Goal: Information Seeking & Learning: Learn about a topic

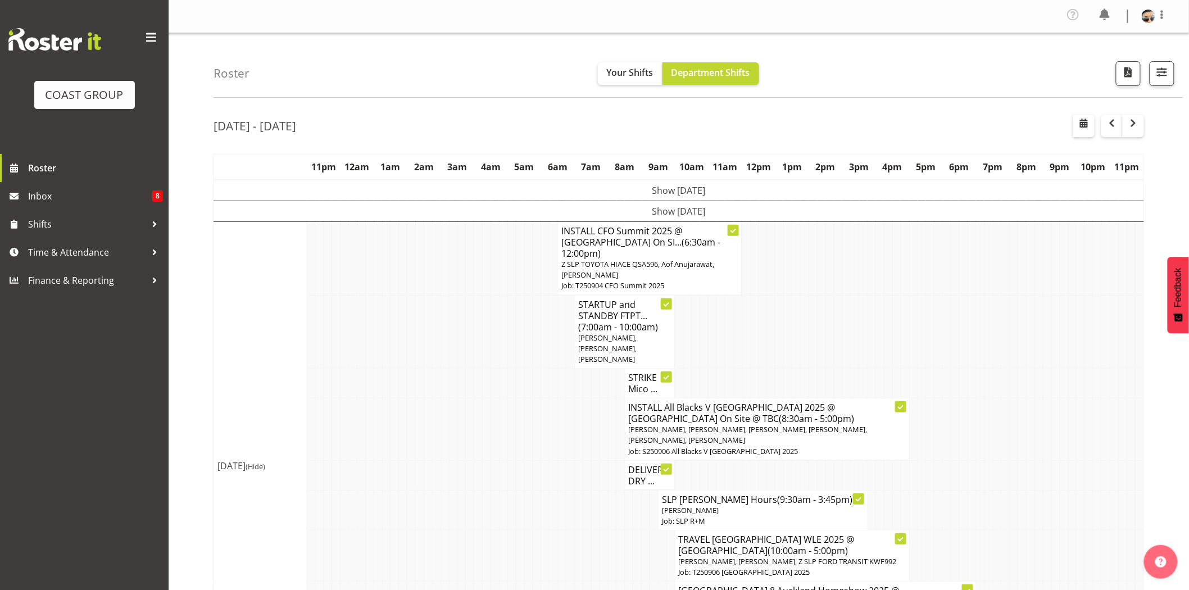
click at [635, 321] on span "(7:00am - 10:00am)" at bounding box center [618, 327] width 80 height 12
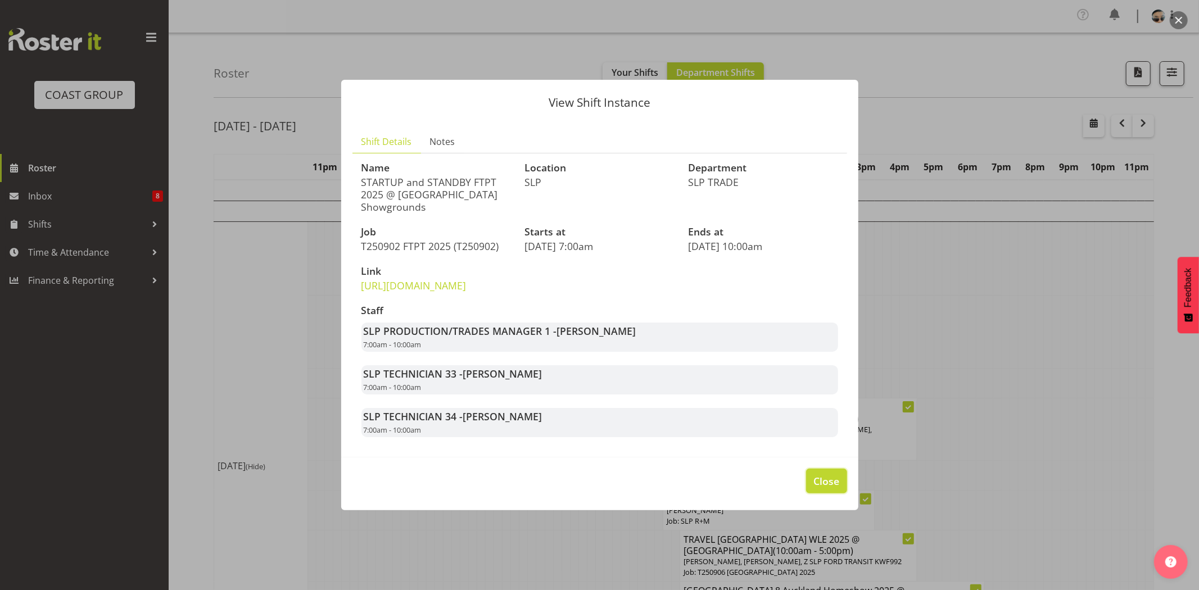
click at [826, 484] on span "Close" at bounding box center [826, 481] width 26 height 15
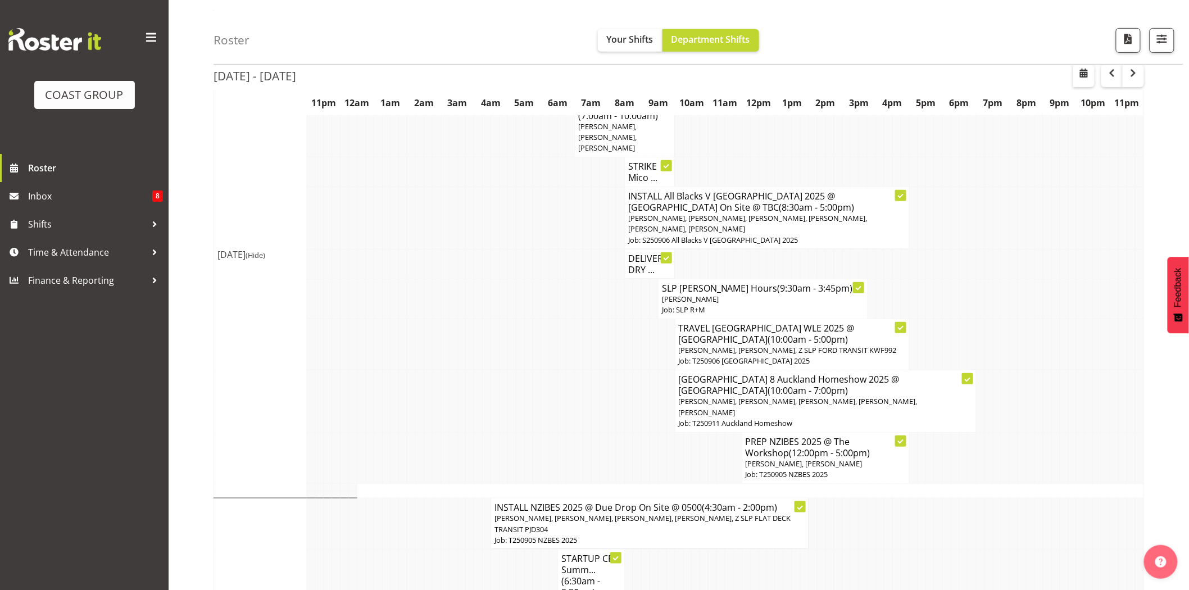
scroll to position [241, 0]
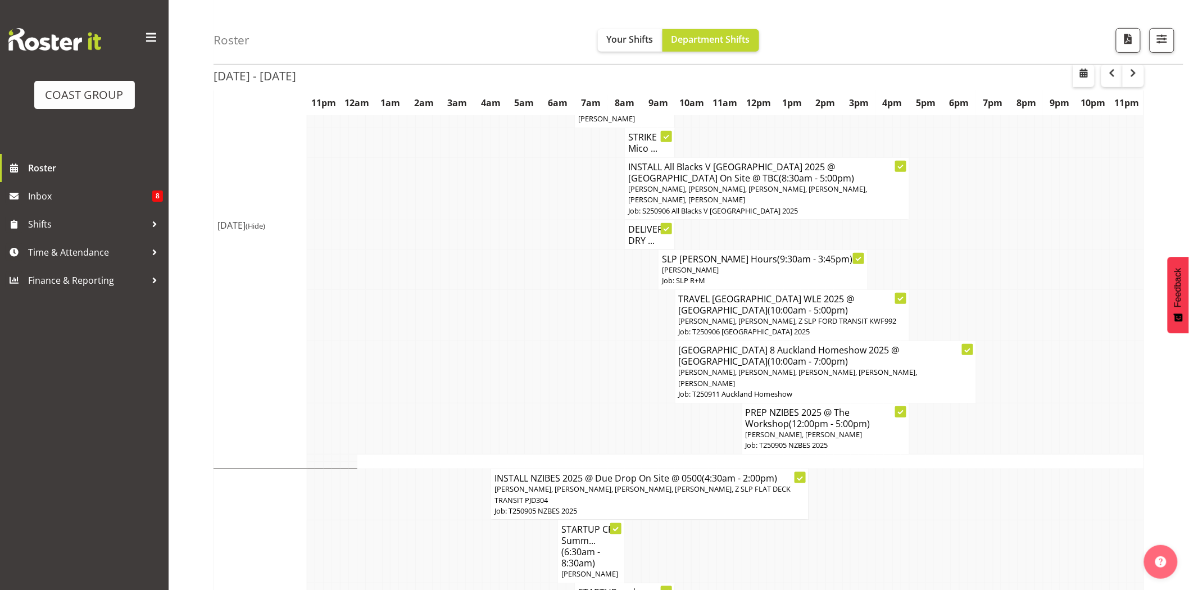
click at [634, 403] on td at bounding box center [637, 428] width 8 height 51
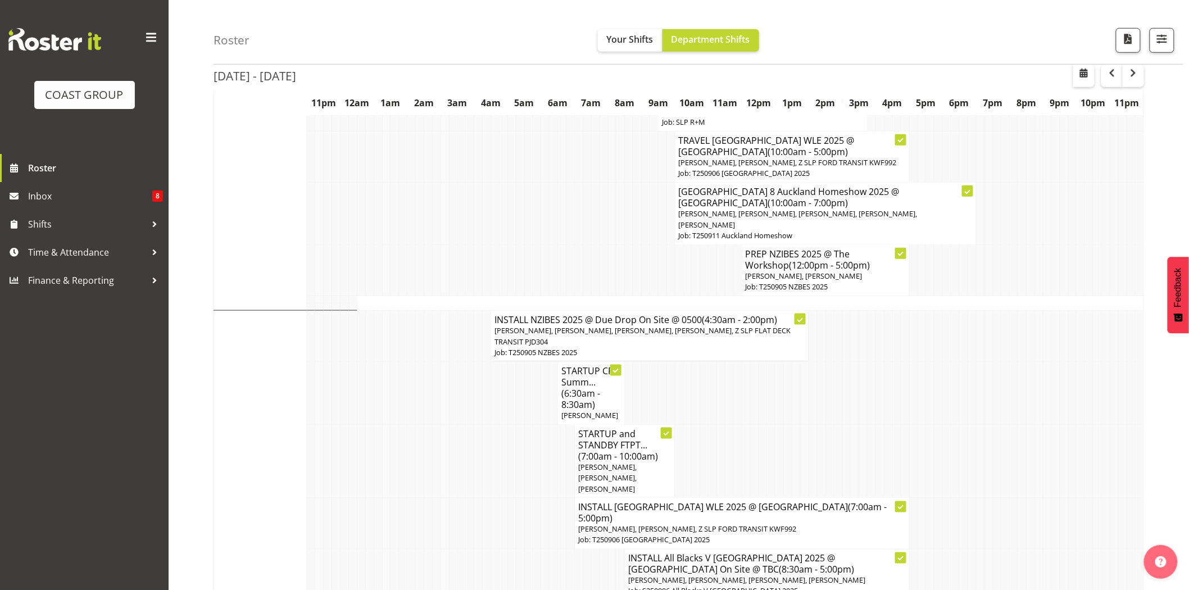
scroll to position [410, 0]
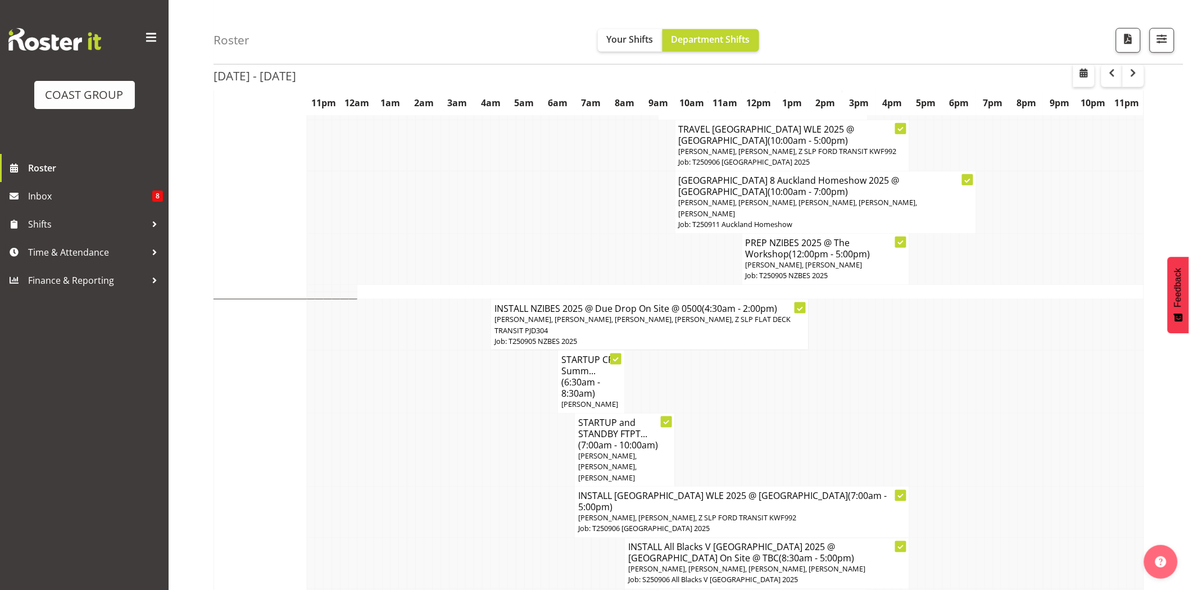
click at [653, 248] on td at bounding box center [654, 259] width 8 height 51
click at [757, 314] on span "[PERSON_NAME], [PERSON_NAME], [PERSON_NAME], [PERSON_NAME], Z SLP FLAT DECK TRA…" at bounding box center [643, 324] width 296 height 21
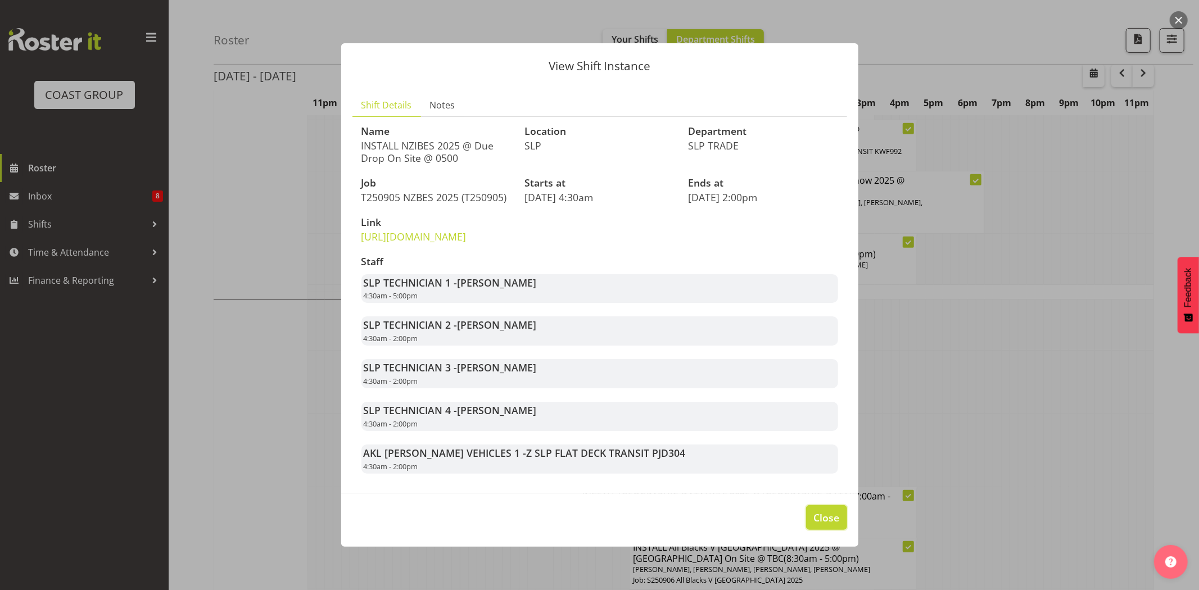
click at [823, 525] on span "Close" at bounding box center [826, 517] width 26 height 15
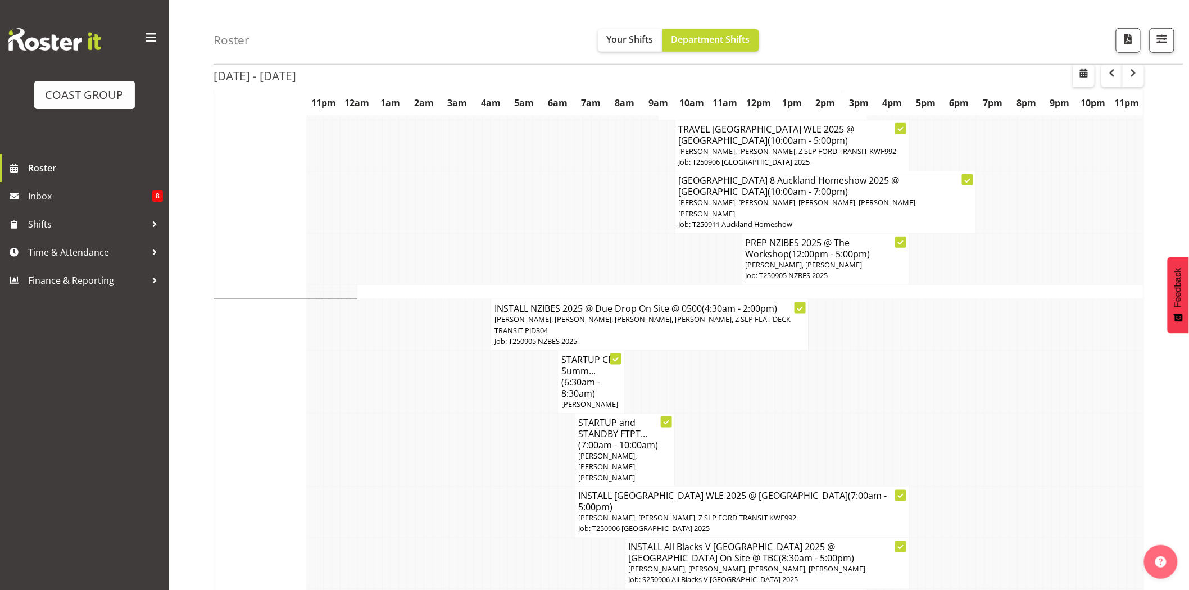
click at [605, 248] on td at bounding box center [604, 259] width 8 height 51
click at [591, 376] on span "(6:30am - 8:30am)" at bounding box center [580, 388] width 39 height 24
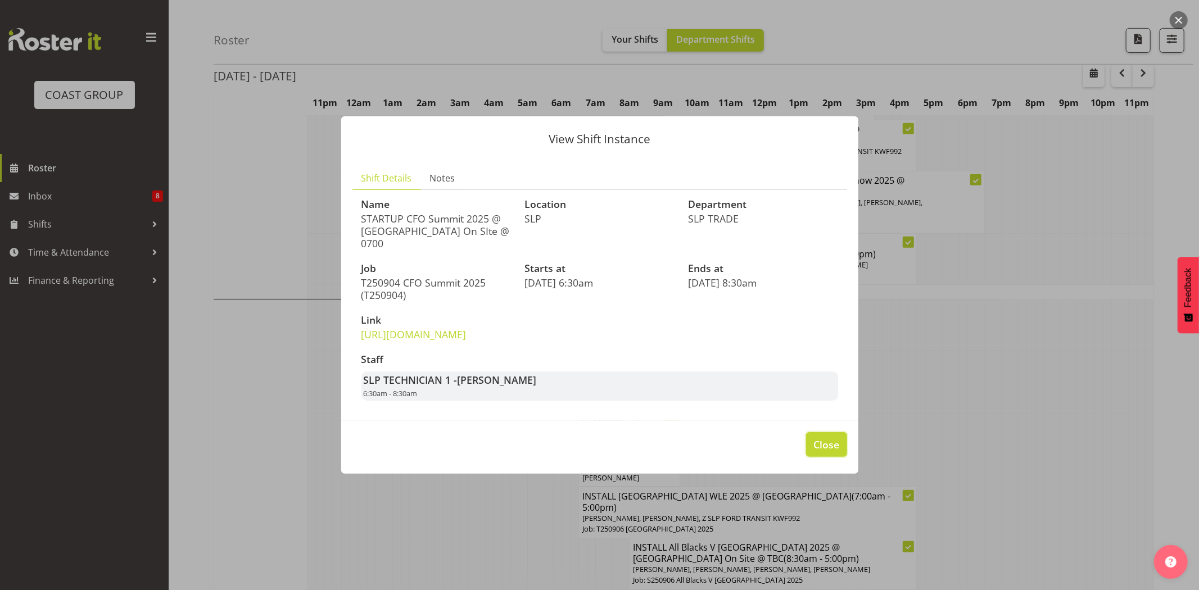
click at [814, 446] on span "Close" at bounding box center [826, 444] width 26 height 15
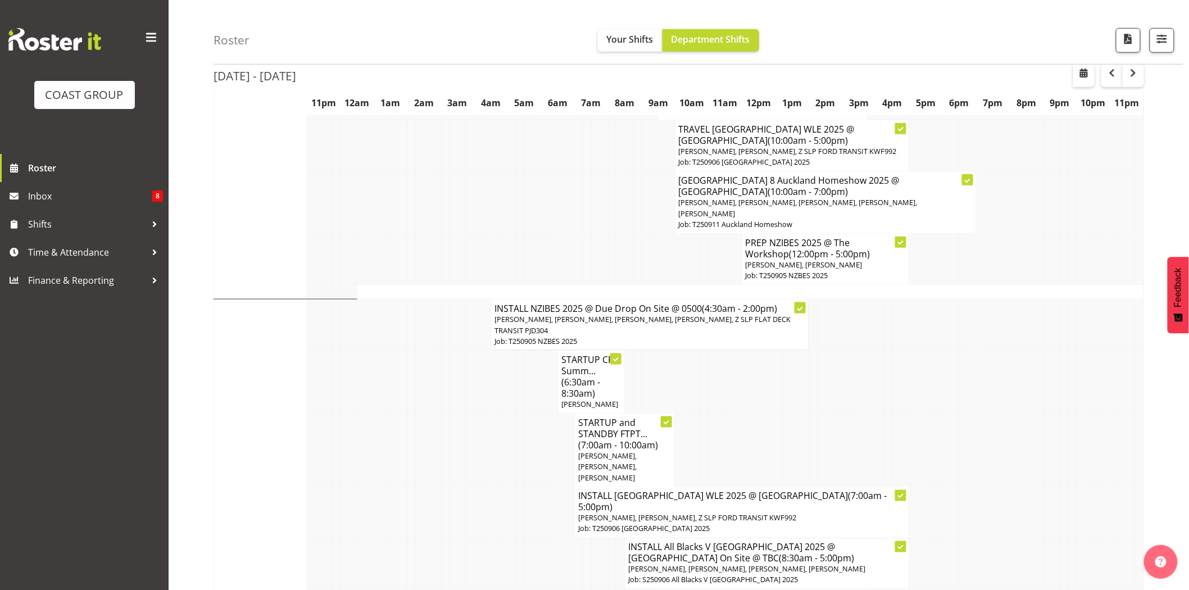
click at [747, 375] on td at bounding box center [746, 381] width 8 height 63
click at [588, 354] on h4 "STARTUP CFO Summ... (6:30am - 8:30am)" at bounding box center [591, 376] width 60 height 45
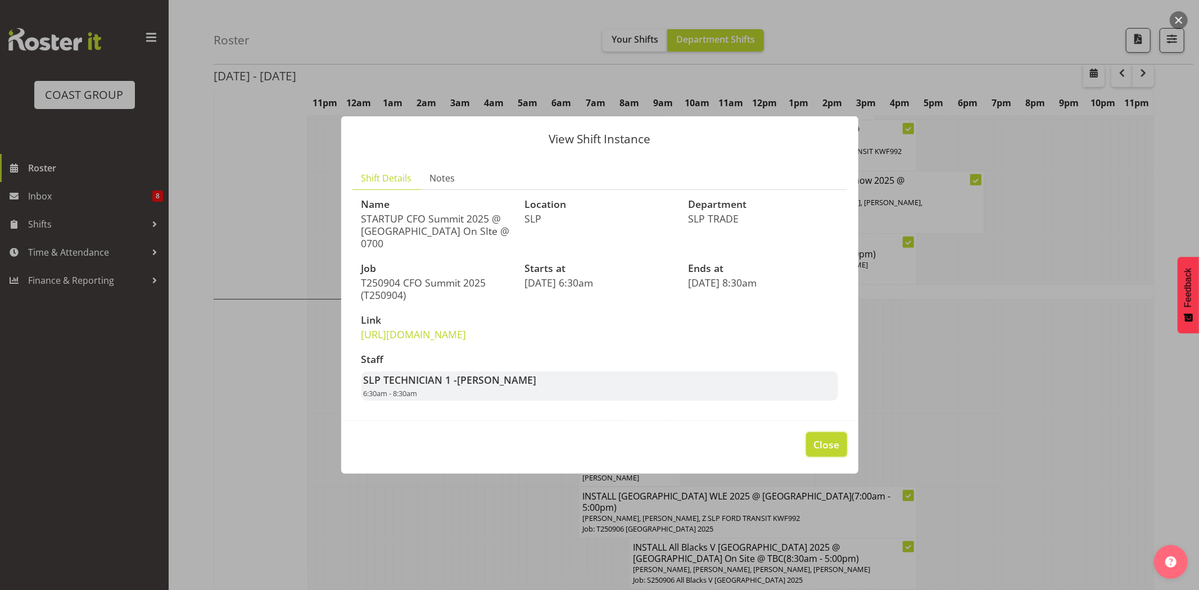
click at [834, 446] on span "Close" at bounding box center [826, 444] width 26 height 15
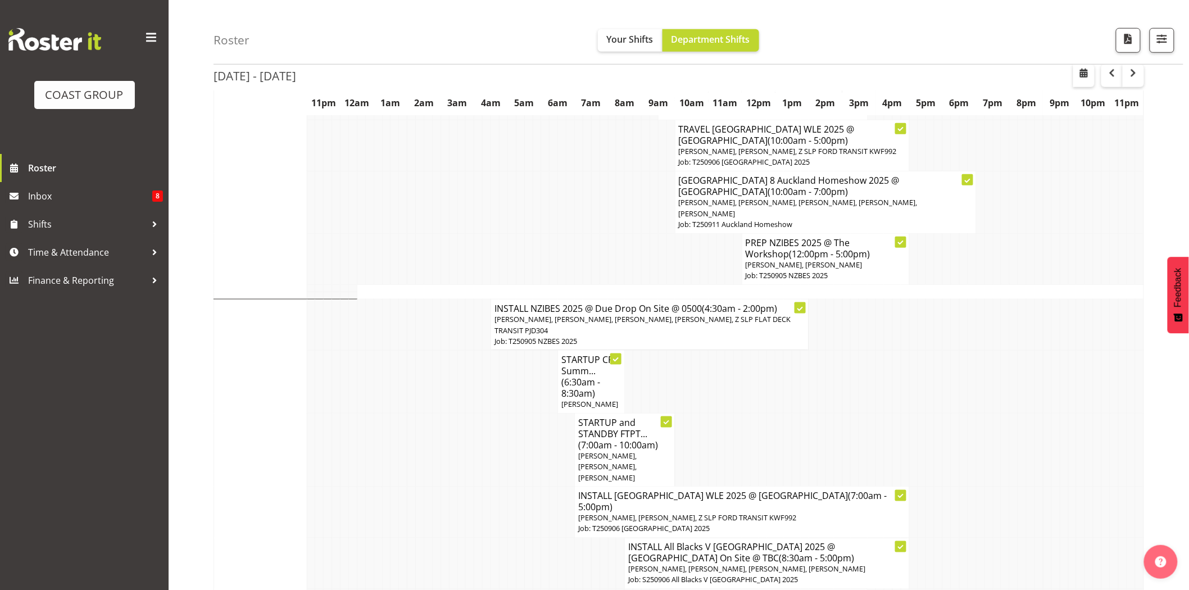
click at [646, 257] on td at bounding box center [646, 259] width 8 height 51
click at [590, 376] on span "(6:30am - 8:30am)" at bounding box center [580, 388] width 39 height 24
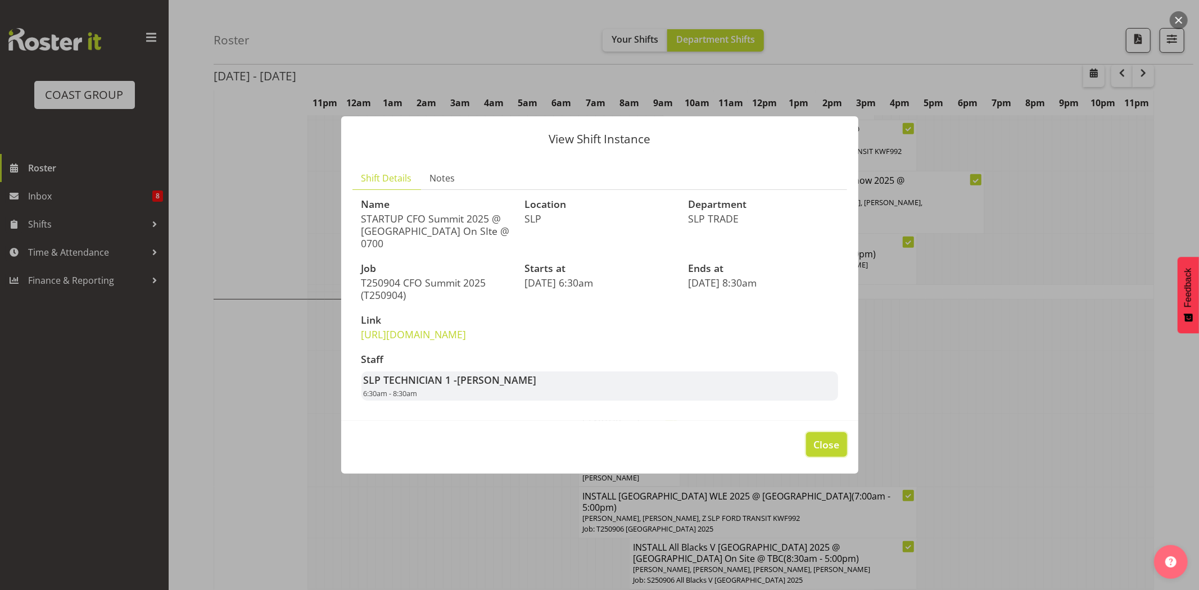
click at [813, 443] on button "Close" at bounding box center [826, 444] width 40 height 25
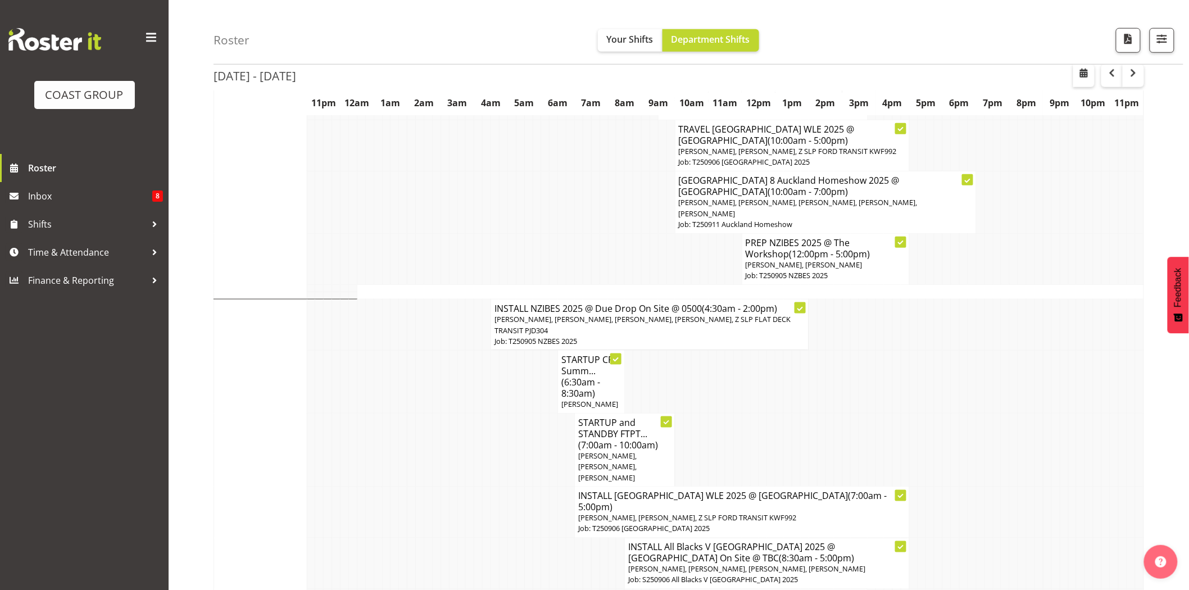
click at [681, 261] on td at bounding box center [679, 259] width 8 height 51
click at [757, 414] on td at bounding box center [754, 451] width 8 height 74
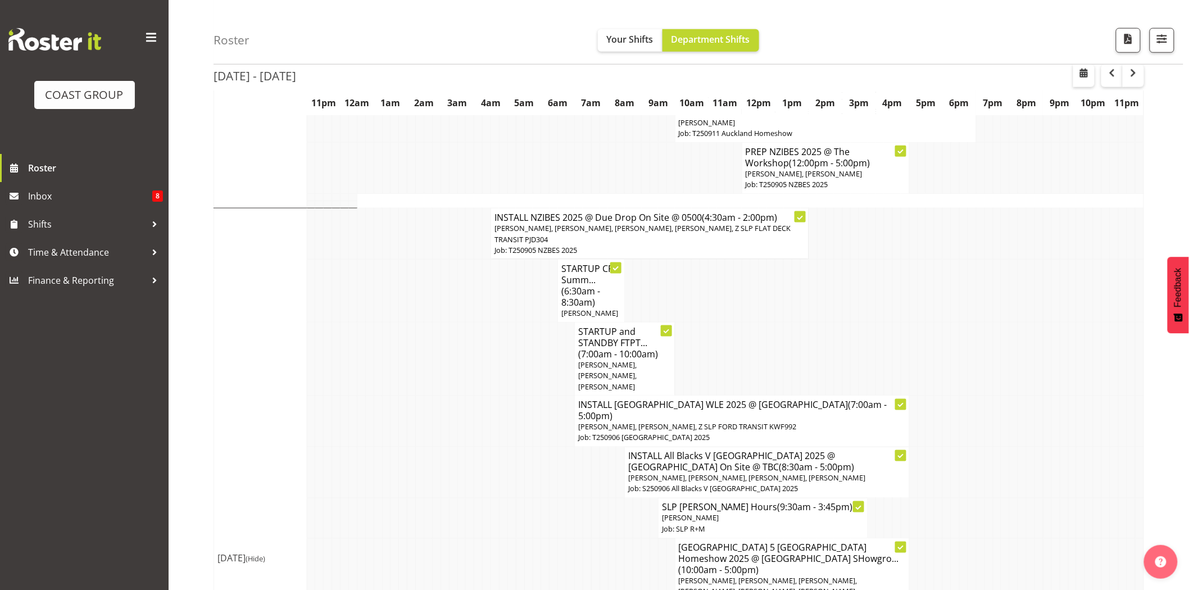
scroll to position [543, 0]
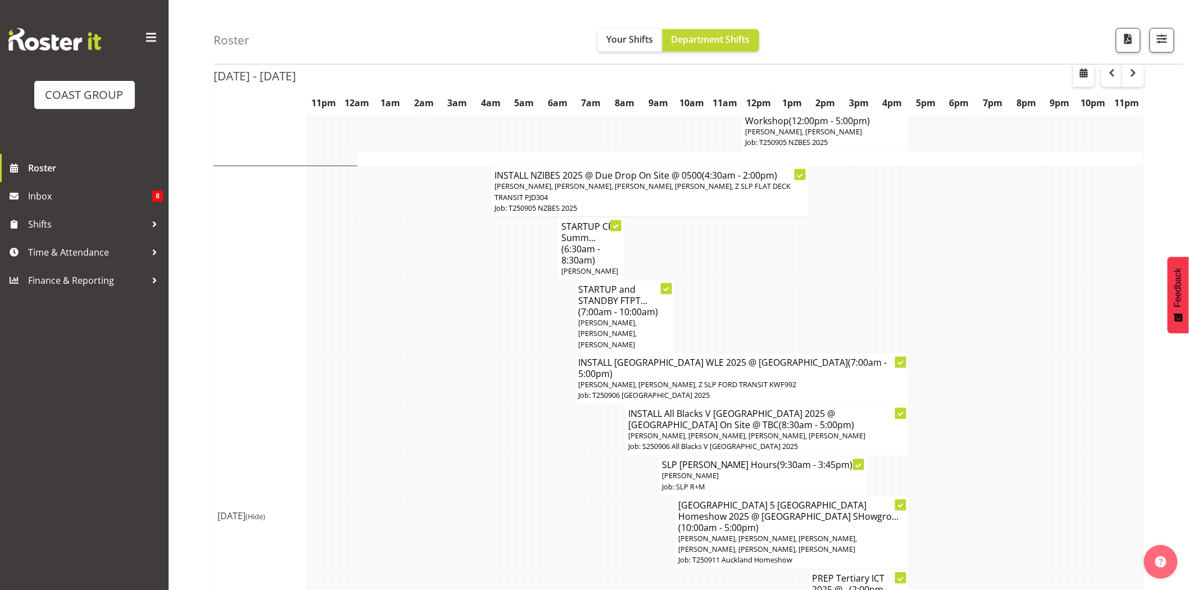
click at [811, 298] on td at bounding box center [813, 317] width 8 height 74
click at [826, 280] on td at bounding box center [830, 317] width 8 height 74
click at [811, 309] on td at bounding box center [813, 317] width 8 height 74
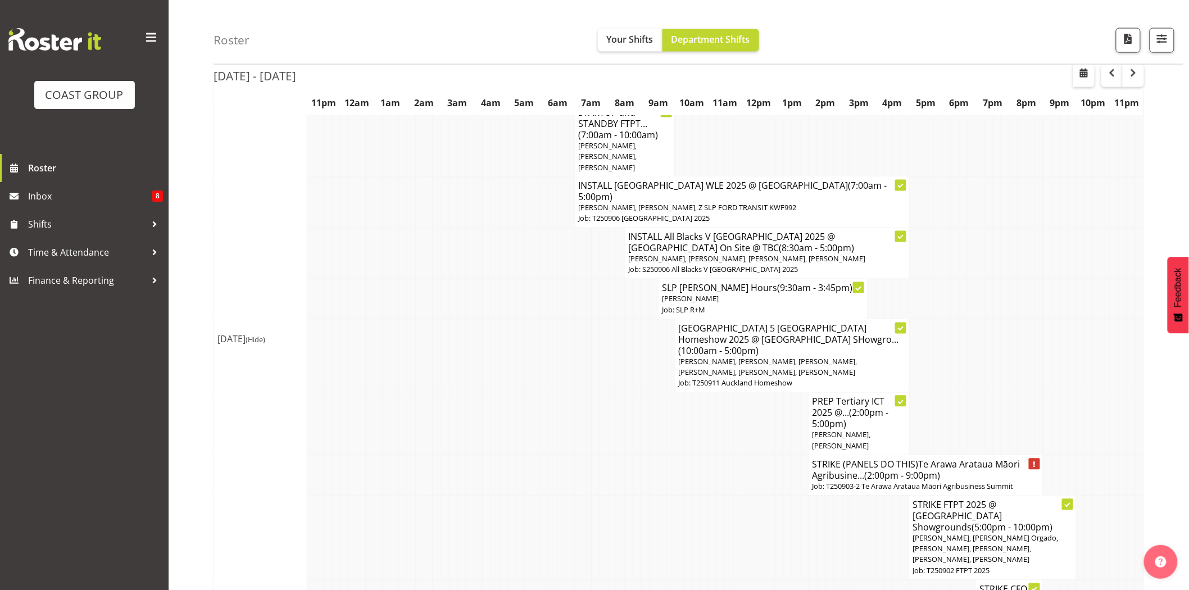
scroll to position [732, 0]
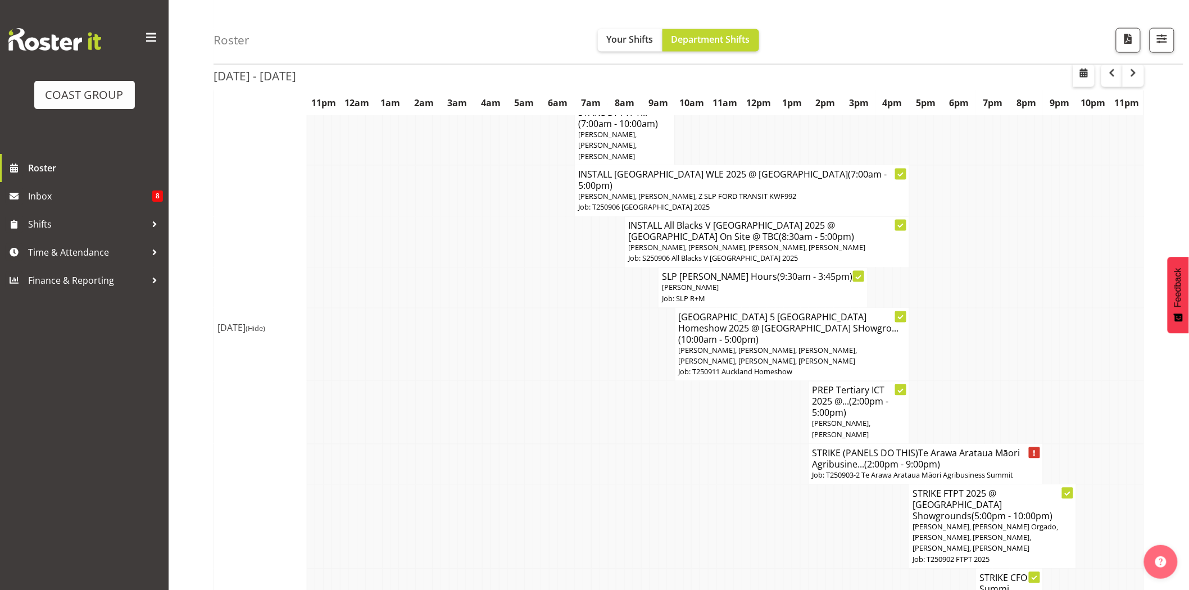
click at [950, 382] on td at bounding box center [947, 413] width 8 height 62
click at [932, 389] on td at bounding box center [930, 413] width 8 height 62
click at [926, 459] on span "(2:00pm - 9:00pm)" at bounding box center [903, 465] width 76 height 12
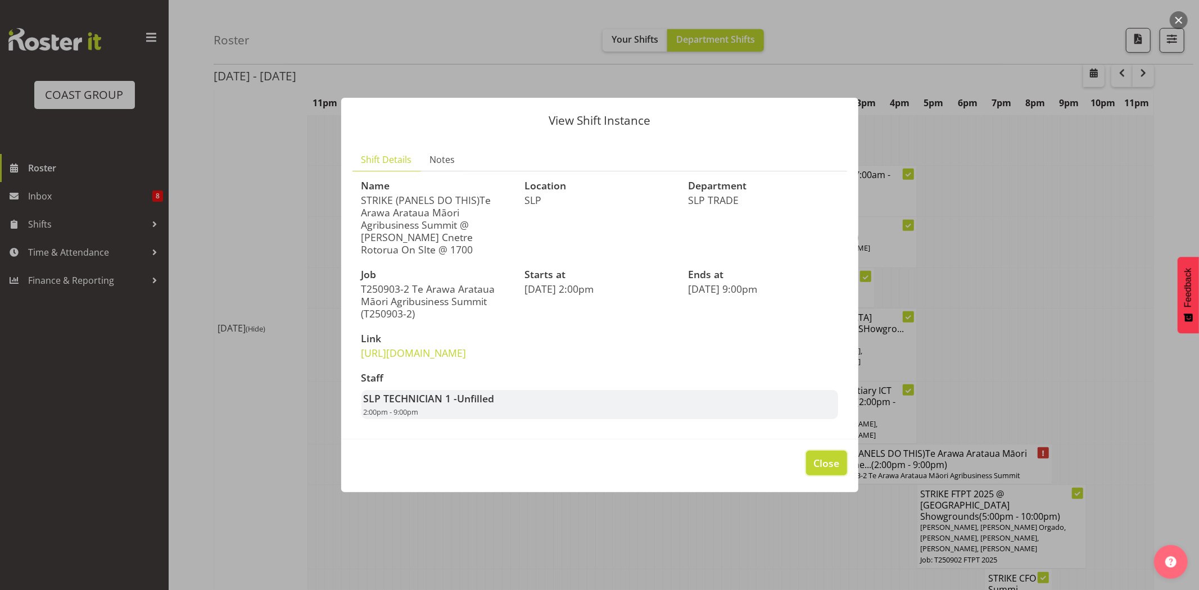
click at [822, 470] on span "Close" at bounding box center [826, 463] width 26 height 15
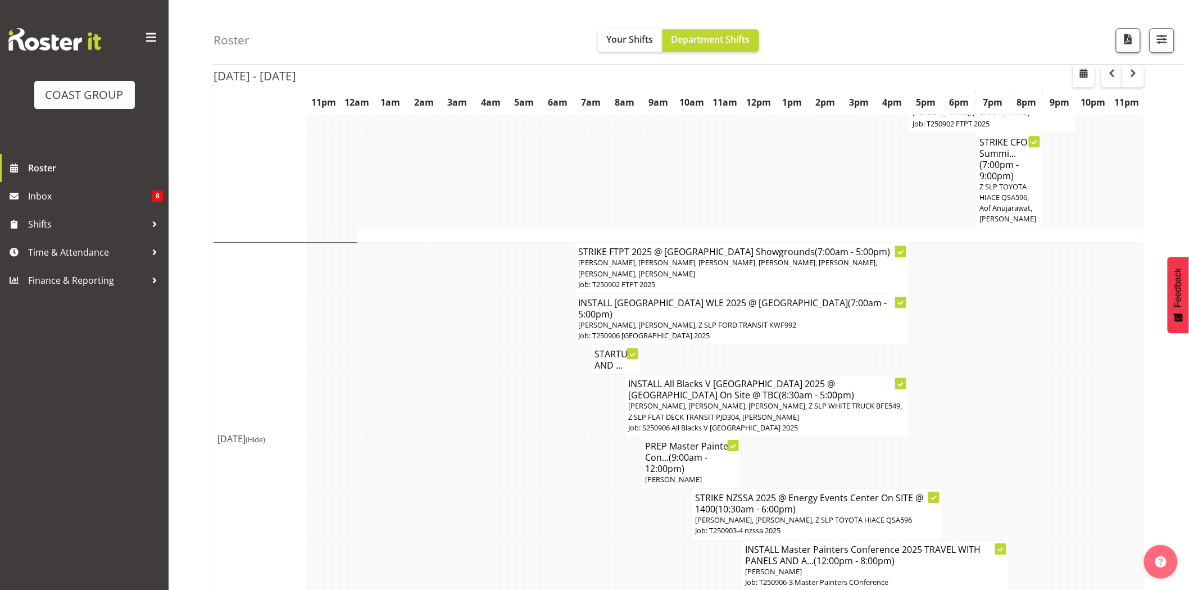
scroll to position [1163, 0]
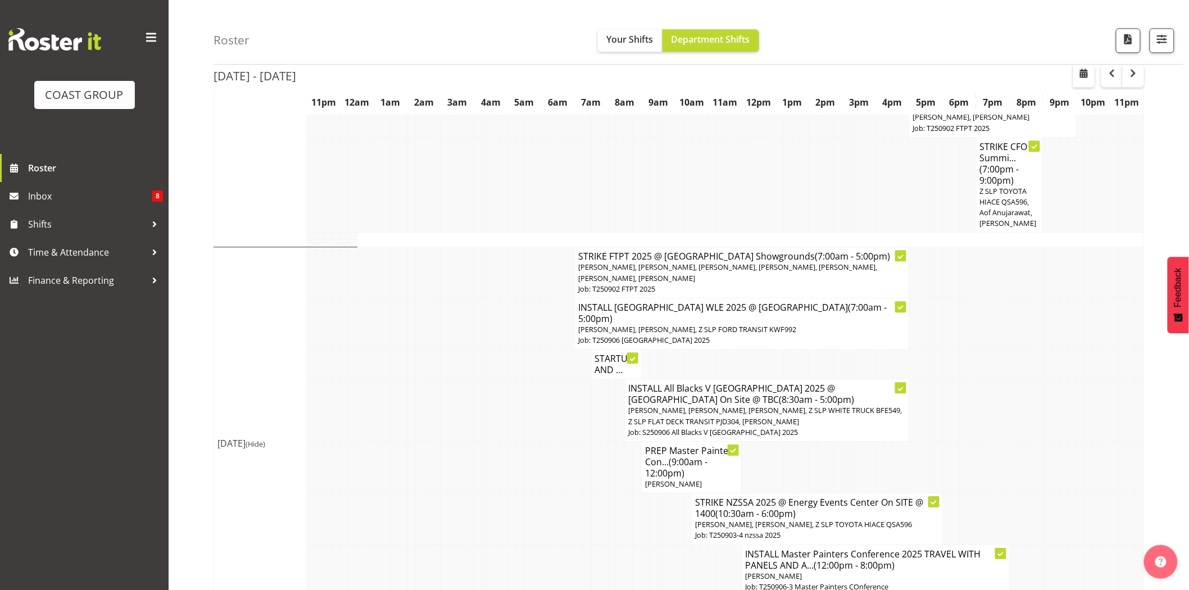
click at [1001, 186] on span "Z SLP TOYOTA HIACE QSA596, Aof Anujarawat, [PERSON_NAME]" at bounding box center [1008, 207] width 57 height 43
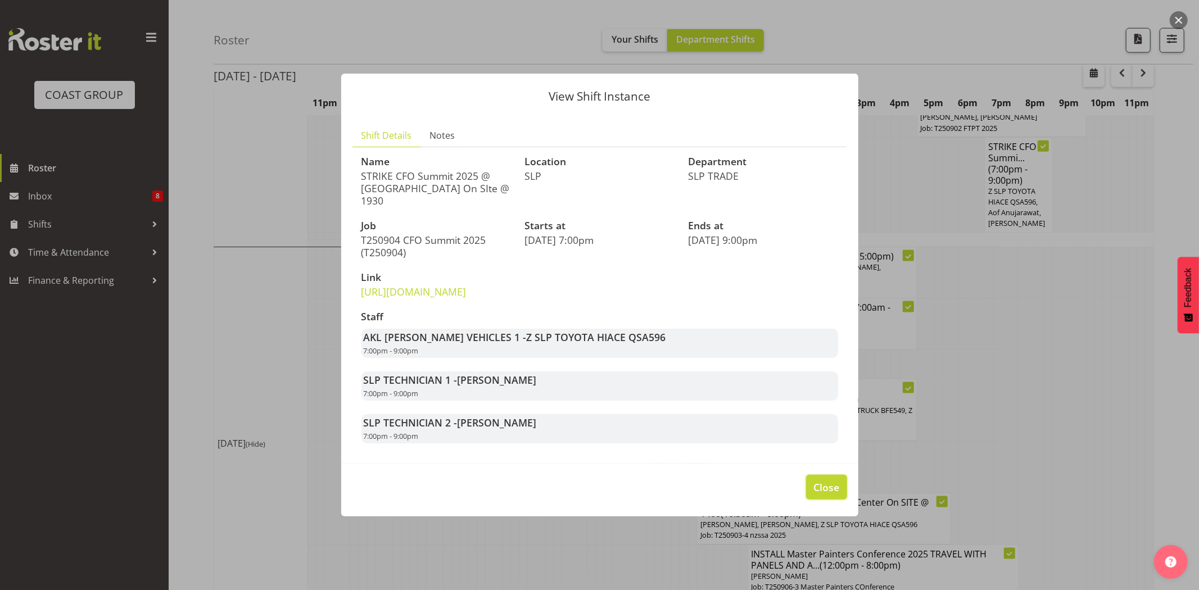
click at [818, 492] on span "Close" at bounding box center [826, 487] width 26 height 15
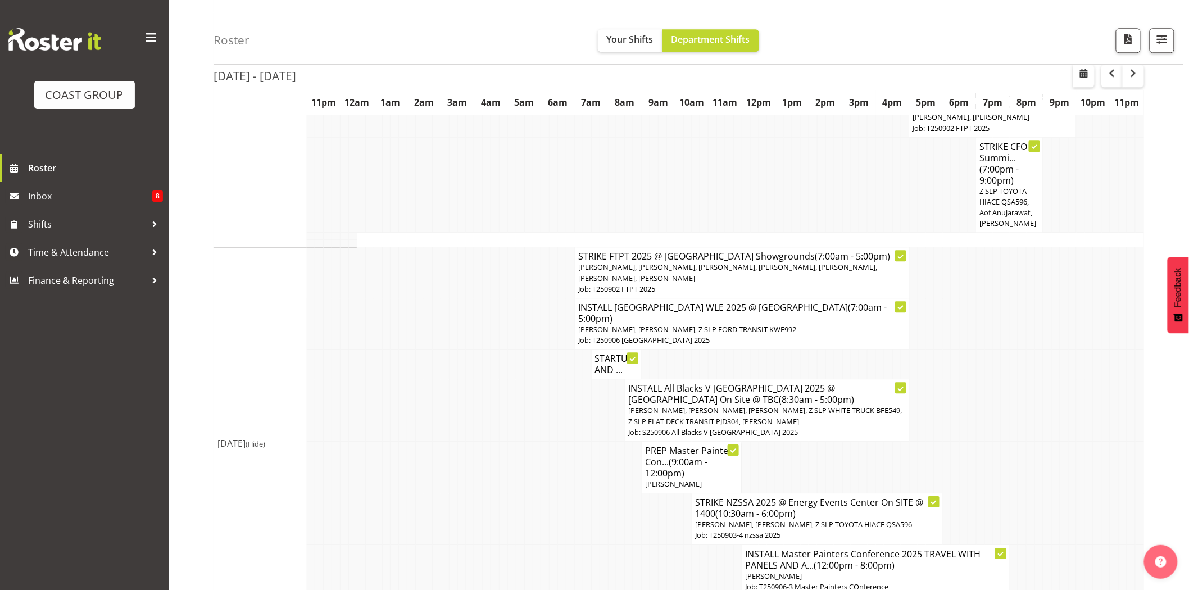
click at [847, 164] on td at bounding box center [846, 185] width 8 height 96
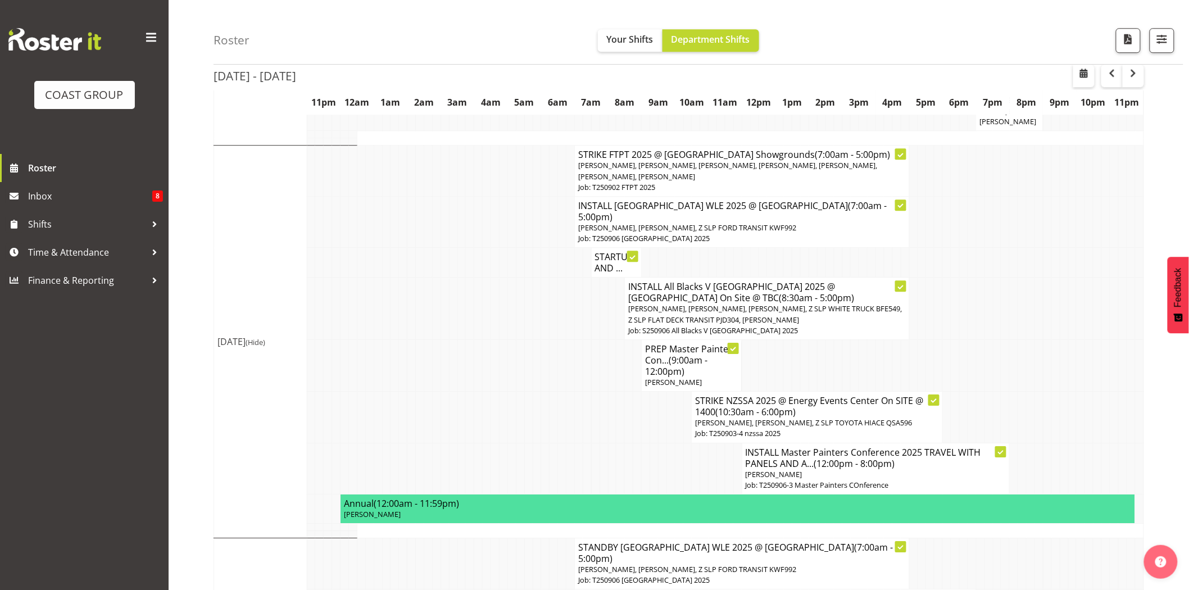
scroll to position [1273, 0]
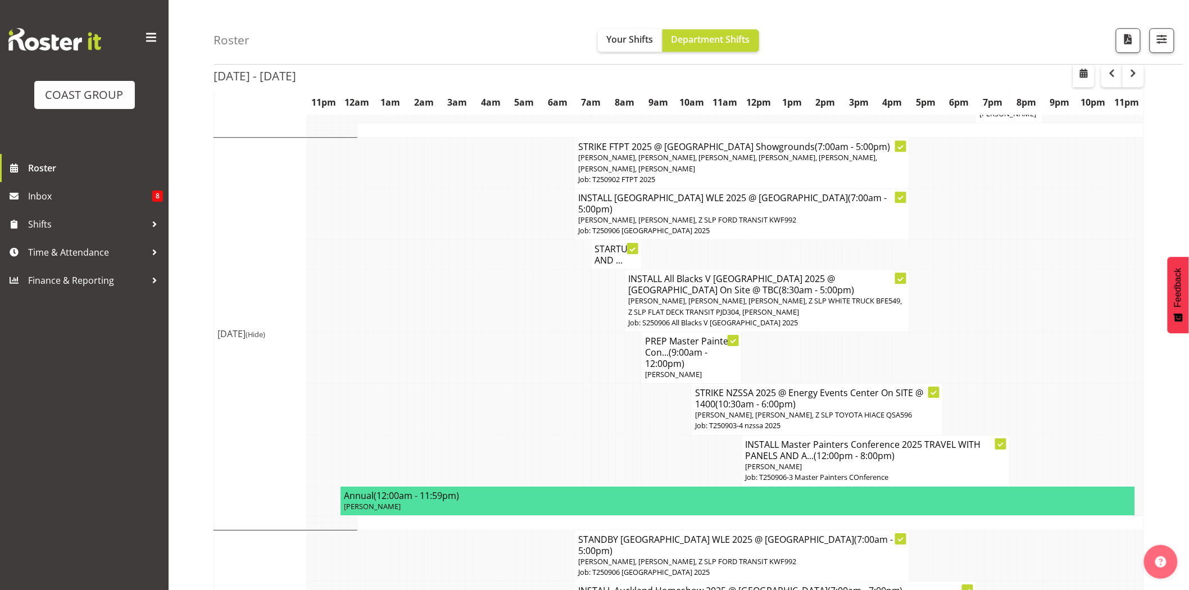
click at [838, 461] on p "[PERSON_NAME]" at bounding box center [876, 466] width 261 height 11
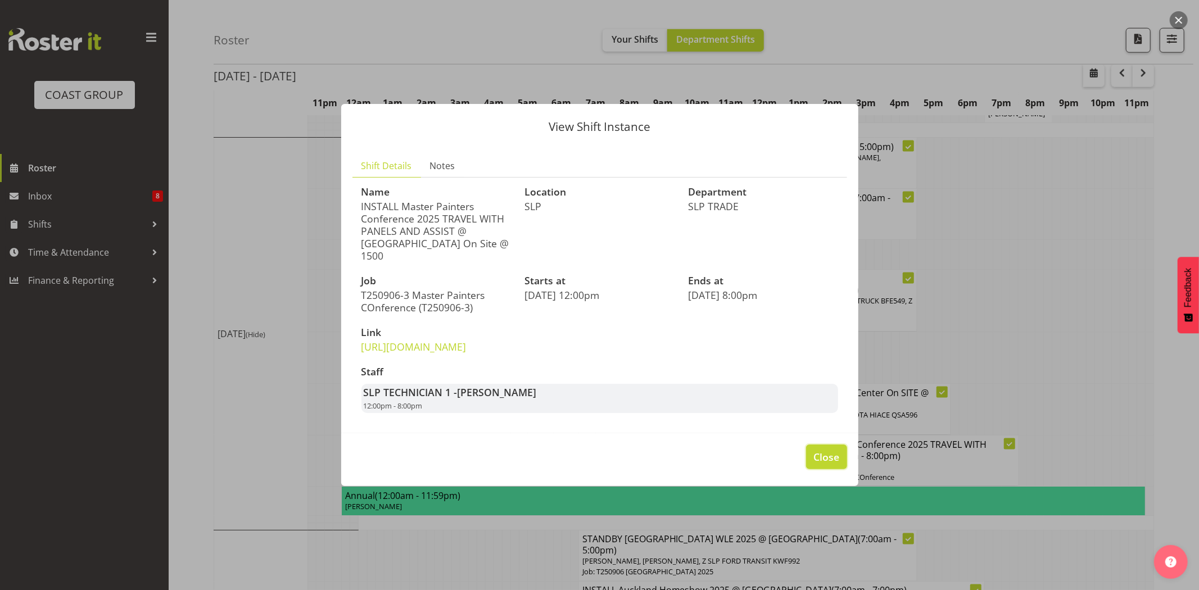
click at [825, 464] on span "Close" at bounding box center [826, 457] width 26 height 15
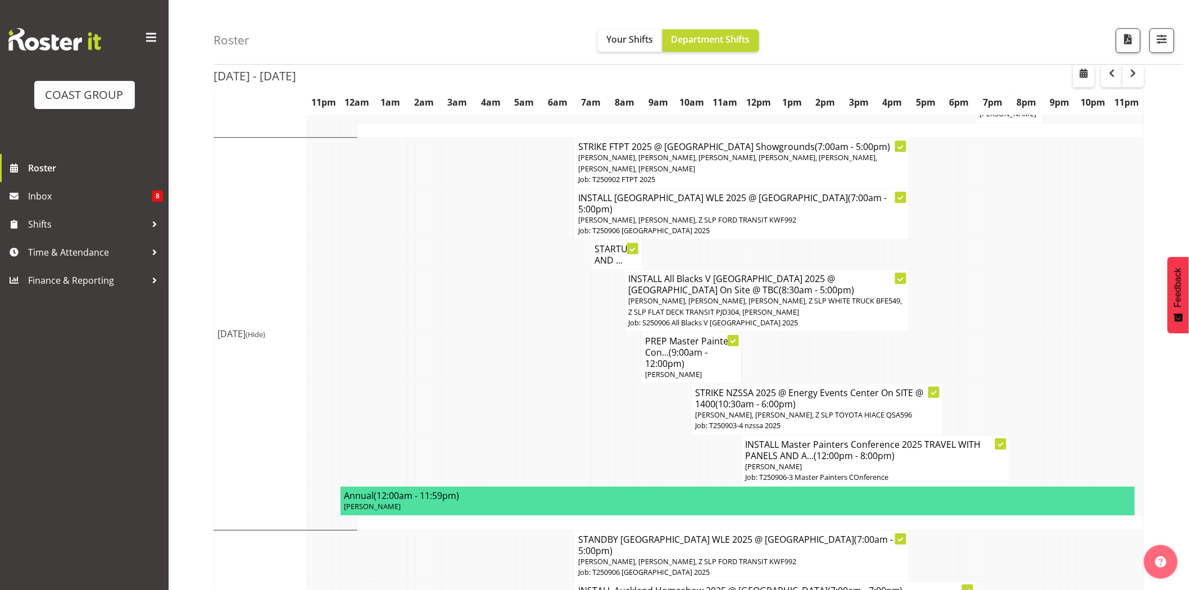
click at [975, 332] on td at bounding box center [972, 358] width 8 height 52
click at [830, 450] on span "(12:00pm - 8:00pm)" at bounding box center [854, 456] width 81 height 12
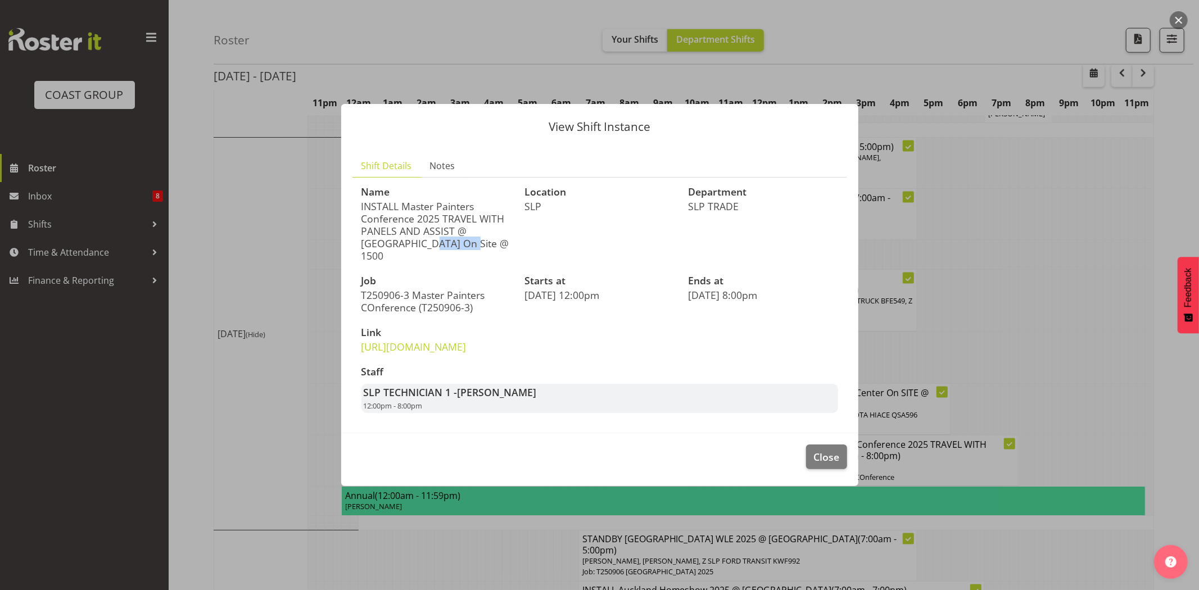
drag, startPoint x: 400, startPoint y: 217, endPoint x: 447, endPoint y: 217, distance: 47.2
click at [447, 217] on p "INSTALL Master Painters Conference 2025 TRAVEL WITH PANELS AND ASSIST @ [GEOGRA…" at bounding box center [436, 231] width 150 height 62
click at [452, 217] on p "INSTALL Master Painters Conference 2025 TRAVEL WITH PANELS AND ASSIST @ [GEOGRA…" at bounding box center [436, 231] width 150 height 62
drag, startPoint x: 374, startPoint y: 208, endPoint x: 485, endPoint y: 220, distance: 111.3
click at [485, 220] on p "INSTALL Master Painters Conference 2025 TRAVEL WITH PANELS AND ASSIST @ [GEOGRA…" at bounding box center [436, 231] width 150 height 62
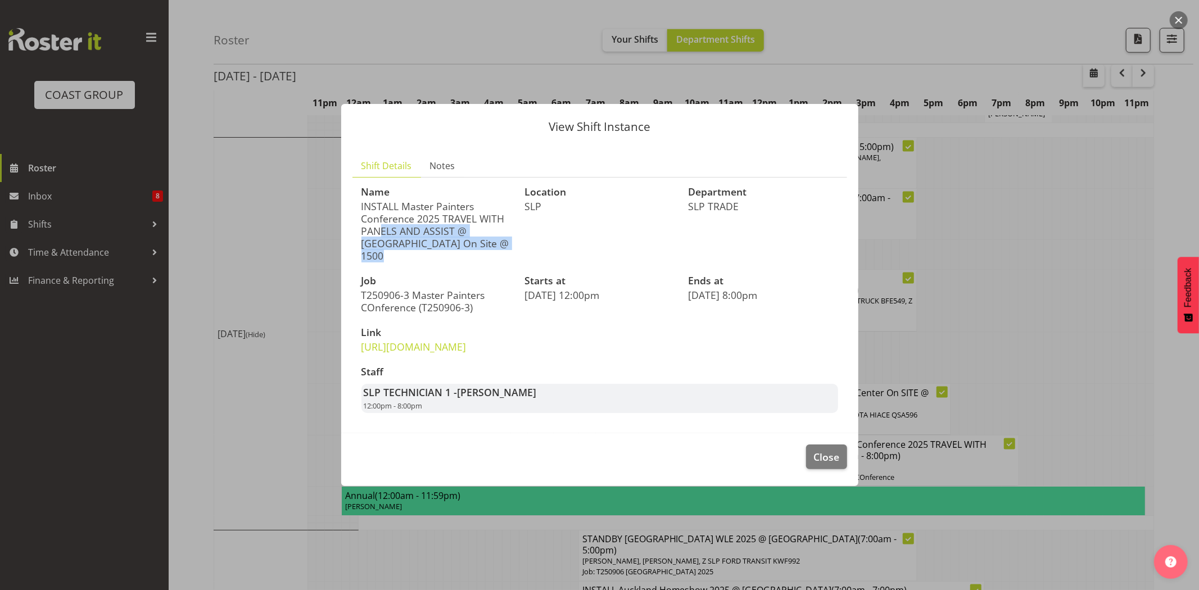
click at [485, 220] on p "INSTALL Master Painters Conference 2025 TRAVEL WITH PANELS AND ASSIST @ [GEOGRA…" at bounding box center [436, 231] width 150 height 62
drag, startPoint x: 442, startPoint y: 234, endPoint x: 478, endPoint y: 244, distance: 37.9
click at [477, 244] on p "INSTALL Master Painters Conference 2025 TRAVEL WITH PANELS AND ASSIST @ [GEOGRA…" at bounding box center [436, 231] width 150 height 62
click at [478, 244] on p "INSTALL Master Painters Conference 2025 TRAVEL WITH PANELS AND ASSIST @ [GEOGRA…" at bounding box center [436, 231] width 150 height 62
click at [466, 340] on link "https://drive.google.com/drive/folders/1ufk_n5Dhkog-9V1nlHfsc4srO-9n561k" at bounding box center [413, 346] width 105 height 13
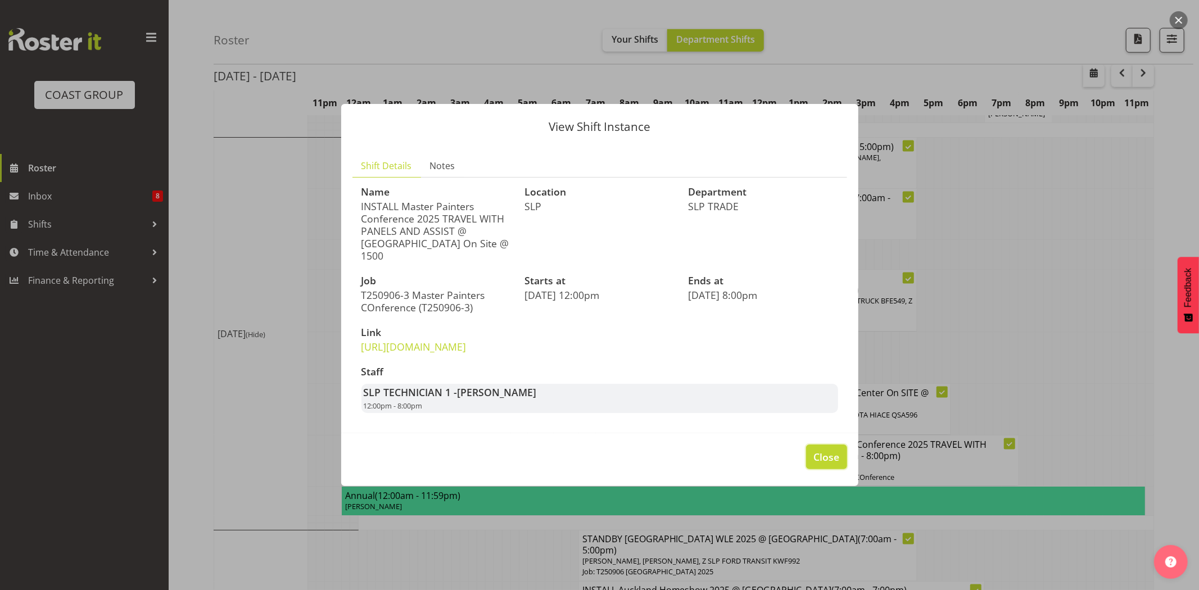
click at [840, 469] on button "Close" at bounding box center [826, 457] width 40 height 25
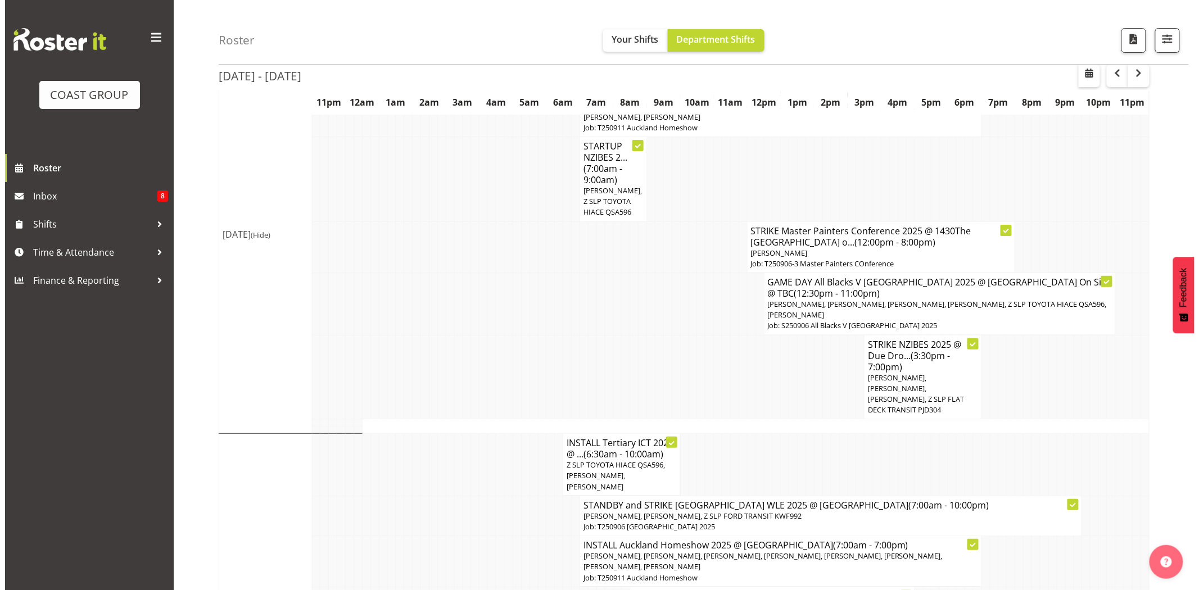
scroll to position [1830, 0]
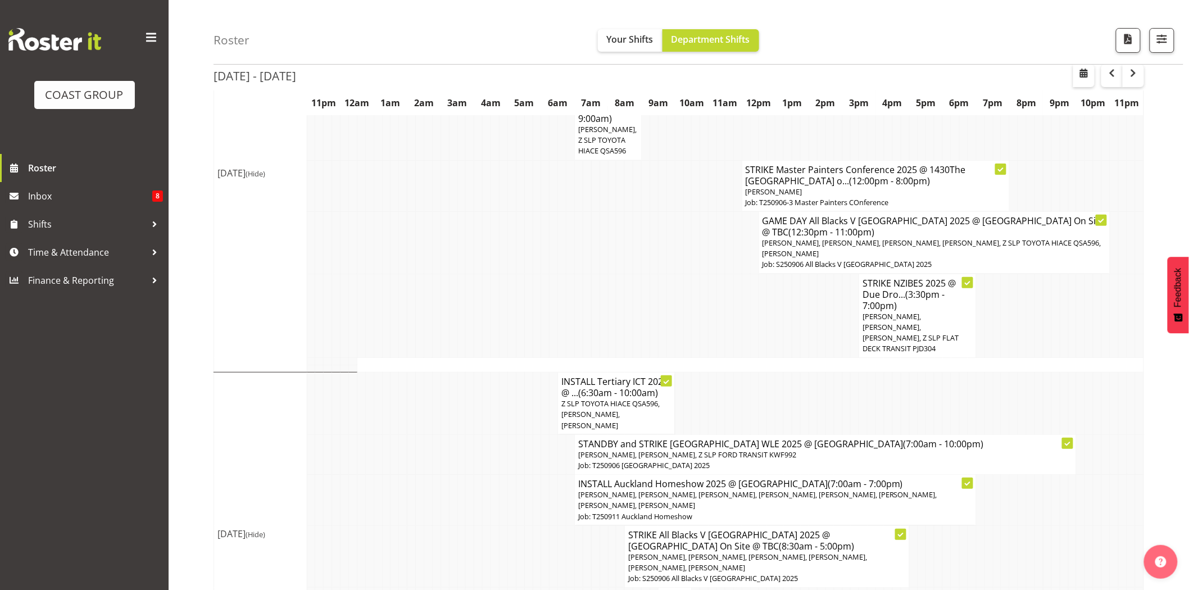
click at [610, 387] on span "(6:30am - 10:00am)" at bounding box center [618, 393] width 80 height 12
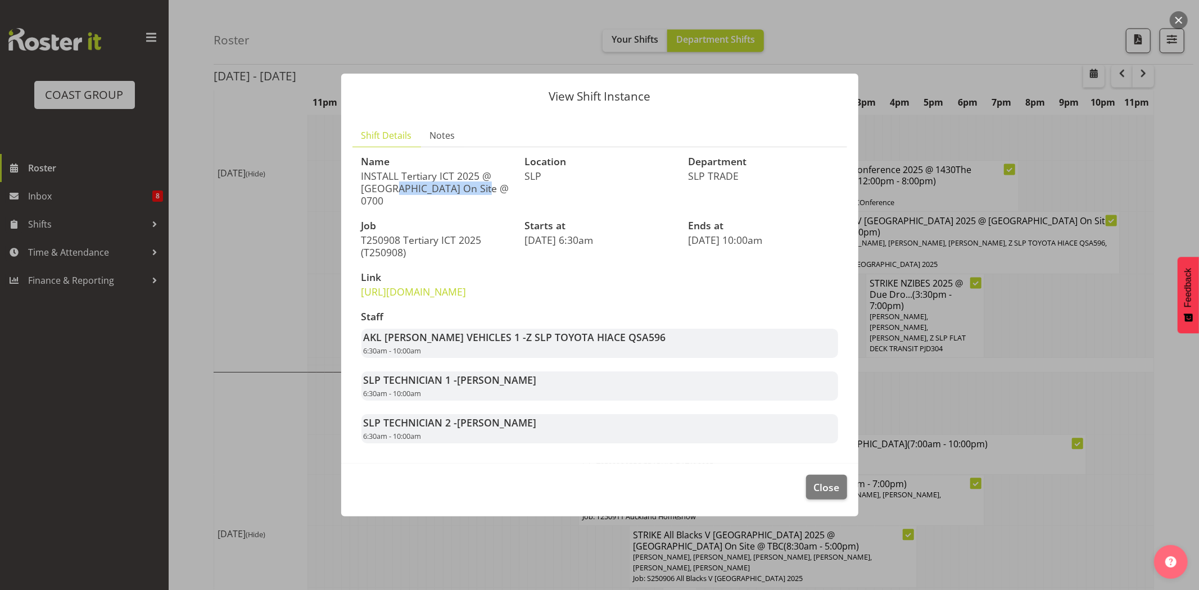
drag, startPoint x: 390, startPoint y: 166, endPoint x: 465, endPoint y: 166, distance: 75.3
click at [465, 170] on p "INSTALL Tertiary ICT 2025 @ [GEOGRAPHIC_DATA] On Site @ 0700" at bounding box center [436, 188] width 150 height 37
drag, startPoint x: 381, startPoint y: 176, endPoint x: 437, endPoint y: 176, distance: 56.2
click at [437, 176] on p "INSTALL Tertiary ICT 2025 @ [GEOGRAPHIC_DATA] On Site @ 0700" at bounding box center [436, 188] width 150 height 37
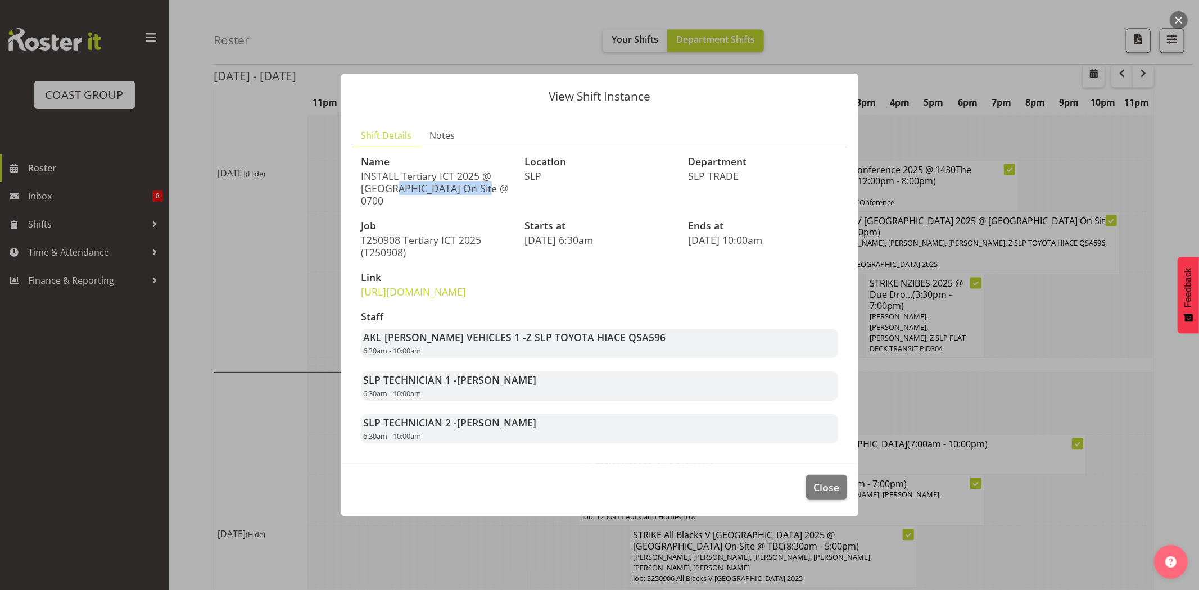
click at [437, 176] on p "INSTALL Tertiary ICT 2025 @ [GEOGRAPHIC_DATA] On Site @ 0700" at bounding box center [436, 188] width 150 height 37
drag, startPoint x: 484, startPoint y: 351, endPoint x: 559, endPoint y: 353, distance: 74.2
click at [559, 344] on span "Z SLP TOYOTA HIACE QSA596" at bounding box center [596, 336] width 139 height 13
click at [830, 495] on span "Close" at bounding box center [826, 487] width 26 height 15
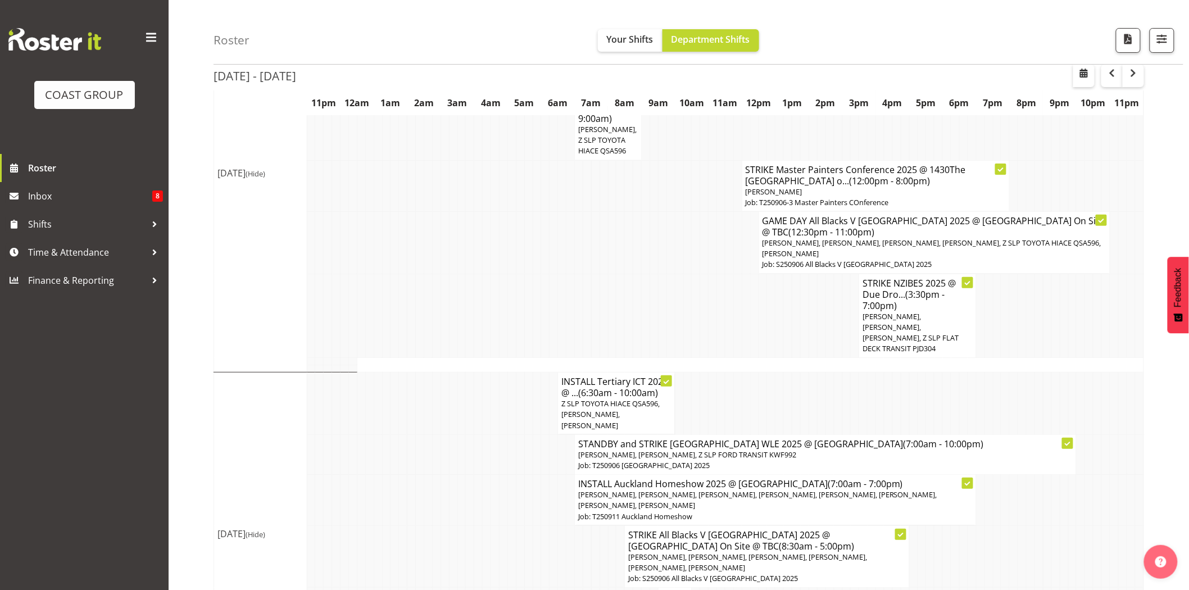
click at [536, 434] on td at bounding box center [537, 454] width 8 height 40
click at [577, 274] on td at bounding box center [579, 316] width 8 height 84
click at [820, 373] on td at bounding box center [821, 404] width 8 height 62
click at [733, 489] on p "[PERSON_NAME], [PERSON_NAME], [PERSON_NAME], [PERSON_NAME], [PERSON_NAME], [PER…" at bounding box center [775, 499] width 394 height 21
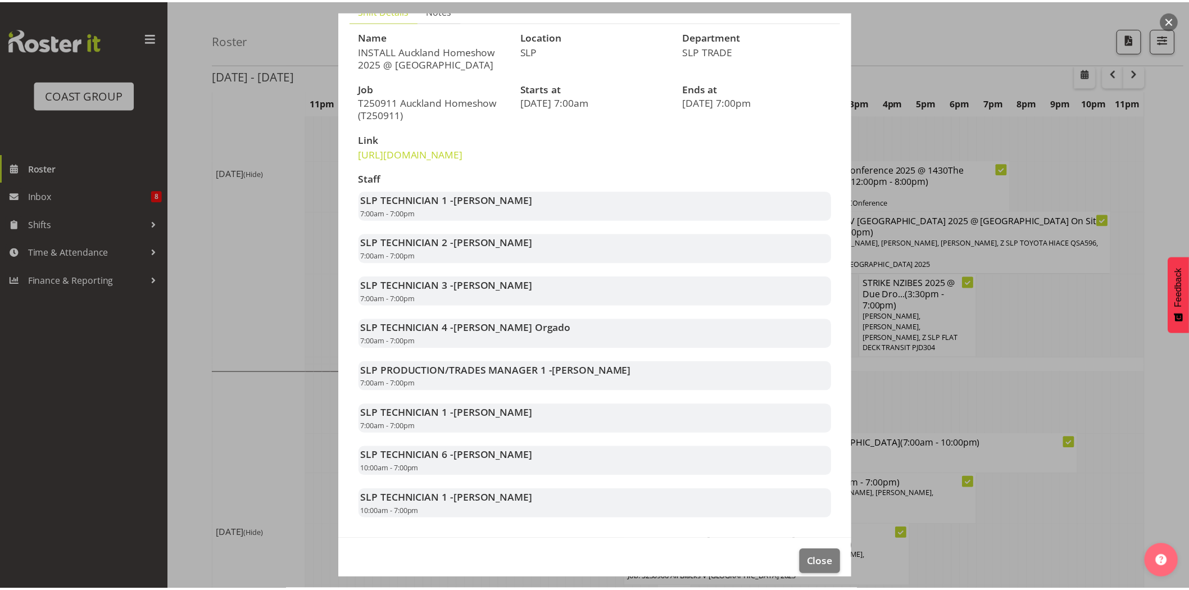
scroll to position [130, 0]
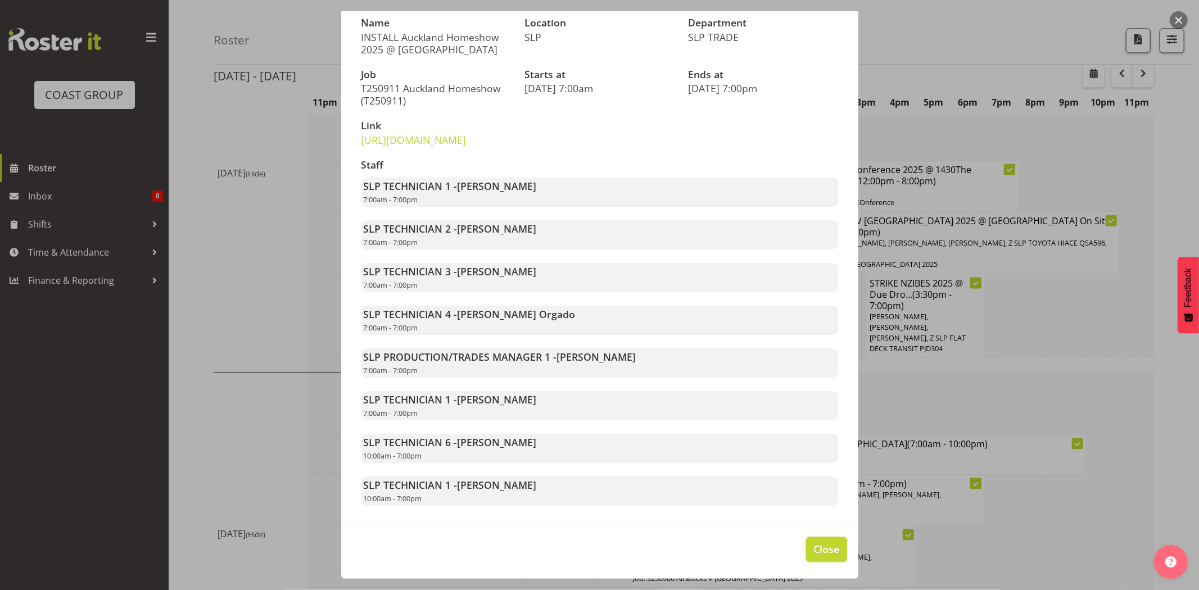
click at [813, 543] on span "Close" at bounding box center [826, 549] width 26 height 15
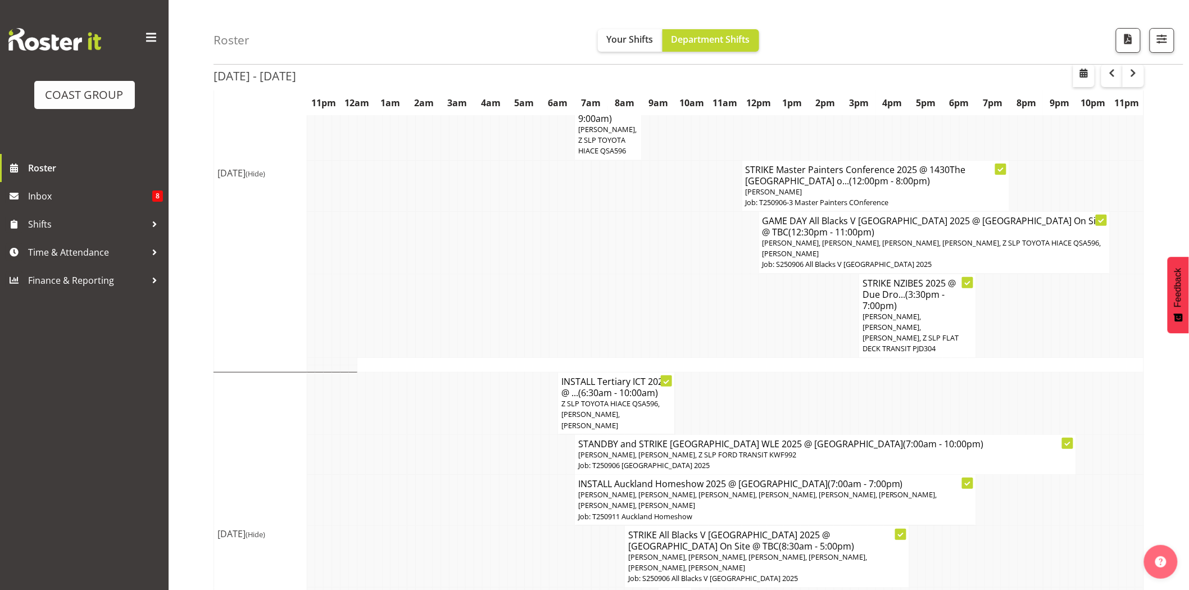
click at [613, 525] on td at bounding box center [612, 556] width 8 height 62
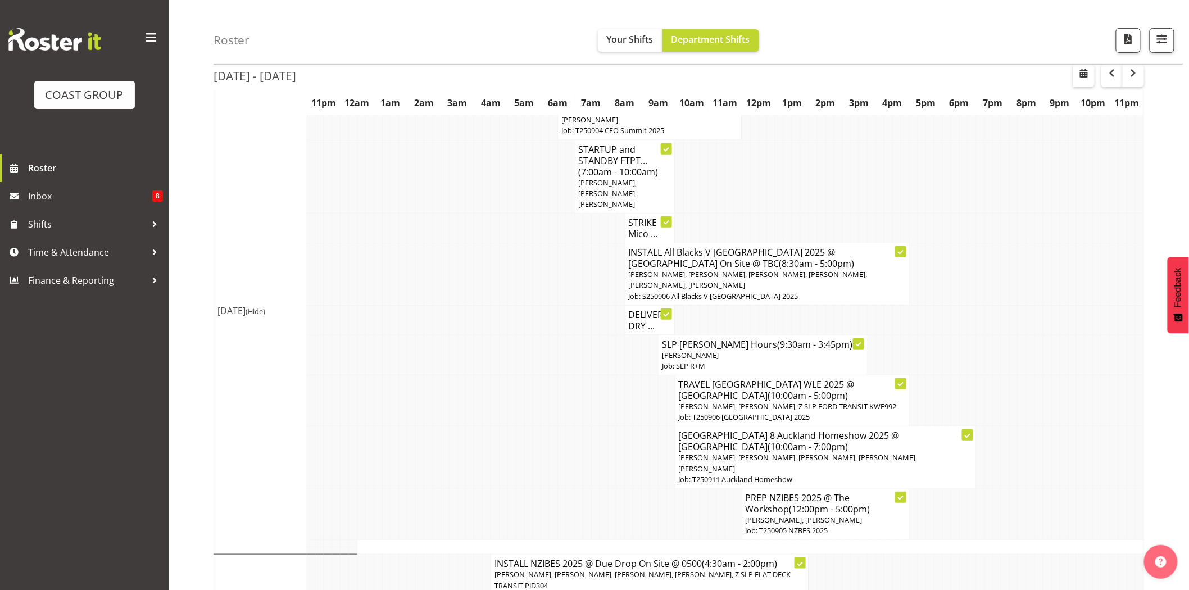
scroll to position [0, 0]
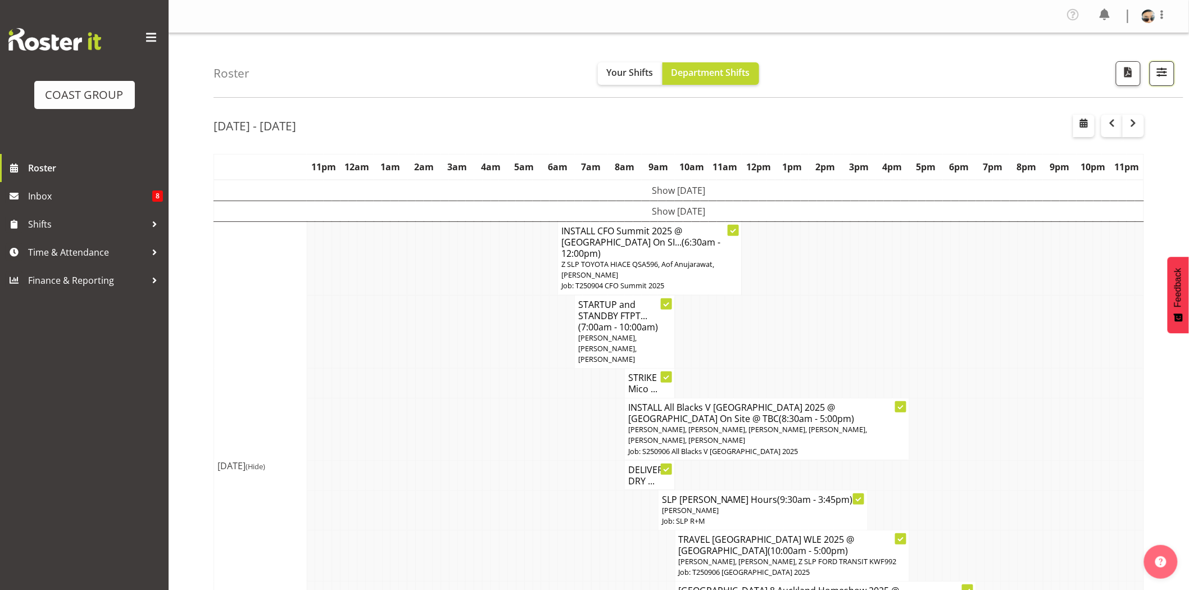
click at [1169, 68] on span "button" at bounding box center [1162, 72] width 15 height 15
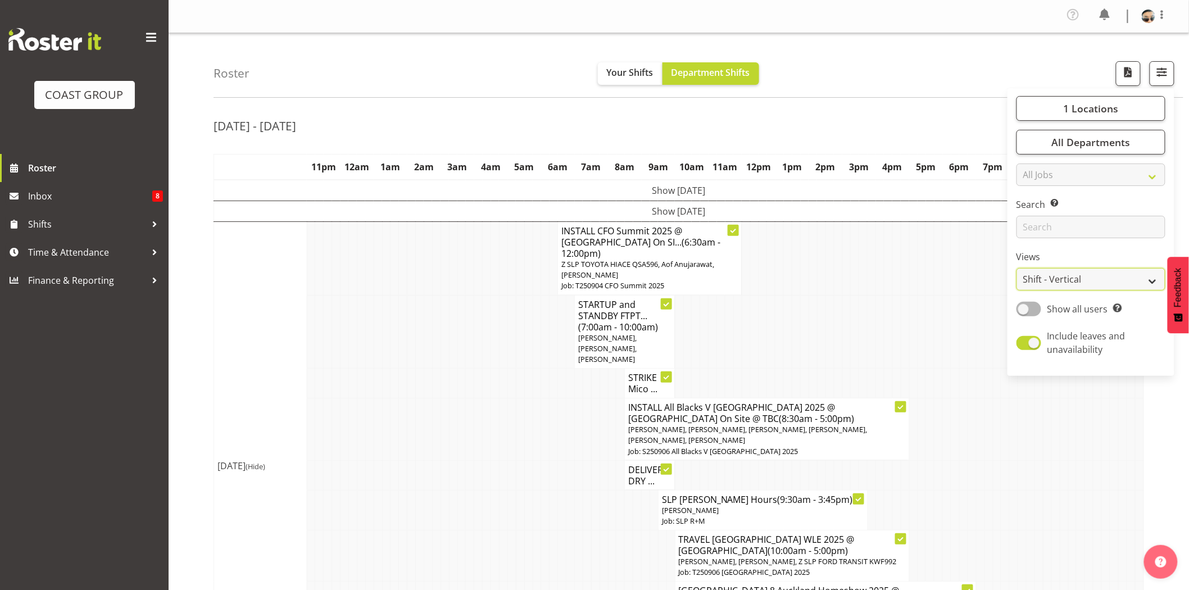
click at [1086, 276] on select "Staff Role Shift - Horizontal Shift - Vertical Staff - Location" at bounding box center [1091, 279] width 149 height 22
select select "staff"
click at [1017, 268] on select "Staff Role Shift - Horizontal Shift - Vertical Staff - Location" at bounding box center [1091, 279] width 149 height 22
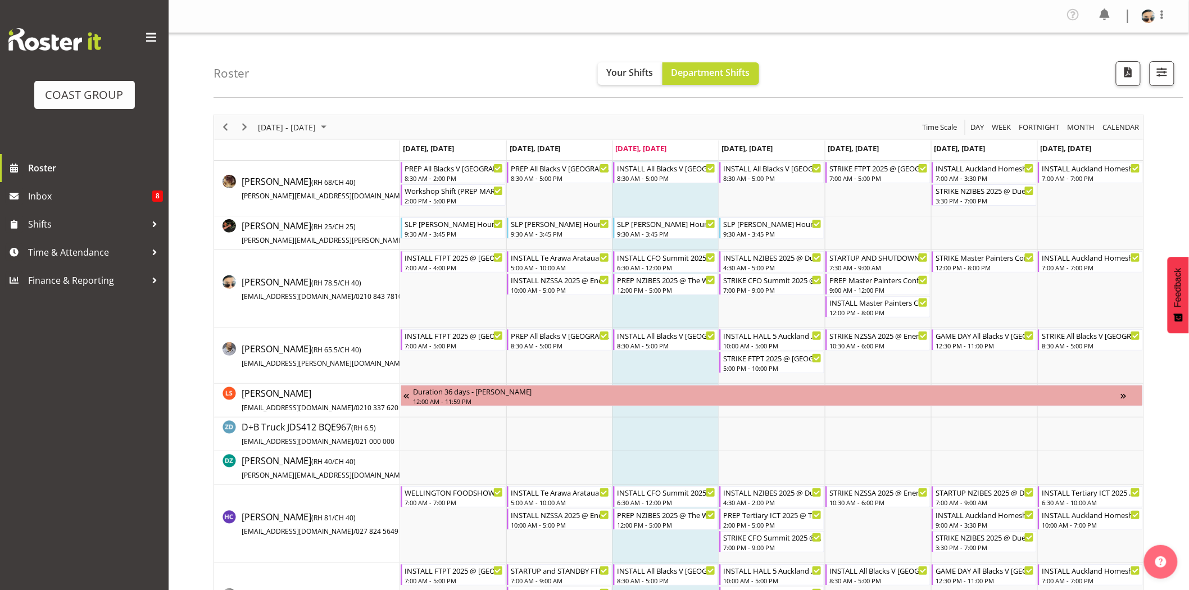
click at [526, 117] on div "[DATE] - [DATE] [DATE] Day Week Fortnight Month calendar Month Agenda Time Scale" at bounding box center [678, 127] width 929 height 24
click at [536, 264] on div "5:00 AM - 10:00 AM" at bounding box center [560, 266] width 99 height 9
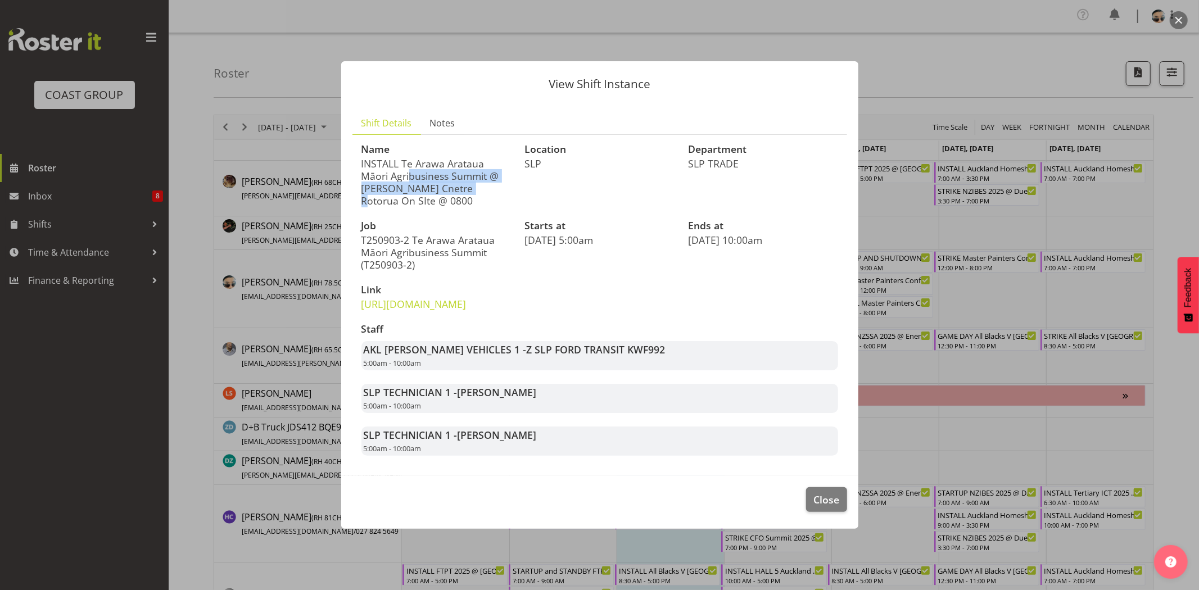
drag, startPoint x: 394, startPoint y: 148, endPoint x: 466, endPoint y: 161, distance: 73.1
click at [466, 161] on p "INSTALL Te Arawa Arataua Māori Agribusiness Summit @ [PERSON_NAME] Cnetre Rotor…" at bounding box center [436, 181] width 150 height 49
drag, startPoint x: 390, startPoint y: 157, endPoint x: 468, endPoint y: 166, distance: 78.6
click at [468, 166] on p "INSTALL Te Arawa Arataua Māori Agribusiness Summit @ [PERSON_NAME] Cnetre Rotor…" at bounding box center [436, 181] width 150 height 49
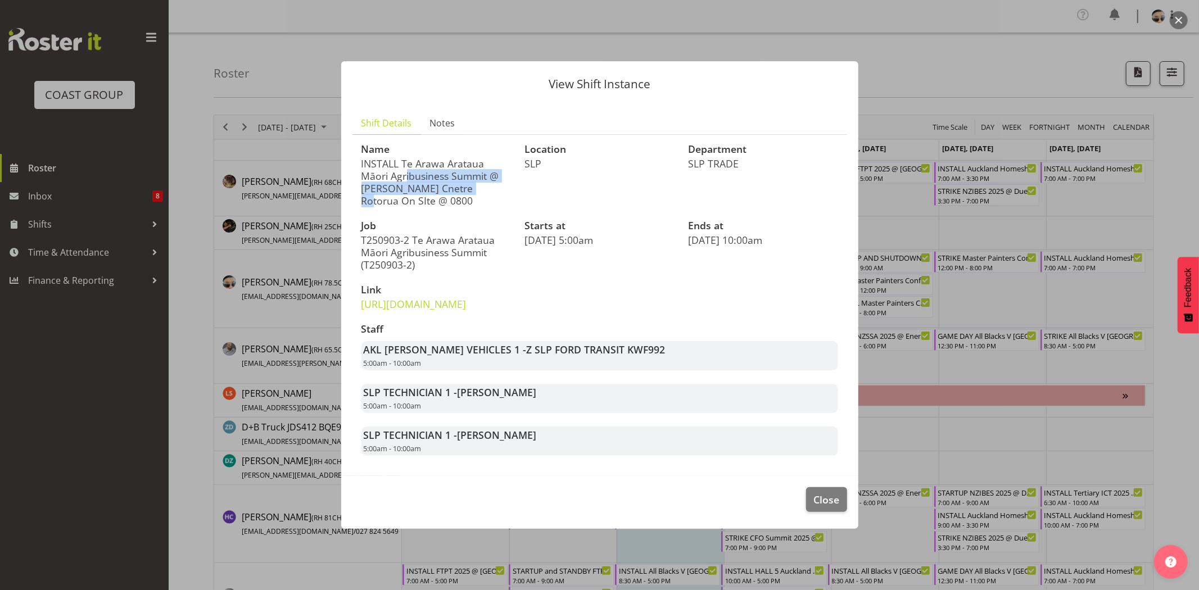
click at [469, 167] on p "INSTALL Te Arawa Arataua Māori Agribusiness Summit @ [PERSON_NAME] Cnetre Rotor…" at bounding box center [436, 181] width 150 height 49
drag, startPoint x: 365, startPoint y: 181, endPoint x: 446, endPoint y: 181, distance: 80.4
click at [446, 181] on p "INSTALL Te Arawa Arataua Māori Agribusiness Summit @ [PERSON_NAME] Cnetre Rotor…" at bounding box center [436, 181] width 150 height 49
click at [825, 502] on button "Close" at bounding box center [826, 499] width 40 height 25
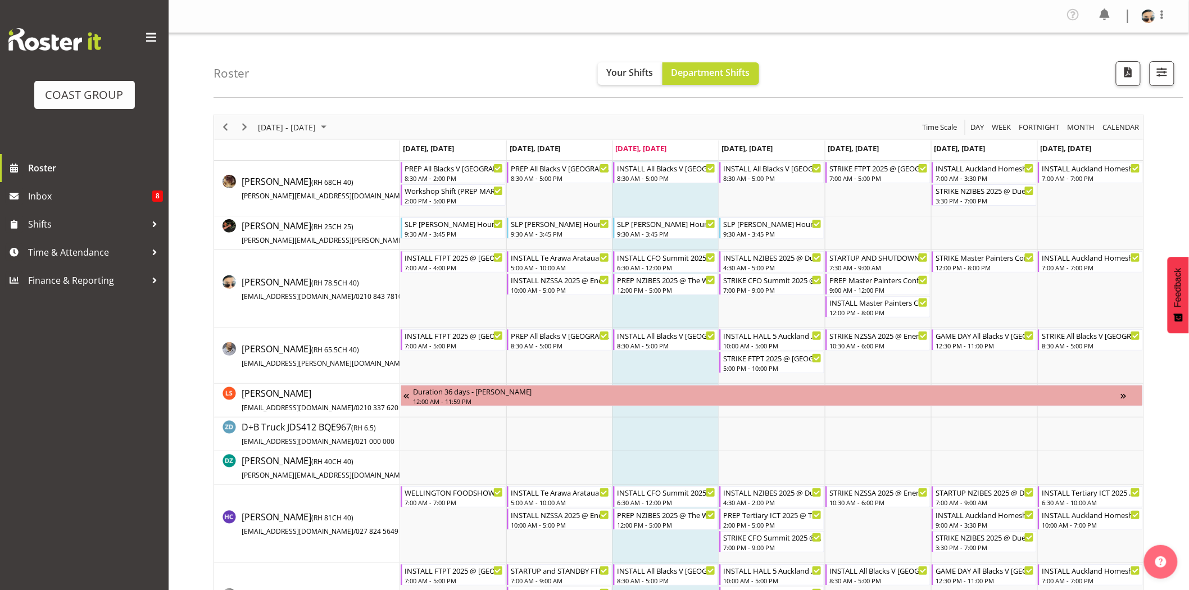
click at [91, 253] on span "Time & Attendance" at bounding box center [87, 252] width 118 height 17
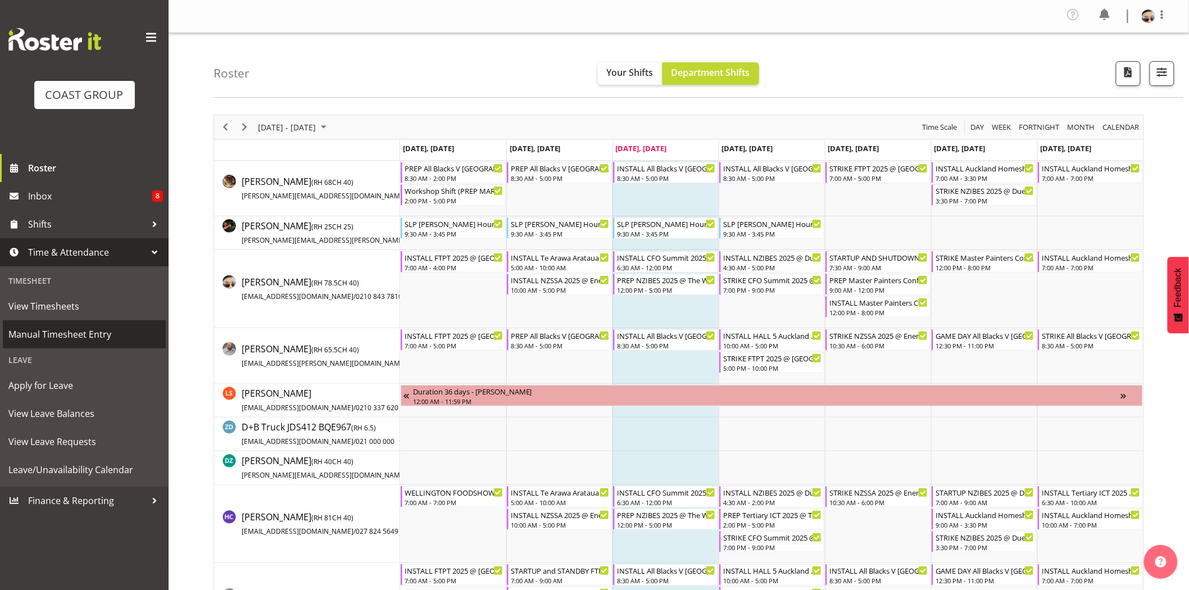
click at [93, 338] on span "Manual Timesheet Entry" at bounding box center [84, 334] width 152 height 17
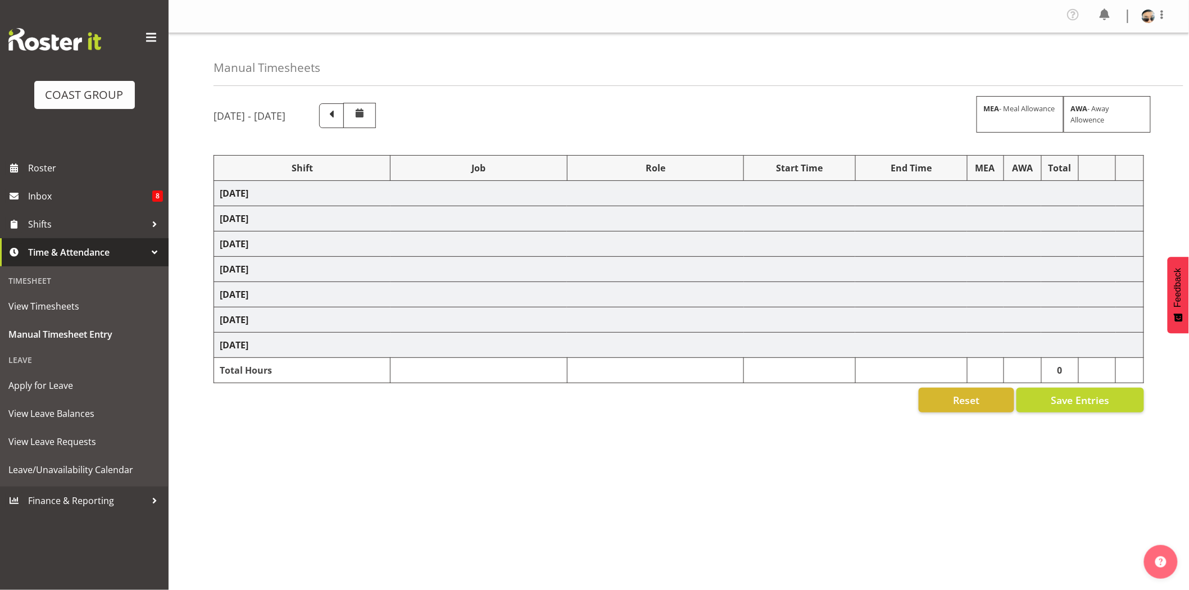
select select "78451"
select select "10277"
select select "78914"
select select "10368"
select select "78914"
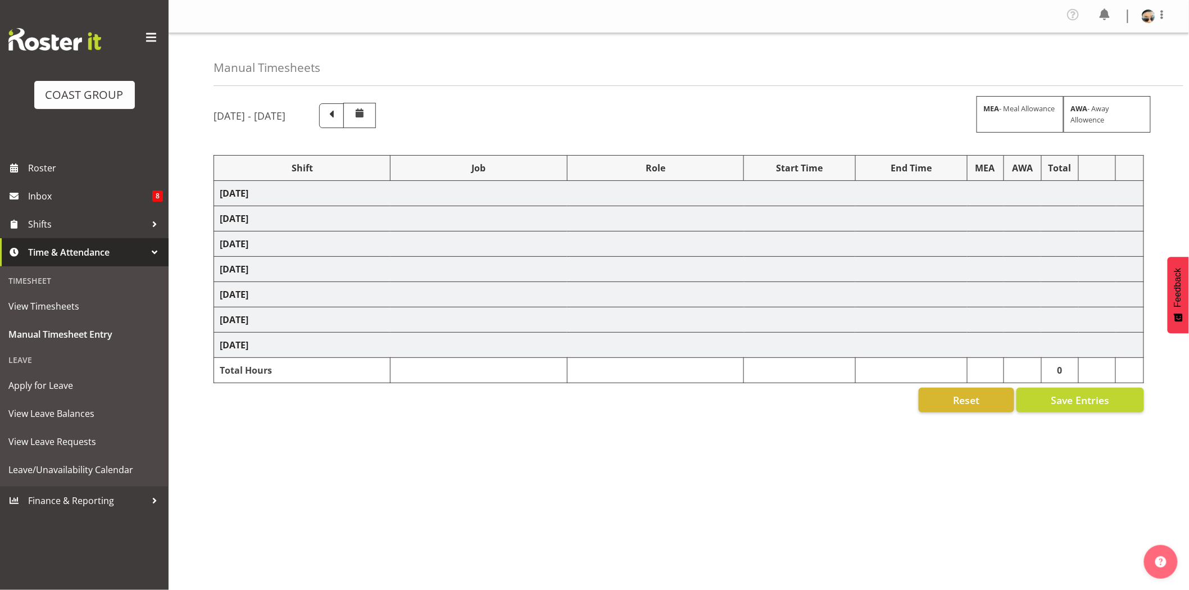
select select "10368"
select select "78451"
select select "10277"
select select "78914"
select select "10368"
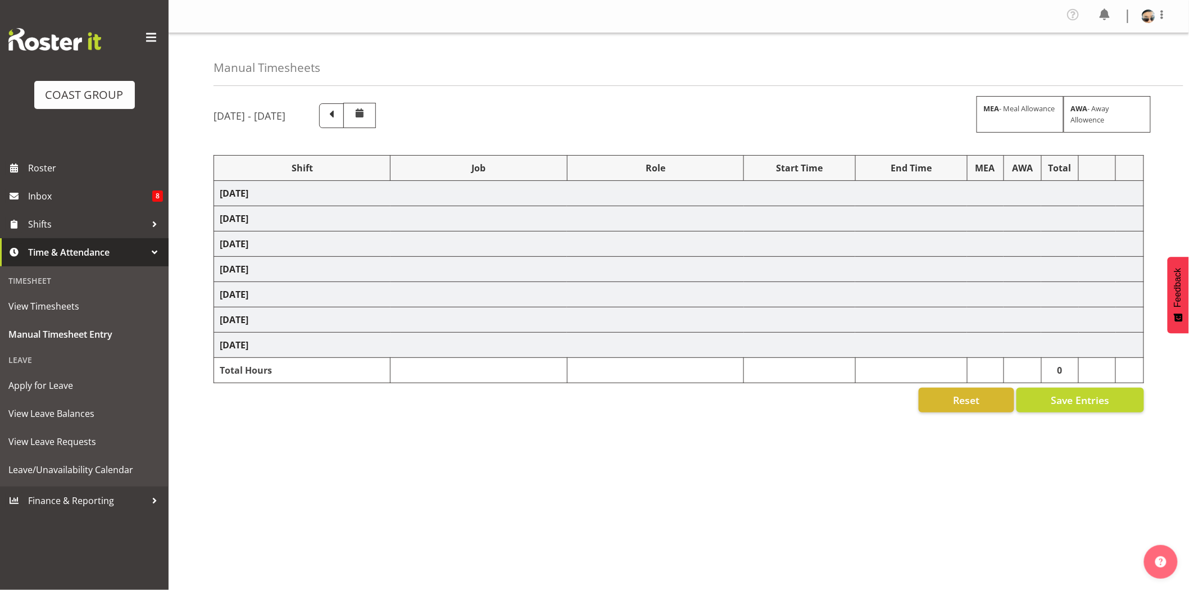
select select "79690"
select select "10450"
select select "79690"
select select "10450"
select select "79690"
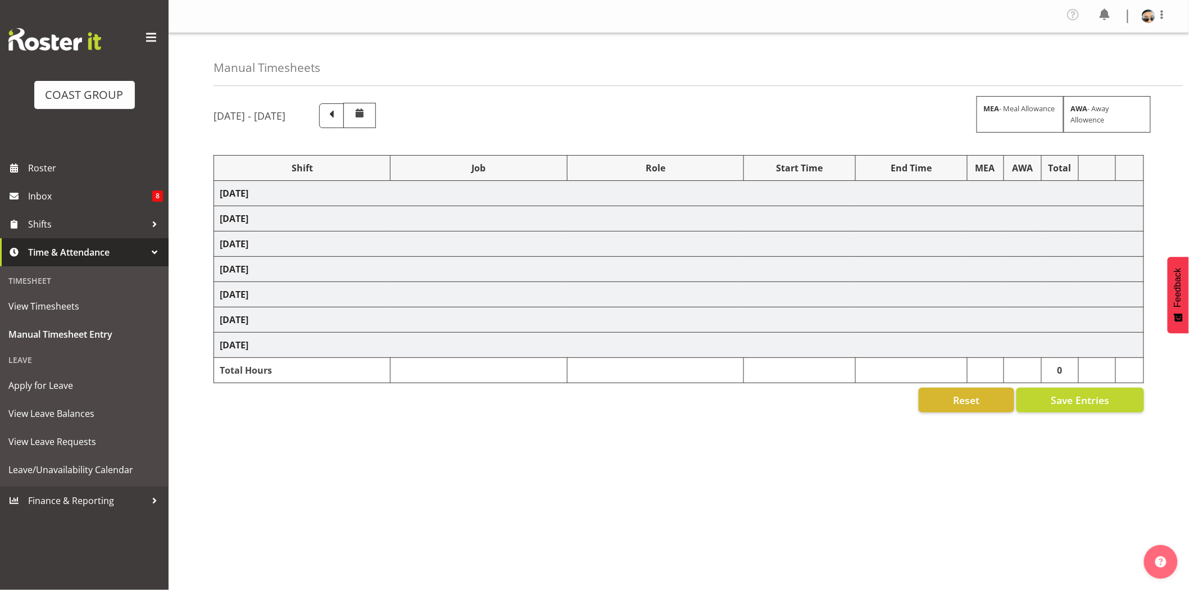
select select "10450"
select select "73746"
select select "9869"
select select "73746"
select select "9869"
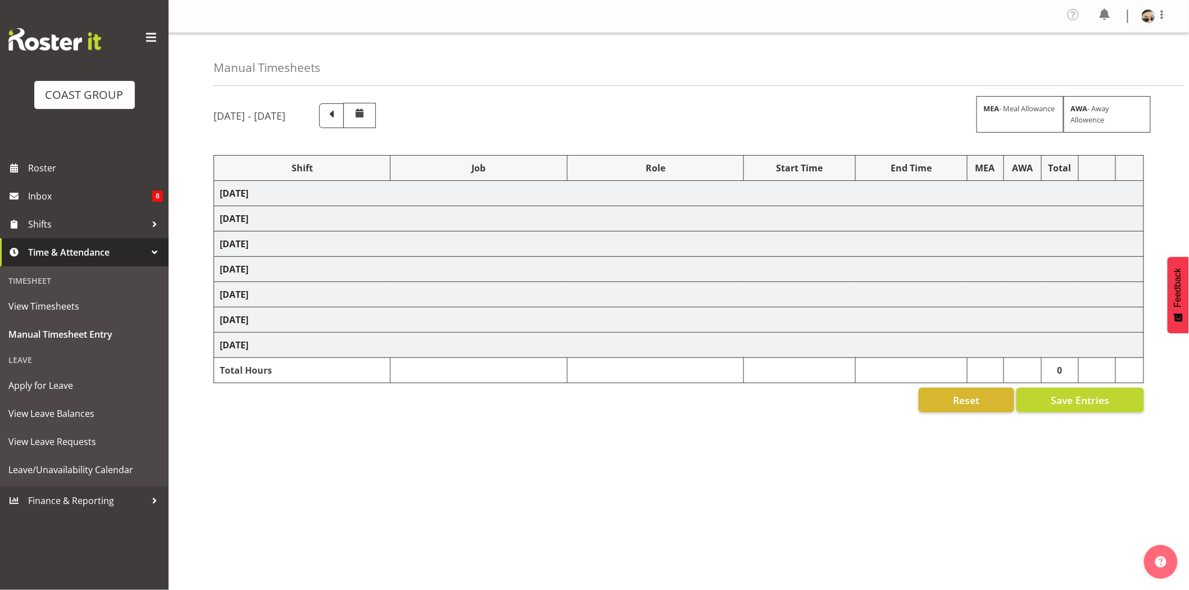
select select "73746"
select select "9869"
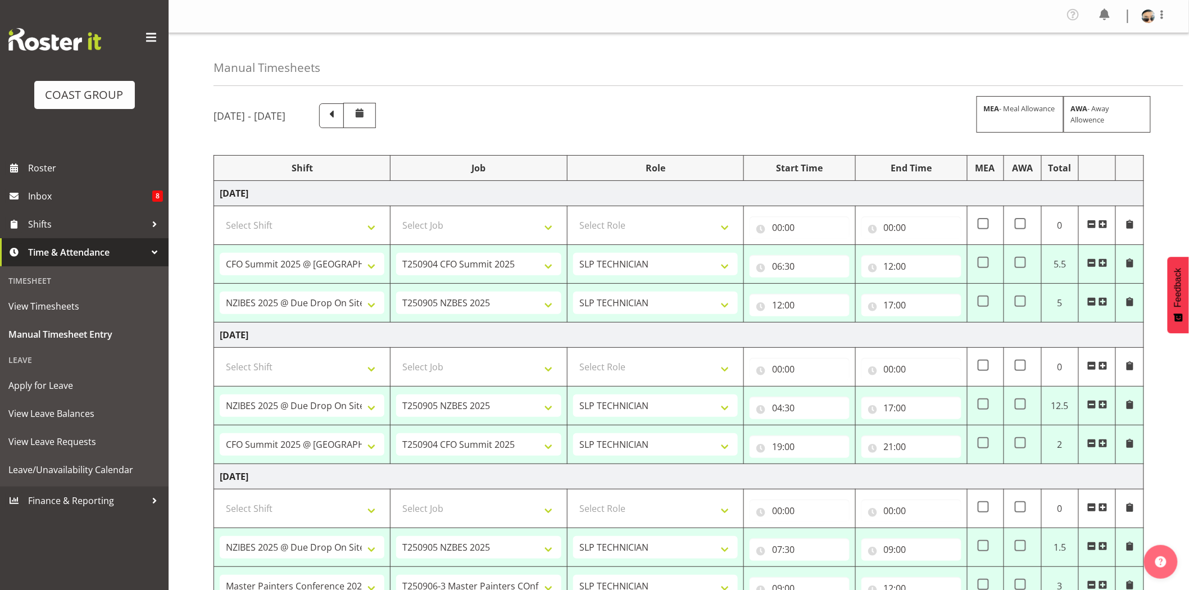
click at [728, 68] on div "Manual Timesheets" at bounding box center [699, 59] width 970 height 53
click at [55, 170] on span "Roster" at bounding box center [95, 168] width 135 height 17
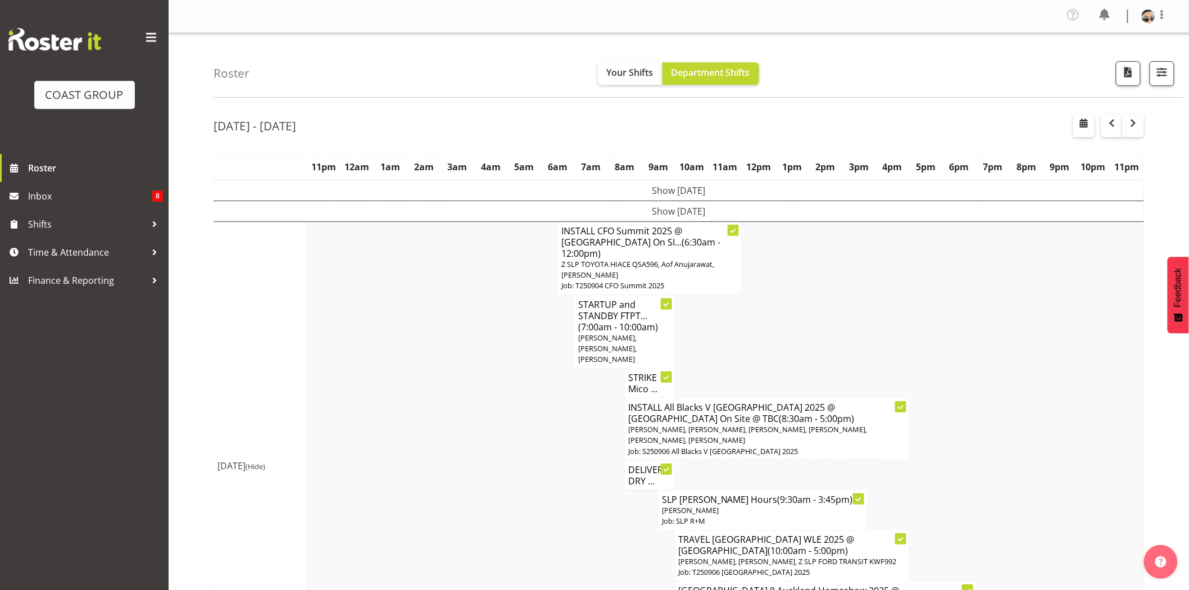
scroll to position [48, 0]
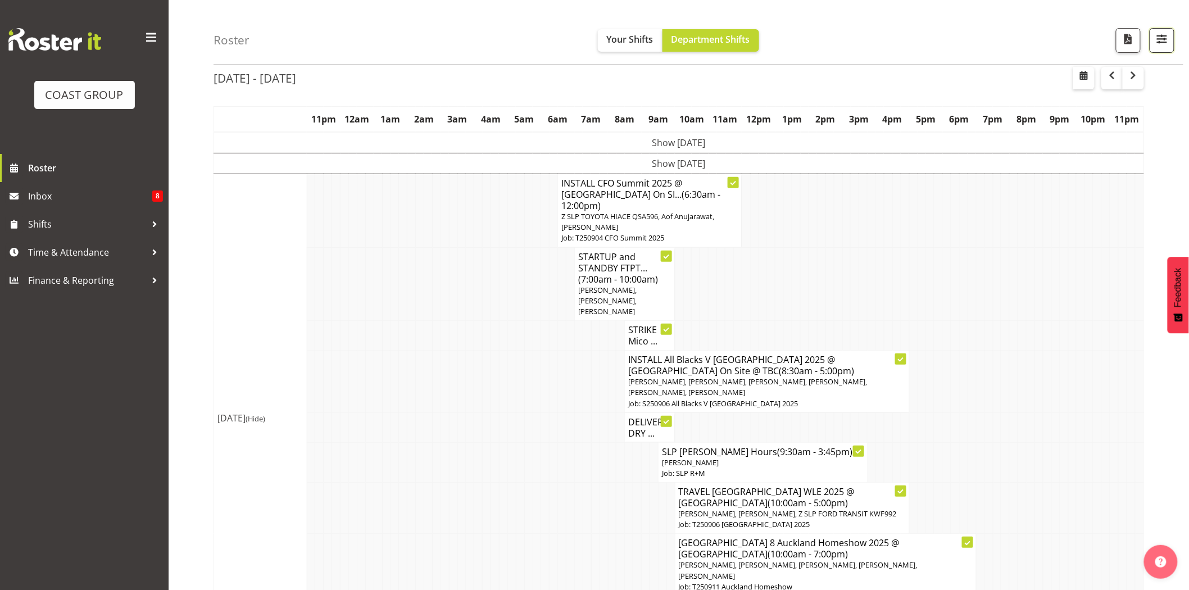
click at [1158, 40] on span "button" at bounding box center [1162, 38] width 15 height 15
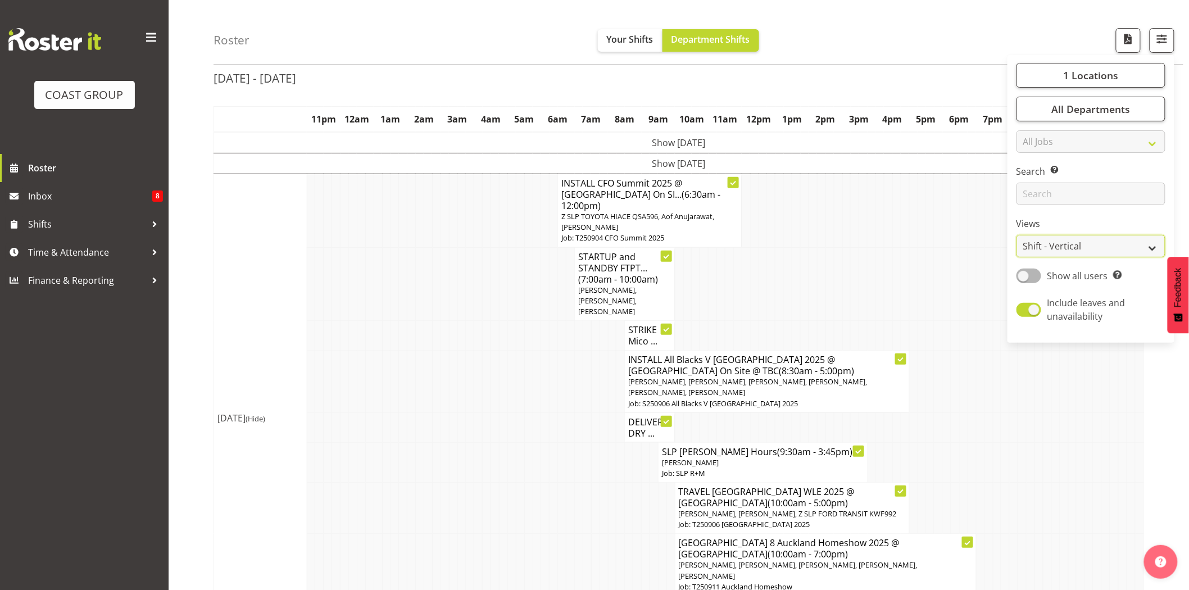
click at [1089, 245] on select "Staff Role Shift - Horizontal Shift - Vertical Staff - Location" at bounding box center [1091, 246] width 149 height 22
select select "staff"
click at [1017, 257] on select "Staff Role Shift - Horizontal Shift - Vertical Staff - Location" at bounding box center [1091, 246] width 149 height 22
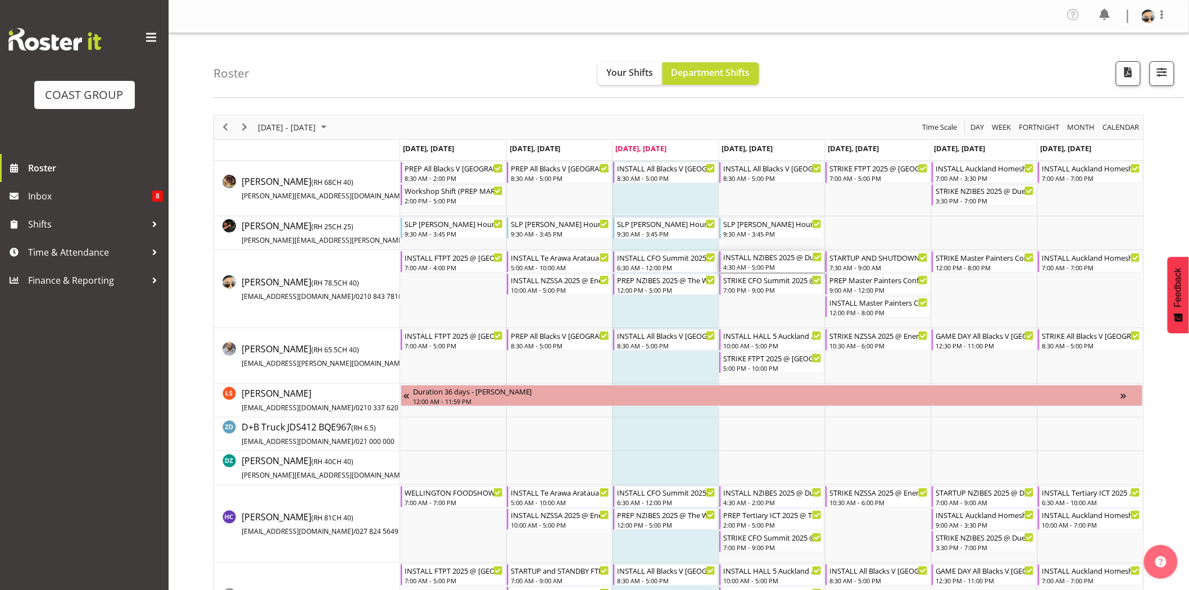
click at [741, 257] on div "INSTALL NZIBES 2025 @ Due Drop On Site @ 0500" at bounding box center [772, 256] width 99 height 11
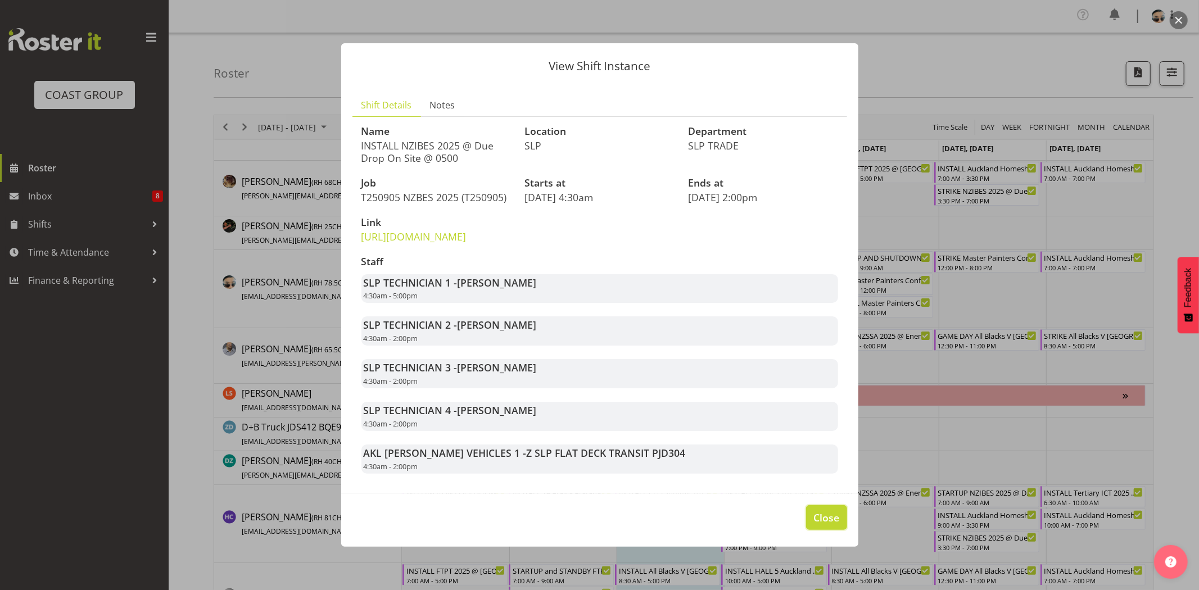
click at [840, 530] on button "Close" at bounding box center [826, 517] width 40 height 25
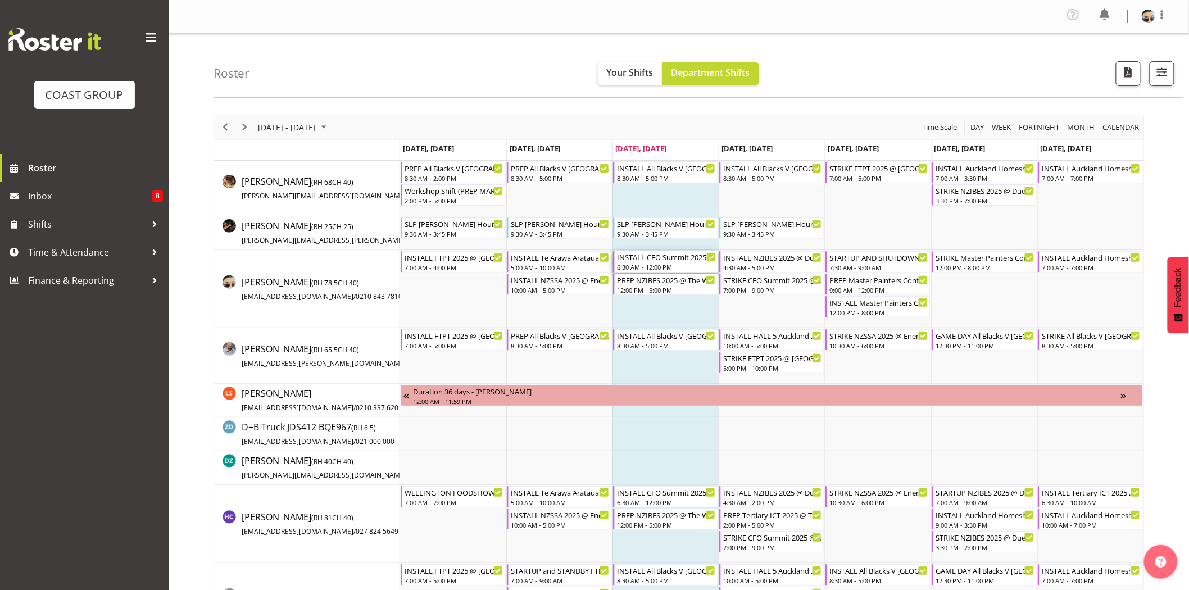
click at [660, 260] on div "INSTALL CFO Summit 2025 @ [GEOGRAPHIC_DATA] On SIte @ 0700" at bounding box center [666, 256] width 99 height 11
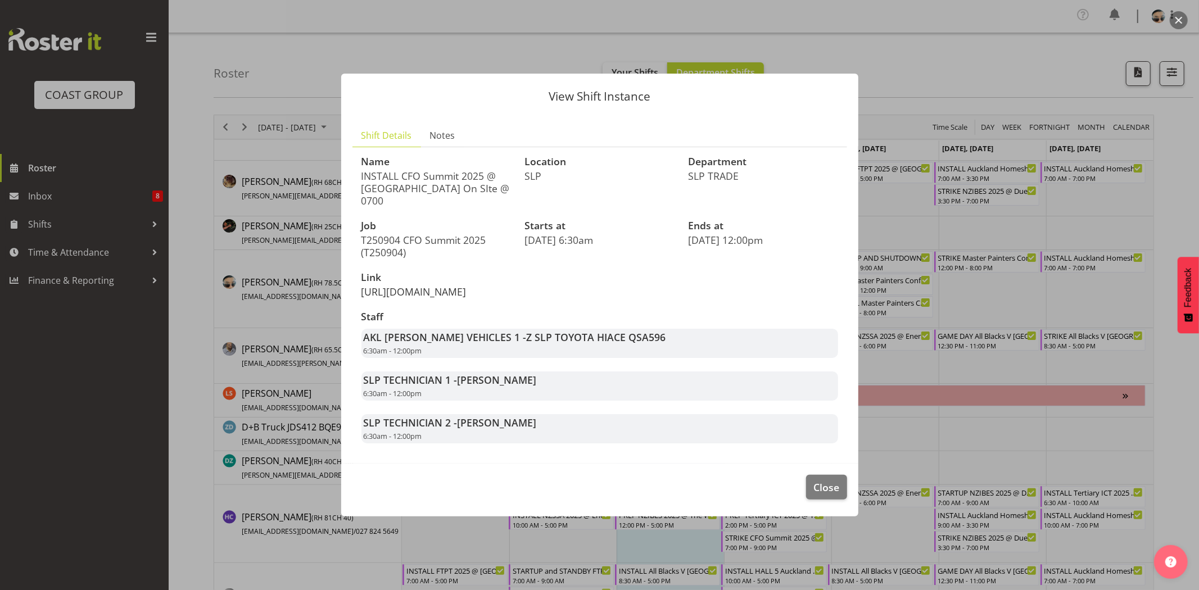
click at [466, 285] on link "[URL][DOMAIN_NAME]" at bounding box center [413, 291] width 105 height 13
click at [840, 495] on button "Close" at bounding box center [826, 487] width 40 height 25
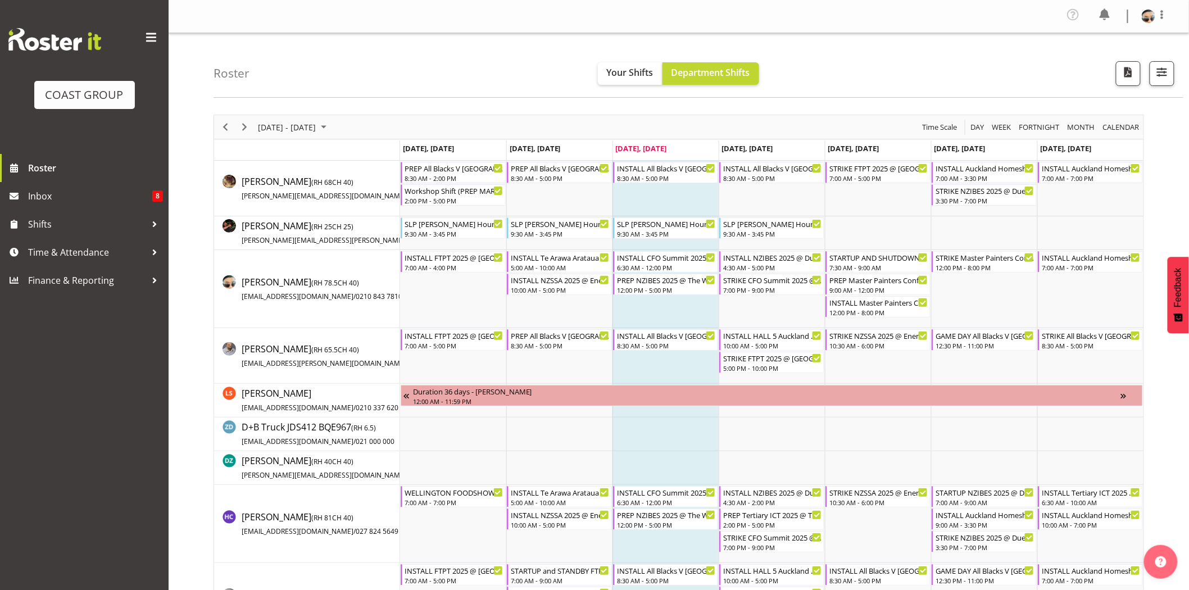
click at [662, 97] on div "Roster Your Shifts Department Shifts 1 Locations Clear CARLTON EVENTS [PERSON_N…" at bounding box center [699, 65] width 970 height 65
click at [1028, 71] on div "Roster Your Shifts Department Shifts 1 Locations Clear CARLTON EVENTS [PERSON_N…" at bounding box center [699, 65] width 970 height 65
click at [1085, 258] on div "INSTALL Auckland Homeshow 2025 @ [GEOGRAPHIC_DATA]" at bounding box center [1091, 256] width 99 height 11
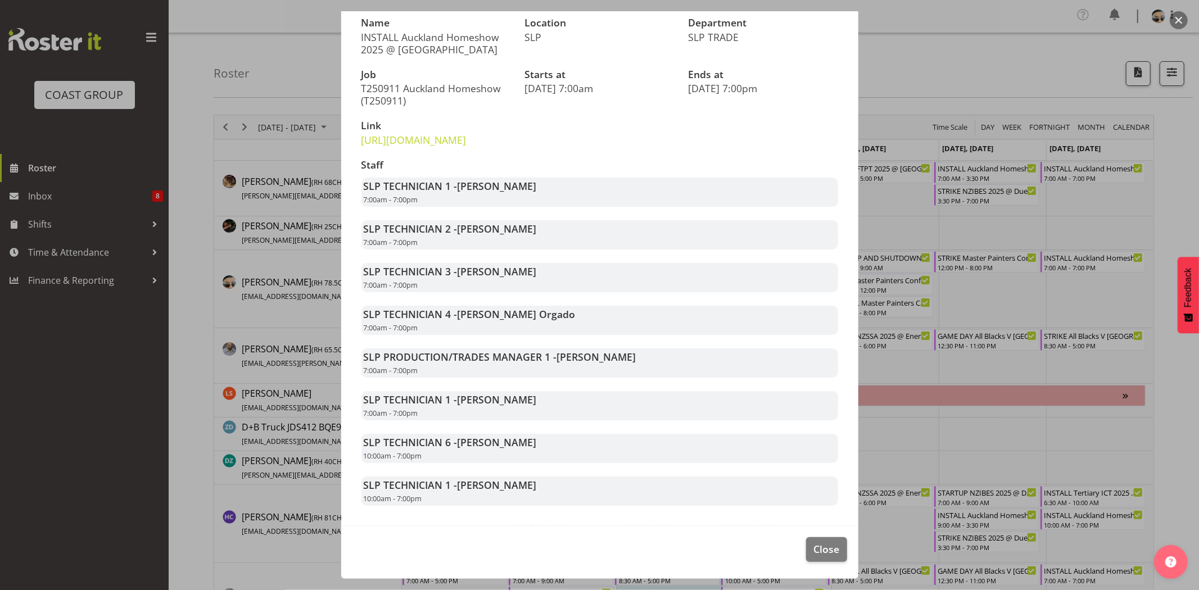
scroll to position [129, 0]
click at [818, 542] on button "Close" at bounding box center [826, 549] width 40 height 25
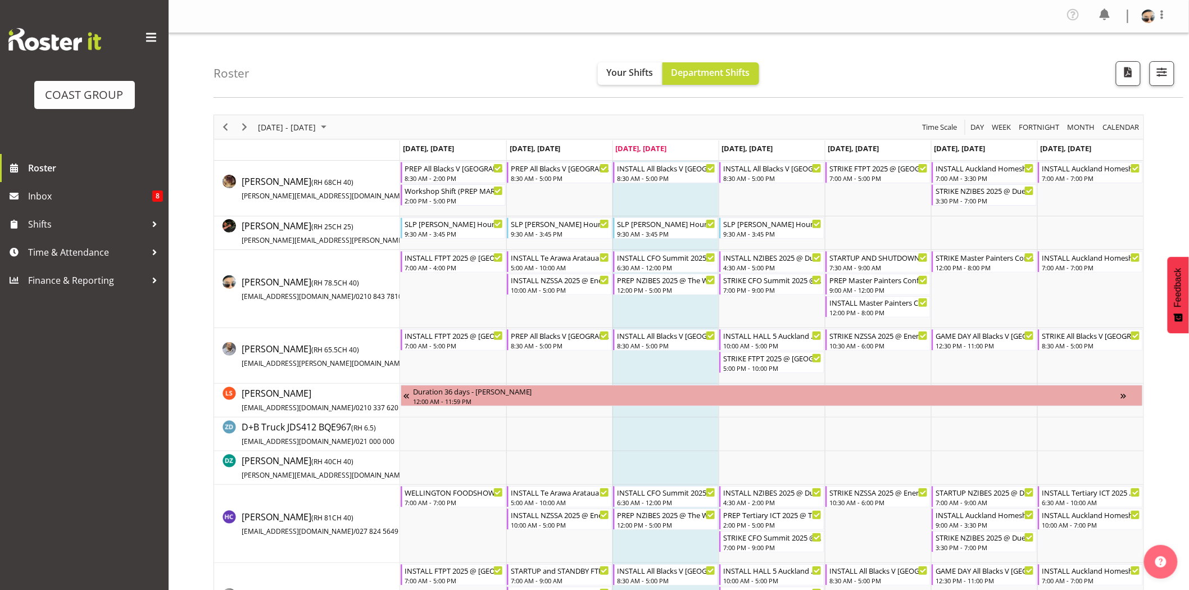
click at [453, 83] on div "Roster Your Shifts Department Shifts 1 Locations Clear CARLTON EVENTS [PERSON_N…" at bounding box center [699, 65] width 970 height 65
click at [247, 130] on span "Next" at bounding box center [244, 127] width 13 height 14
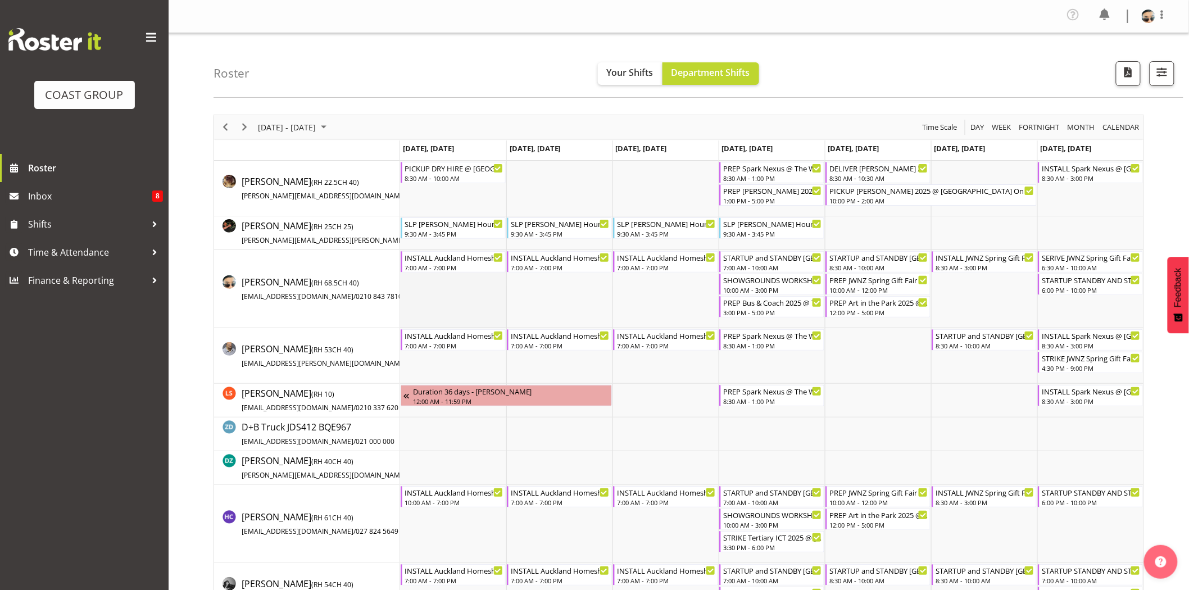
click at [485, 309] on td "Timeline Week of September 10, 2025" at bounding box center [453, 289] width 106 height 78
click at [473, 264] on div "7:00 AM - 7:00 PM" at bounding box center [454, 266] width 99 height 9
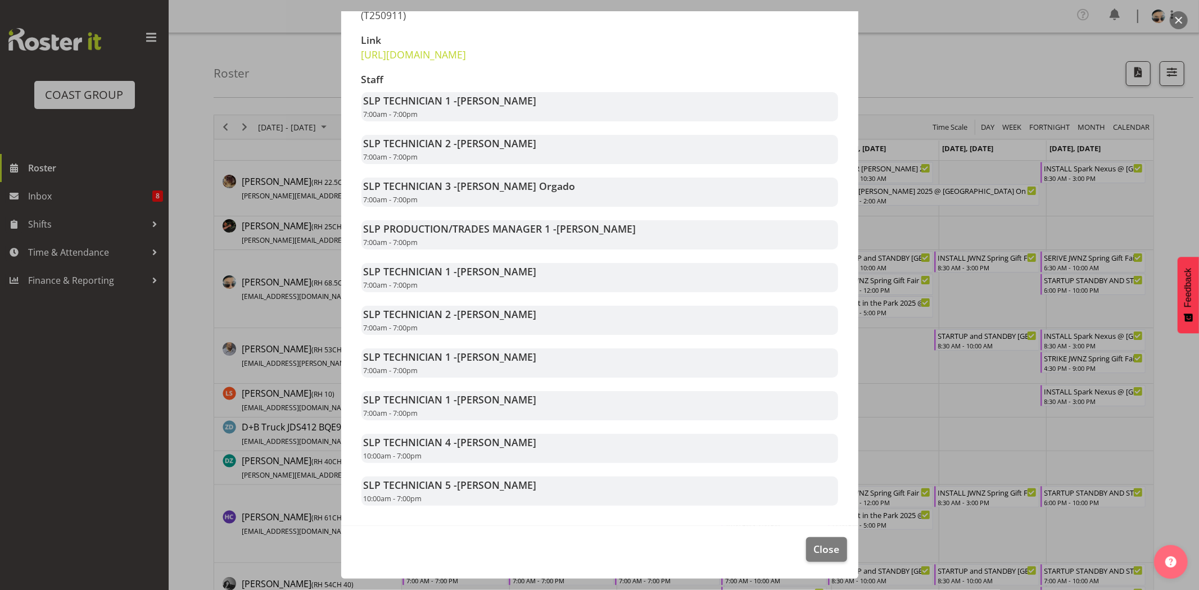
scroll to position [215, 0]
click at [828, 546] on span "Close" at bounding box center [826, 549] width 26 height 15
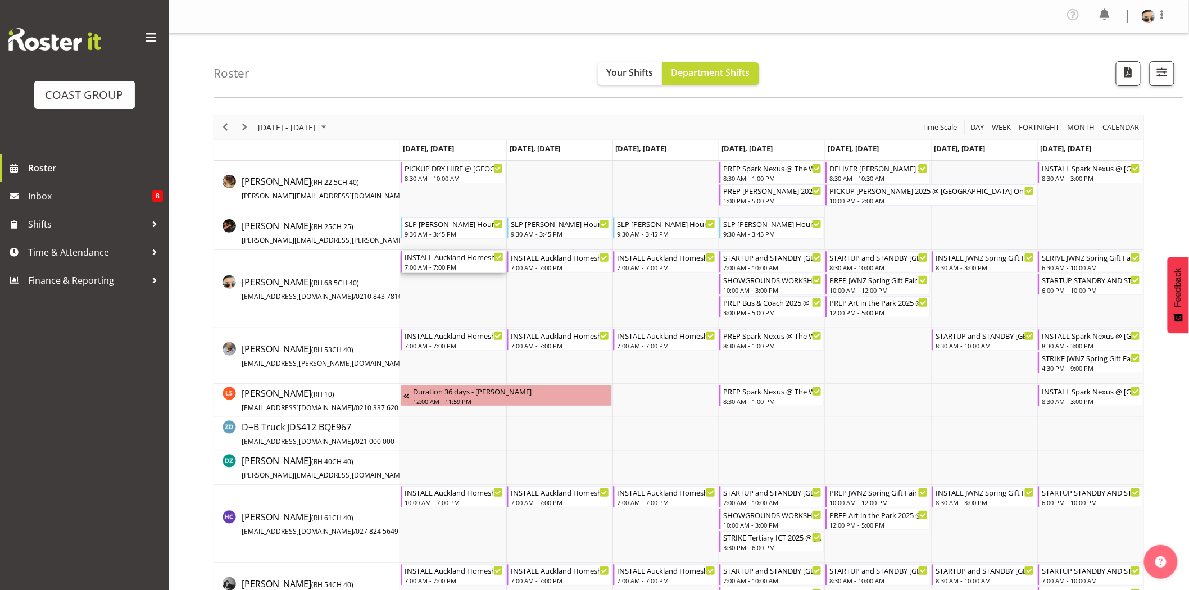
click at [478, 262] on div "INSTALL Auckland Homeshow 2025 @ [GEOGRAPHIC_DATA] 7:00 AM - 7:00 PM" at bounding box center [454, 261] width 99 height 21
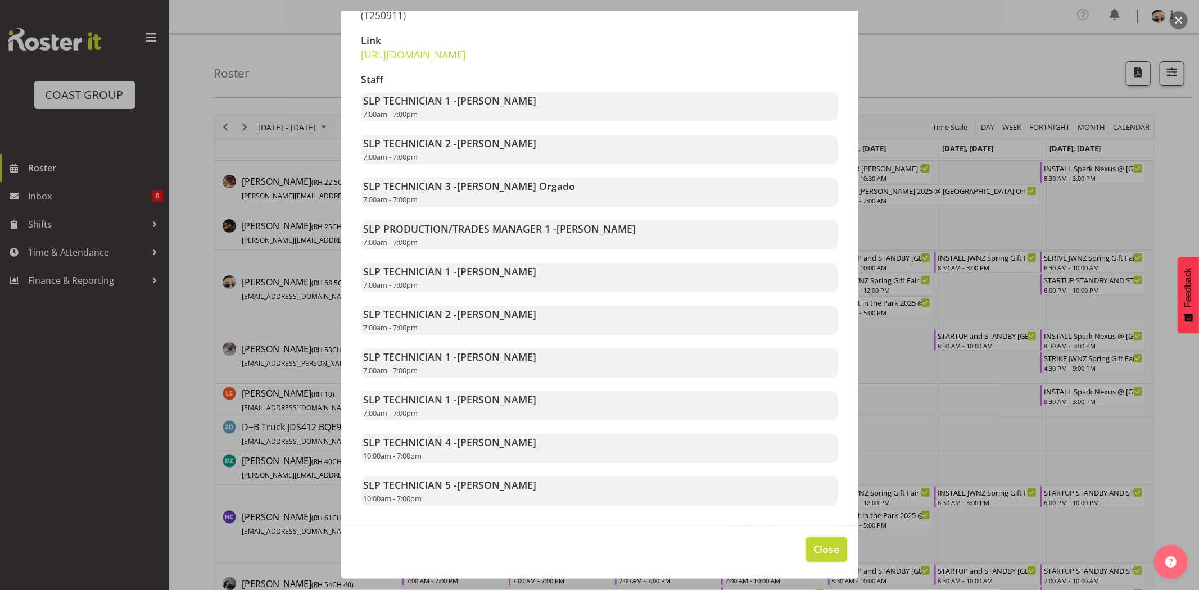
click at [825, 551] on span "Close" at bounding box center [826, 549] width 26 height 15
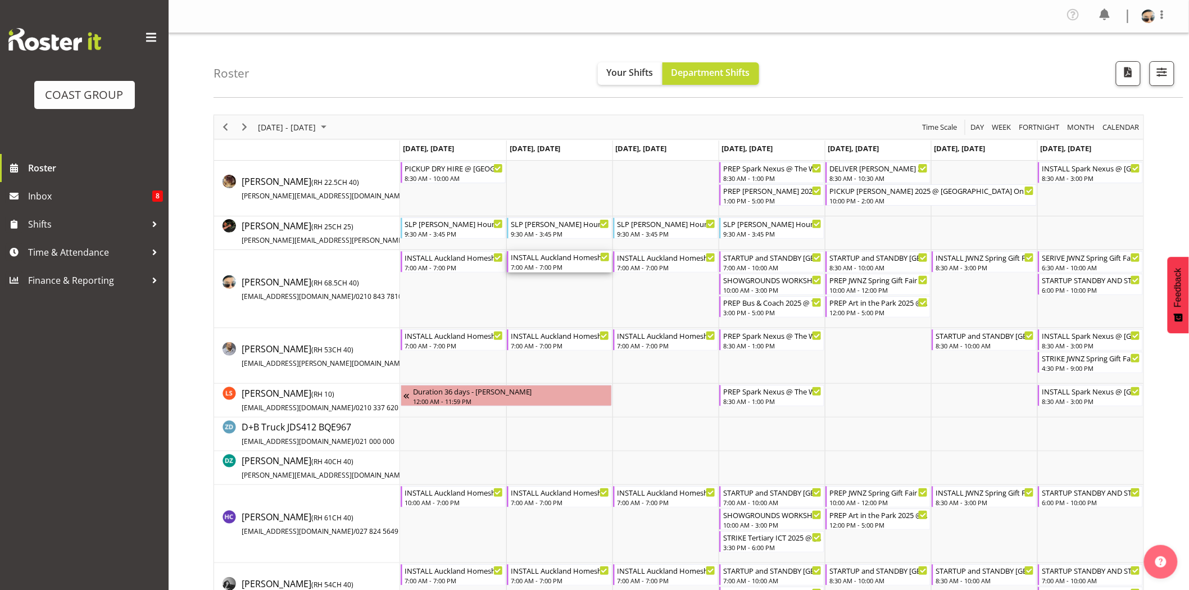
click at [556, 257] on div "INSTALL Auckland Homeshow 2025 (PICKUP GENS AND LIGHT TOWERS)@ [GEOGRAPHIC_DATA]" at bounding box center [560, 256] width 99 height 11
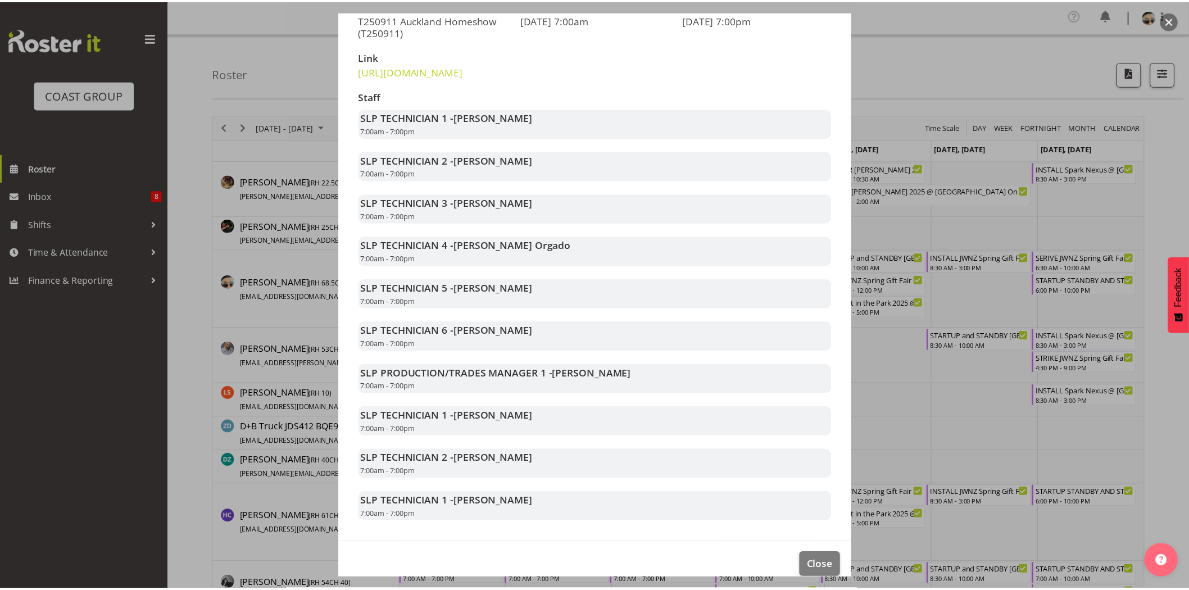
scroll to position [239, 0]
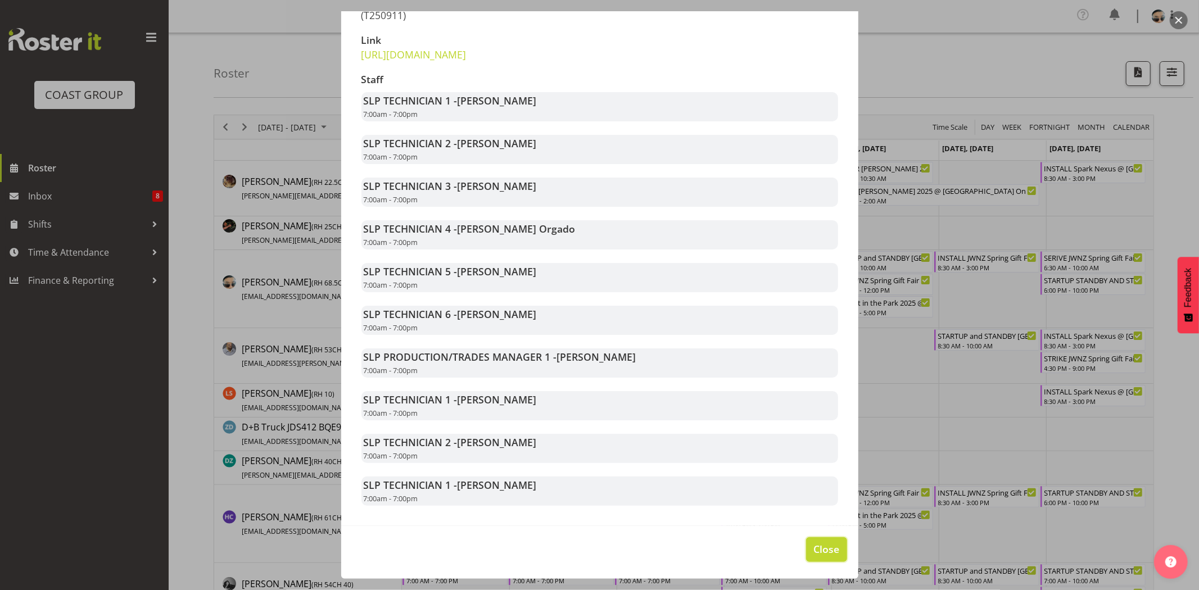
click at [823, 539] on button "Close" at bounding box center [826, 549] width 40 height 25
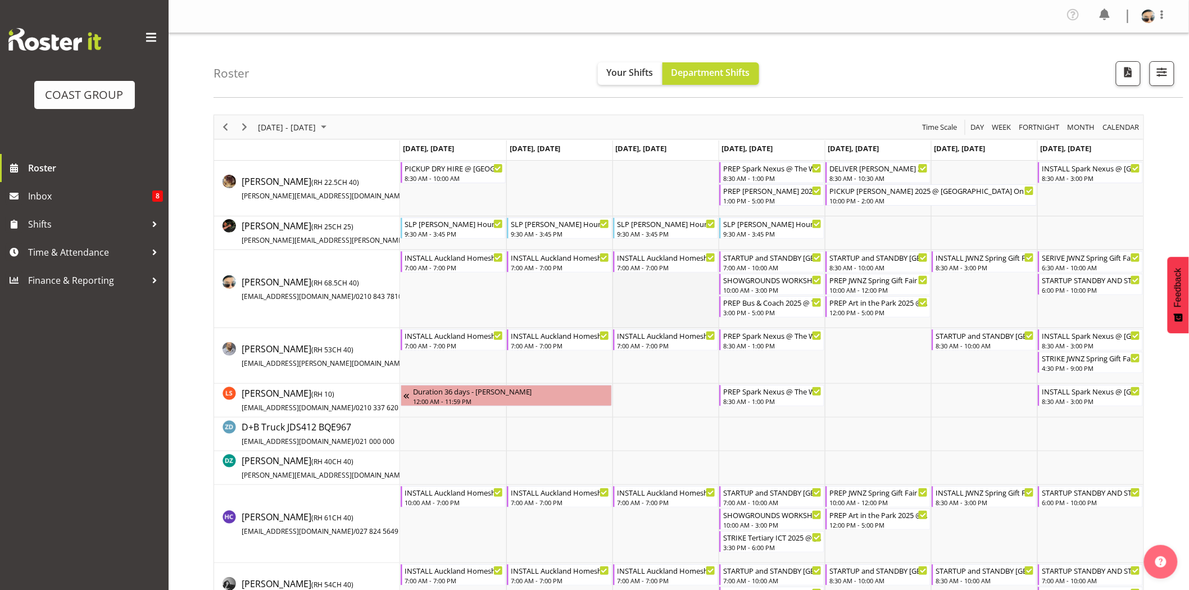
click at [642, 275] on td "Timeline Week of September 10, 2025" at bounding box center [666, 289] width 106 height 78
click at [743, 289] on div "10:00 AM - 3:00 PM" at bounding box center [772, 289] width 99 height 9
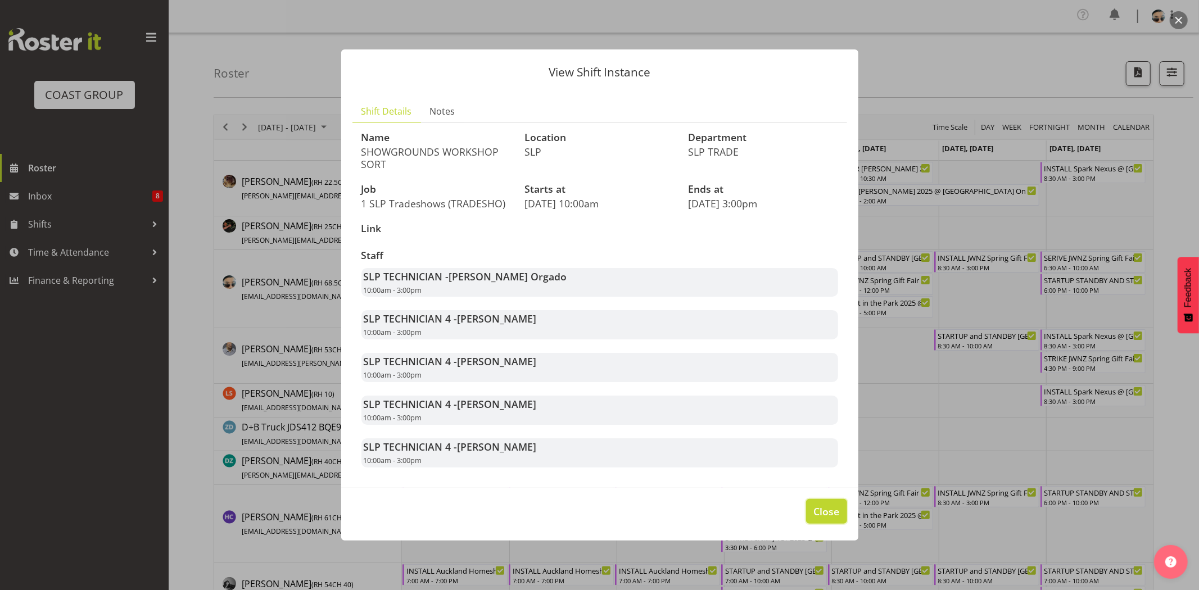
click at [819, 514] on span "Close" at bounding box center [826, 511] width 26 height 15
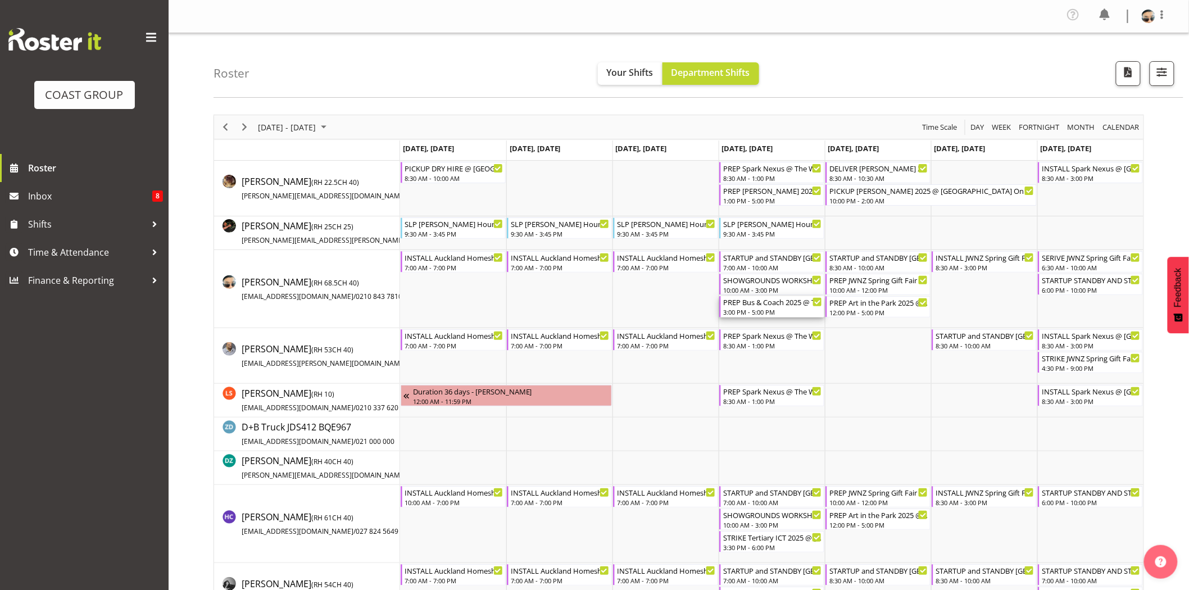
click at [749, 302] on div "PREP Bus & Coach 2025 @ The Workshop" at bounding box center [772, 301] width 99 height 11
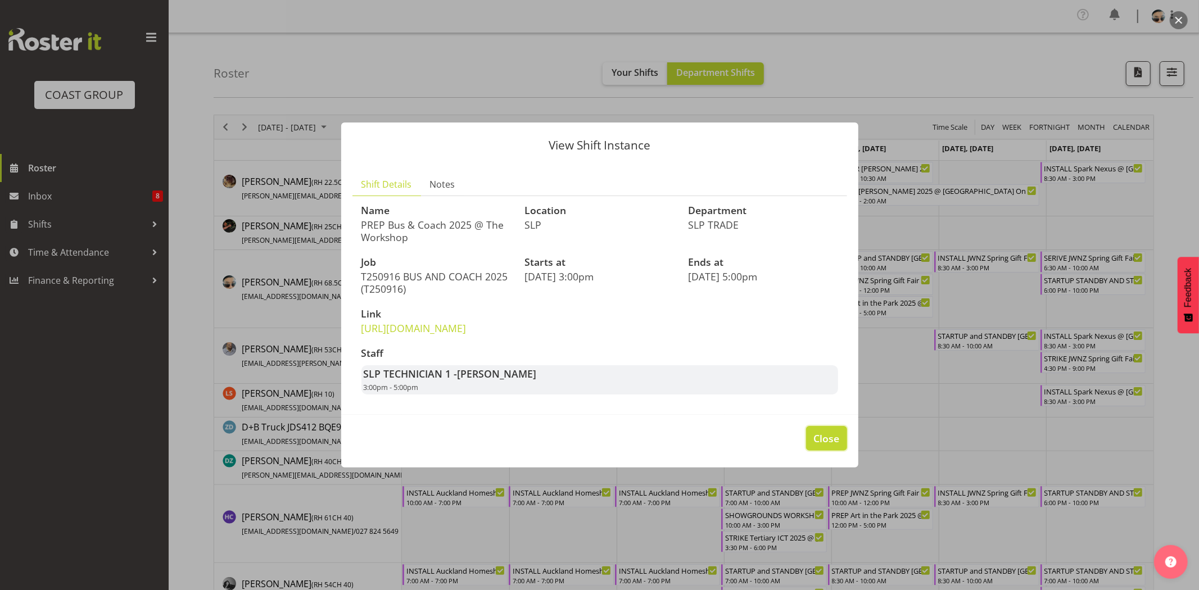
click at [822, 446] on span "Close" at bounding box center [826, 438] width 26 height 15
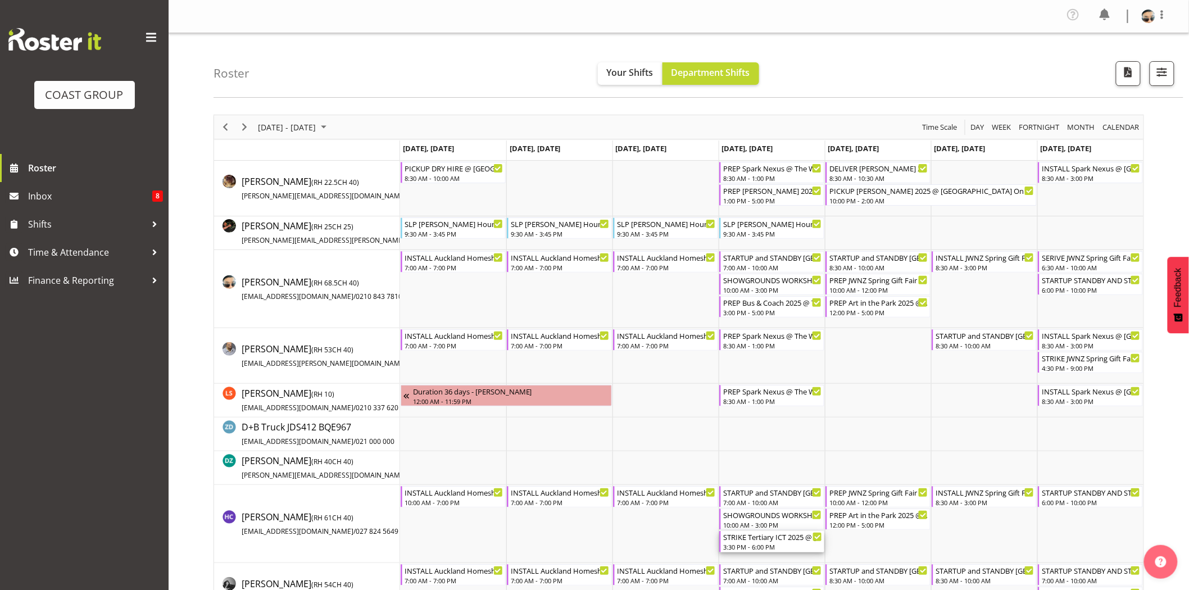
click at [780, 540] on div "STRIKE Tertiary ICT 2025 @ [GEOGRAPHIC_DATA] On Site @ 1600" at bounding box center [772, 536] width 99 height 11
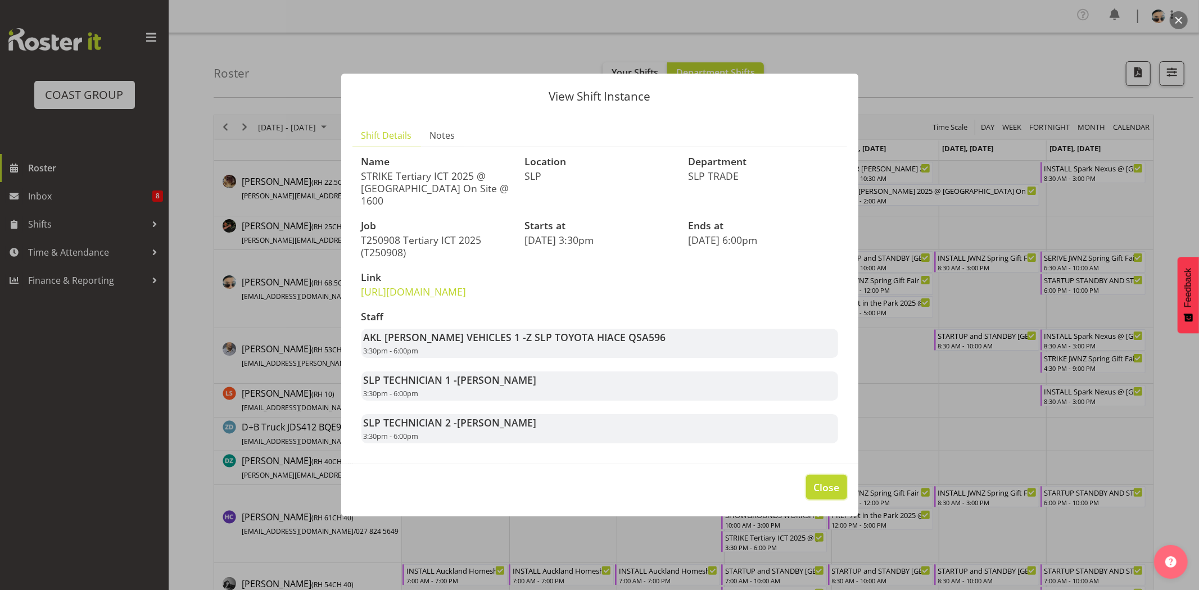
click at [833, 493] on span "Close" at bounding box center [826, 487] width 26 height 15
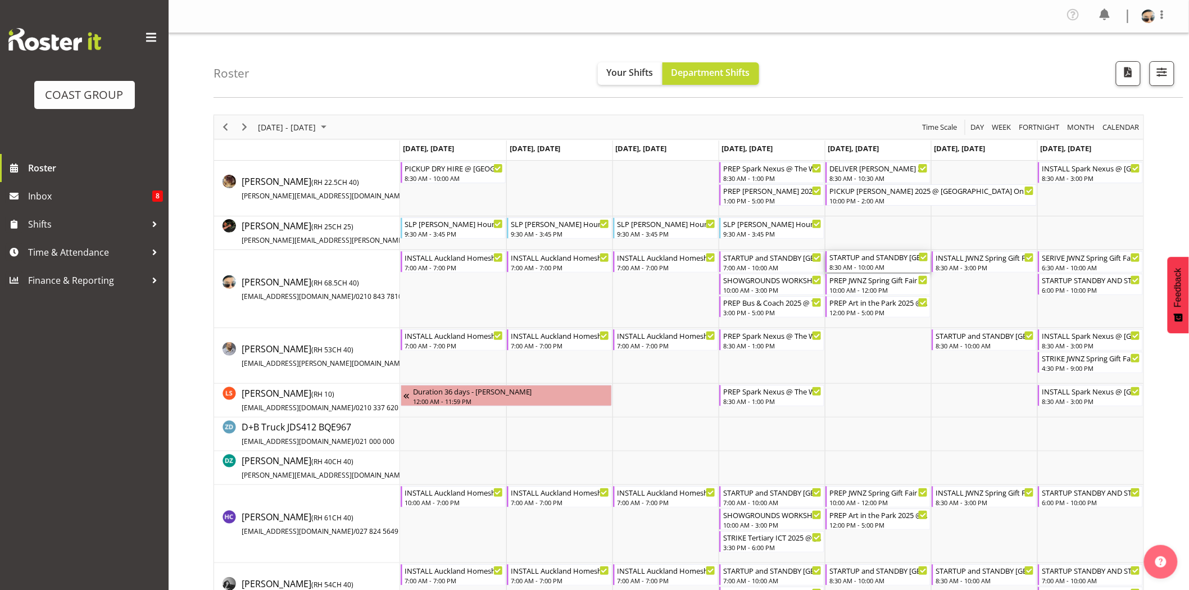
click at [868, 256] on div "STARTUP and STANDBY [GEOGRAPHIC_DATA] Homeshow 2025 @ [GEOGRAPHIC_DATA]" at bounding box center [878, 256] width 99 height 11
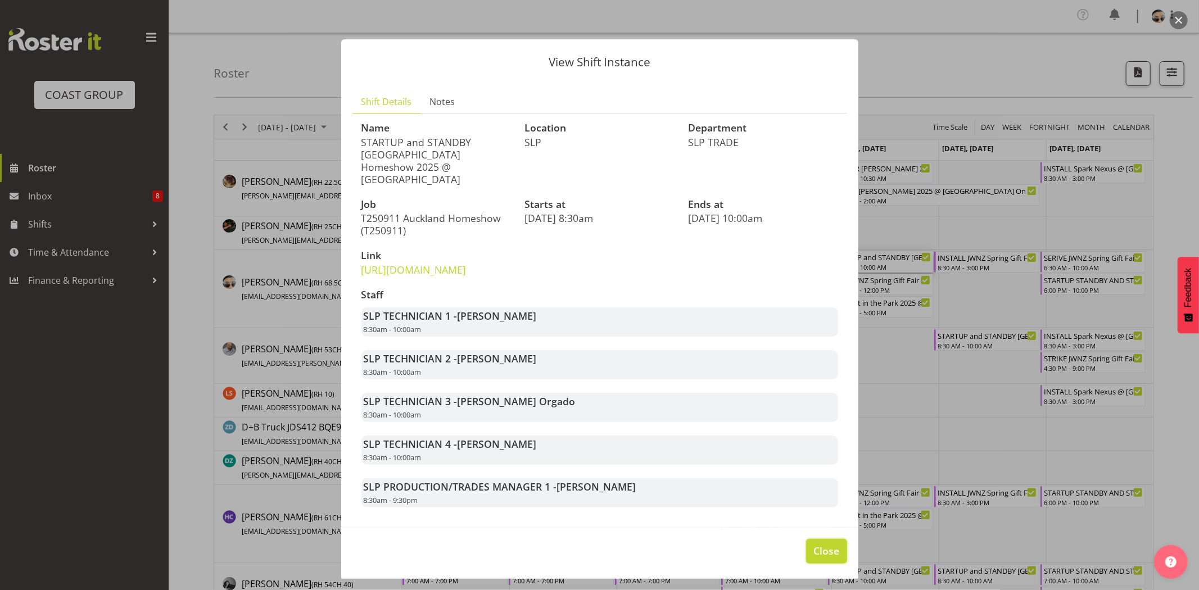
click at [828, 558] on span "Close" at bounding box center [826, 550] width 26 height 15
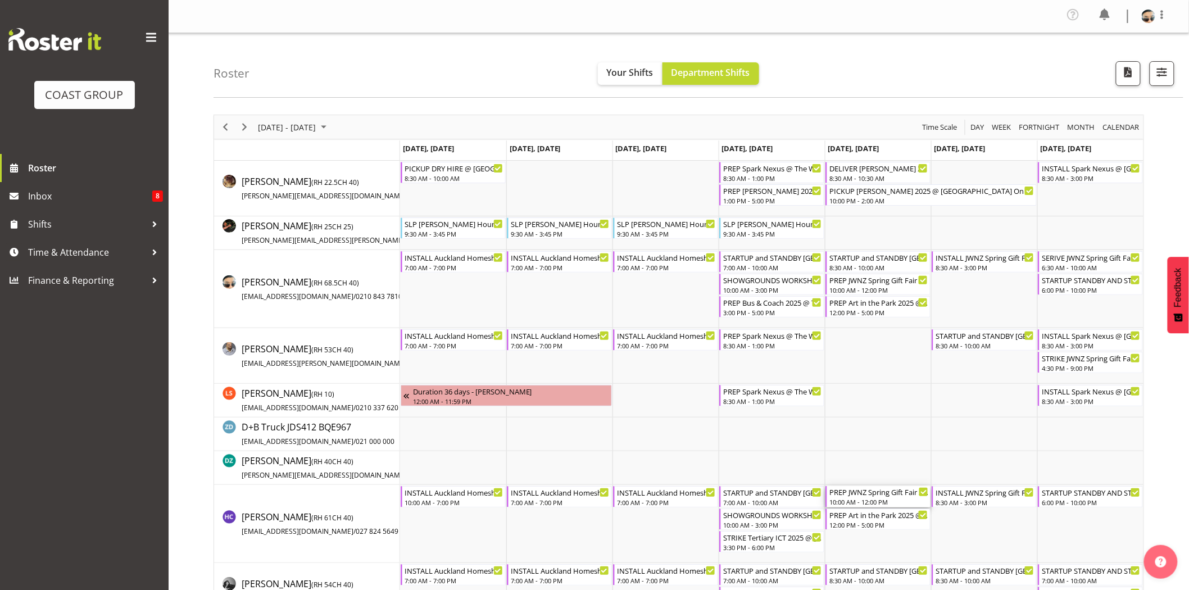
click at [880, 502] on div "10:00 AM - 12:00 PM" at bounding box center [878, 501] width 99 height 9
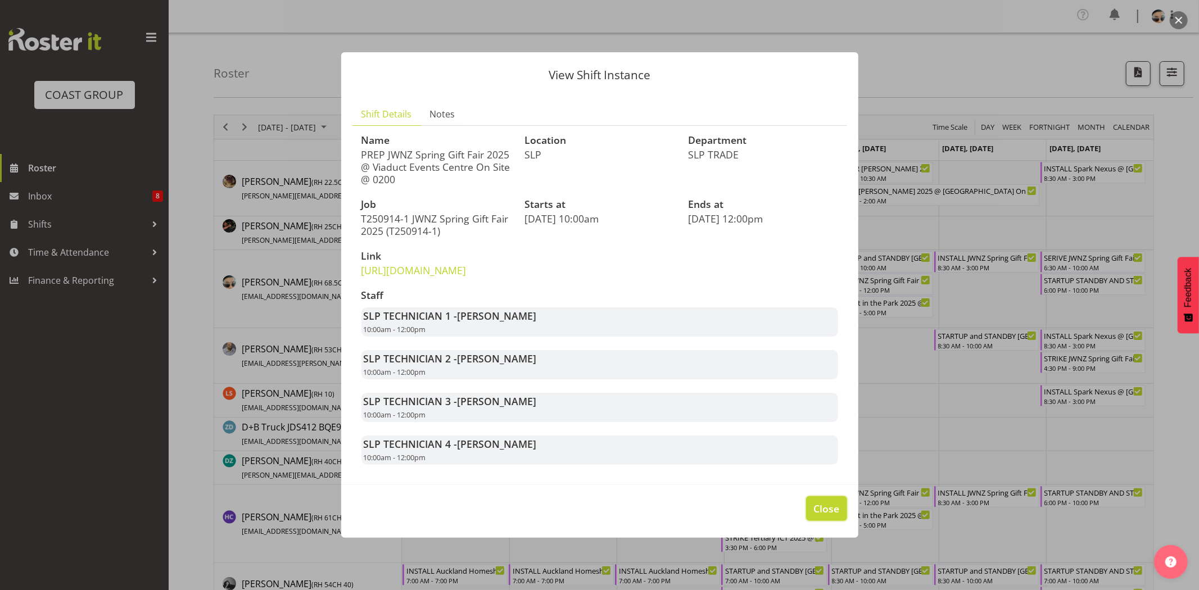
click at [812, 520] on button "Close" at bounding box center [826, 508] width 40 height 25
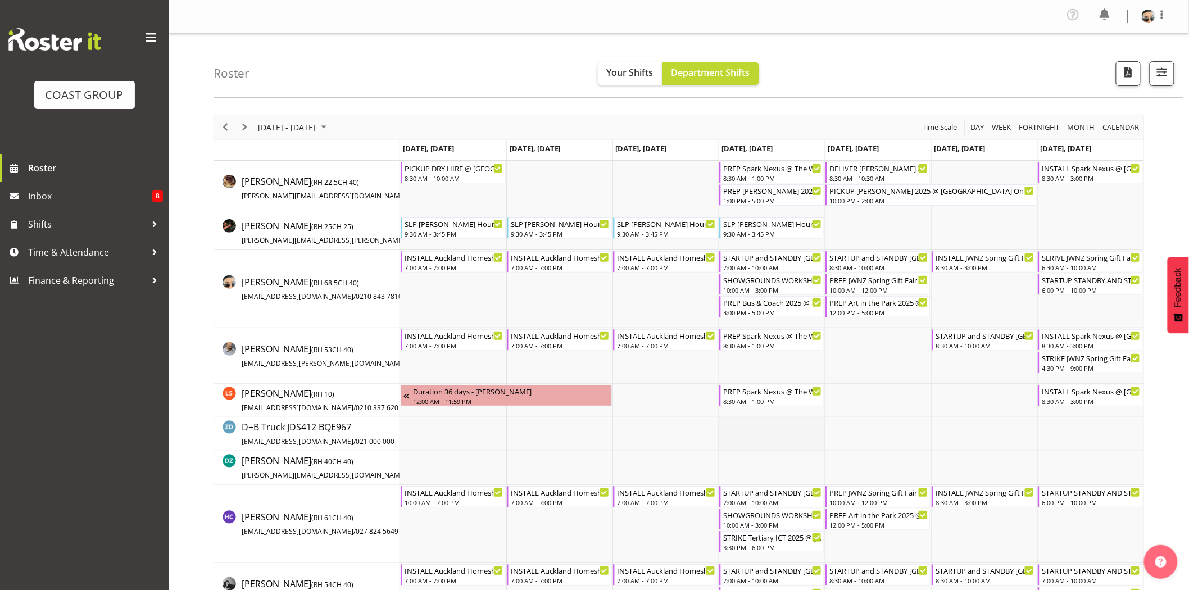
click at [813, 451] on td "Timeline Week of September 10, 2025" at bounding box center [772, 435] width 106 height 34
click at [1003, 262] on div "INSTALL JWNZ Spring Gift Fair 2025 @ Viaduct Events Centre On Site @ 0930 8:30 …" at bounding box center [985, 261] width 99 height 21
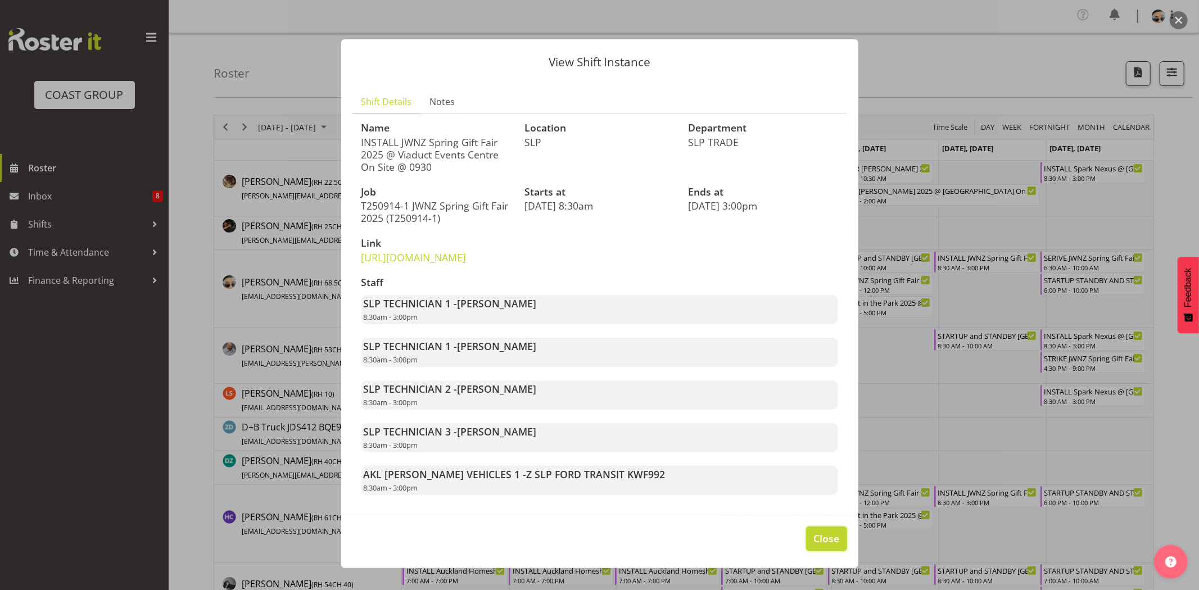
click at [819, 551] on button "Close" at bounding box center [826, 539] width 40 height 25
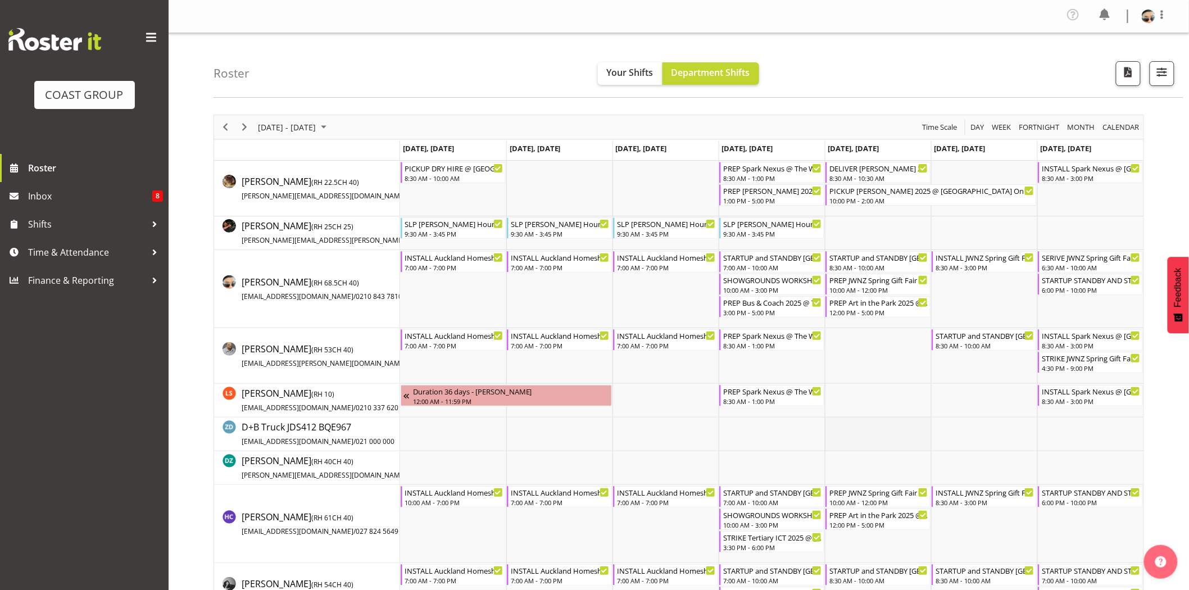
click at [868, 423] on td "Timeline Week of September 10, 2025" at bounding box center [878, 435] width 106 height 34
click at [1071, 260] on div "SERIVE JWNZ Spring Gift Fair 2025 @ Viaduct Events Centre On Site @ 0700" at bounding box center [1091, 256] width 99 height 11
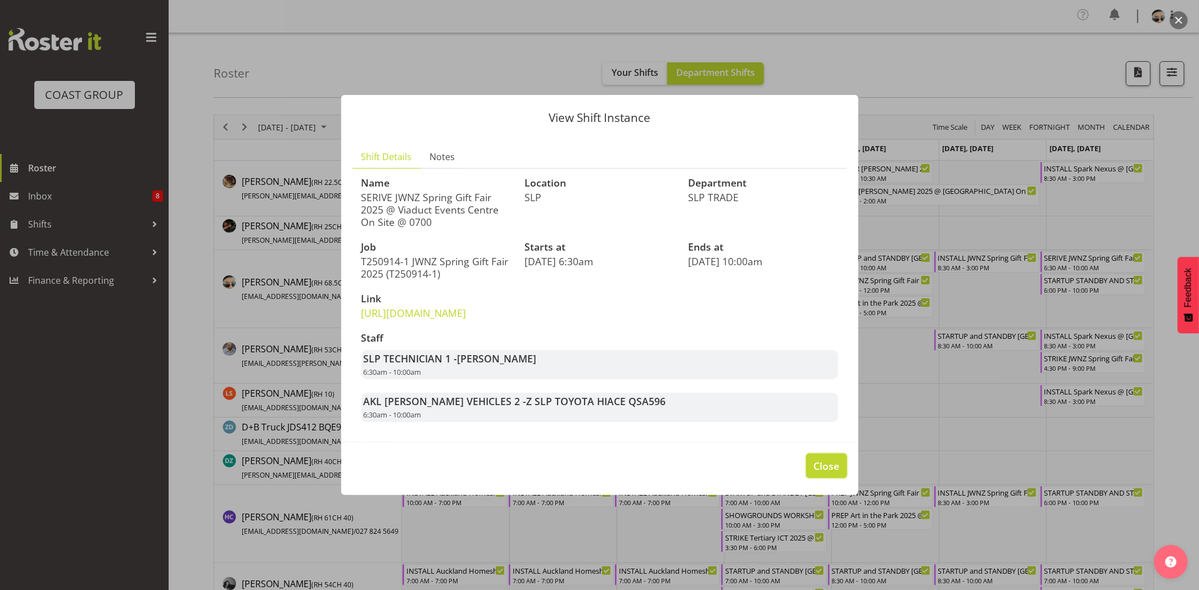
click at [819, 473] on span "Close" at bounding box center [826, 466] width 26 height 15
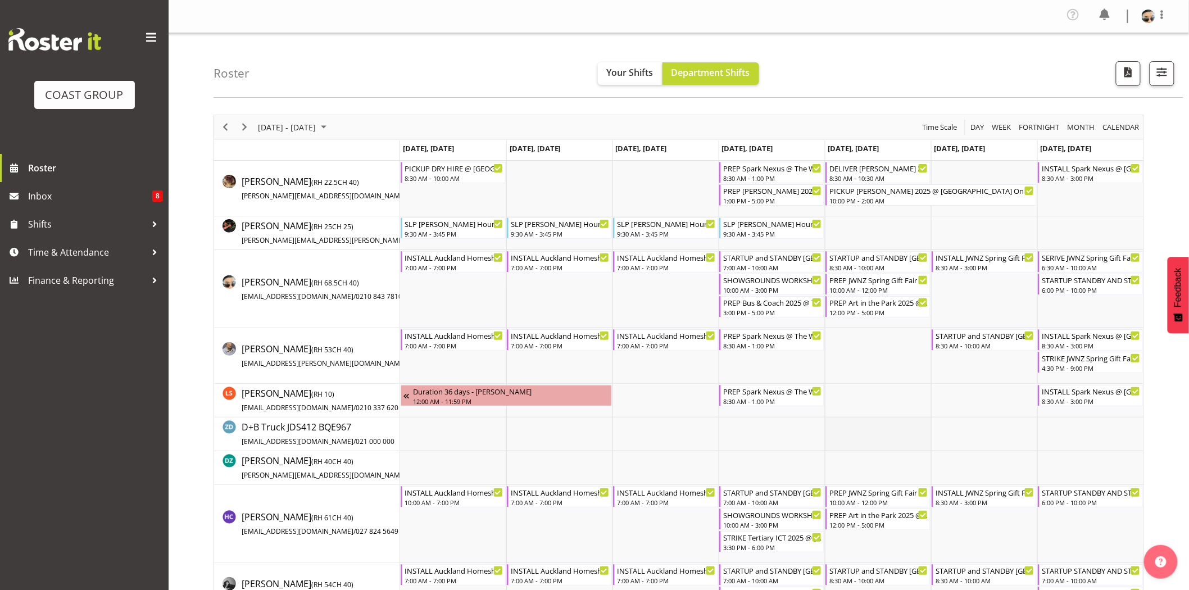
click at [882, 439] on td "Timeline Week of September 10, 2025" at bounding box center [878, 435] width 106 height 34
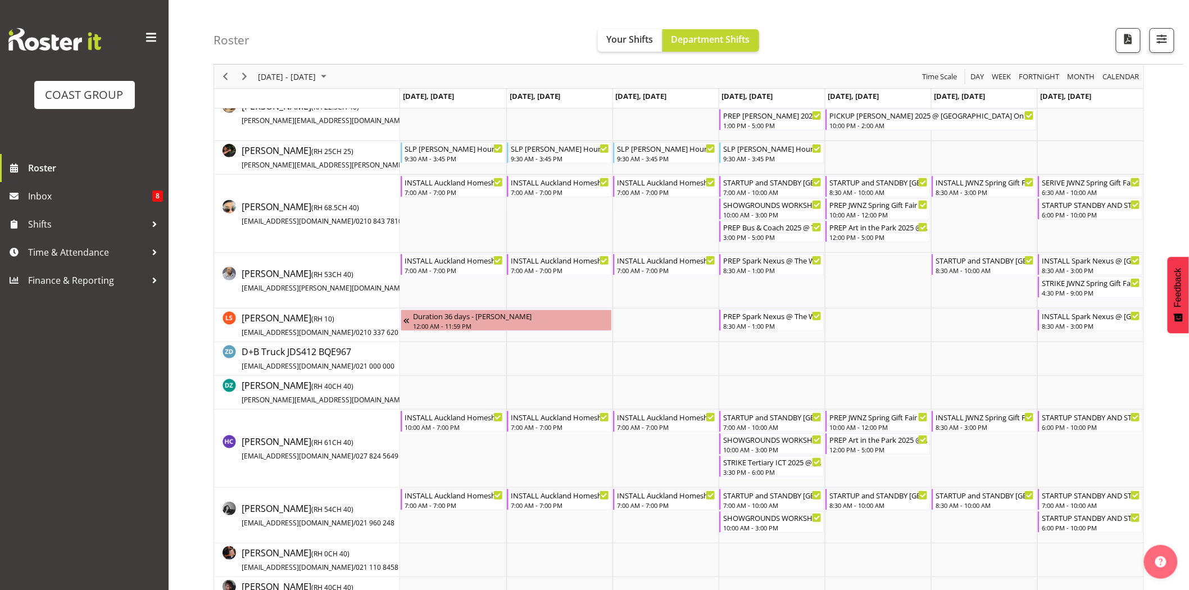
scroll to position [28, 0]
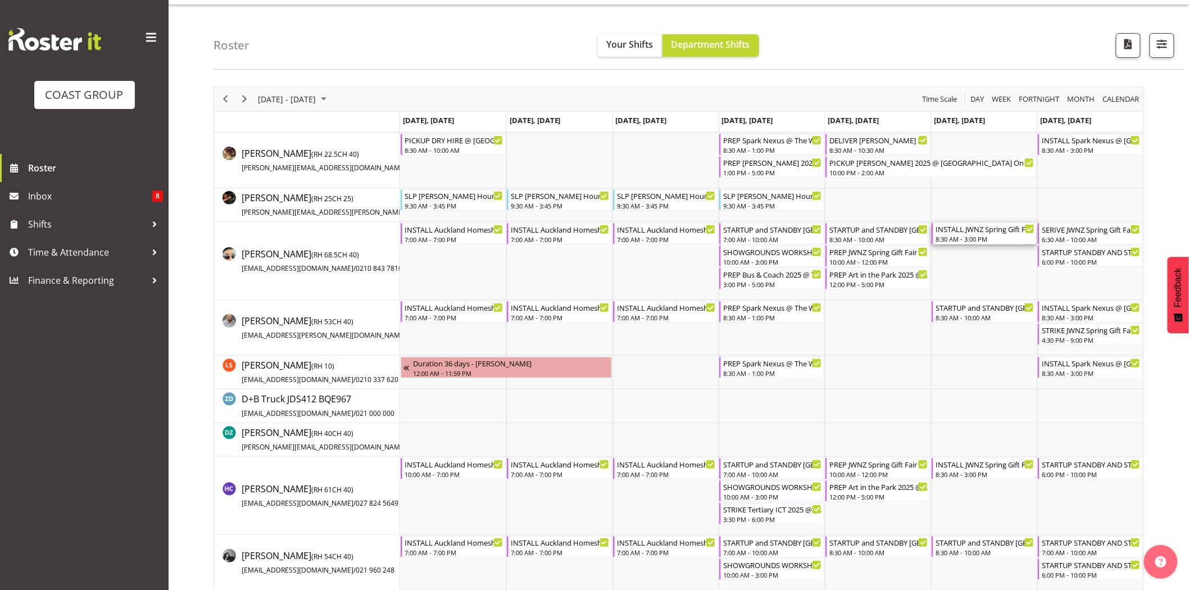
click at [955, 229] on div "INSTALL JWNZ Spring Gift Fair 2025 @ Viaduct Events Centre On Site @ 0930" at bounding box center [985, 228] width 99 height 11
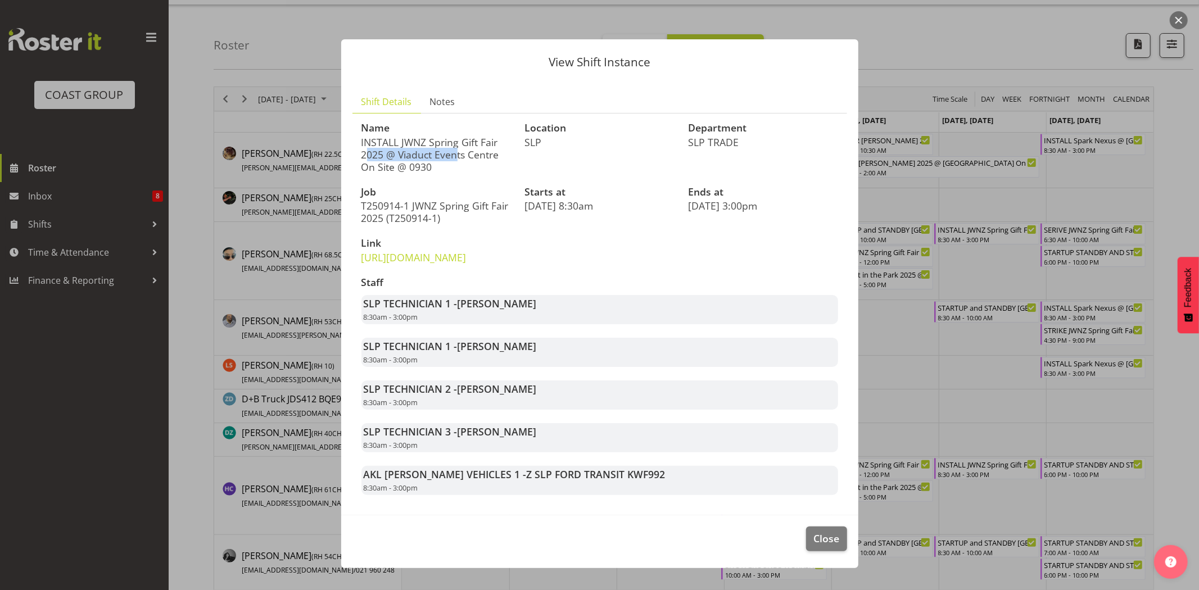
drag, startPoint x: 369, startPoint y: 143, endPoint x: 464, endPoint y: 141, distance: 94.4
click at [464, 141] on p "INSTALL JWNZ Spring Gift Fair 2025 @ Viaduct Events Centre On Site @ 0930" at bounding box center [436, 154] width 150 height 37
drag, startPoint x: 361, startPoint y: 142, endPoint x: 476, endPoint y: 142, distance: 114.6
click at [476, 142] on p "INSTALL JWNZ Spring Gift Fair 2025 @ Viaduct Events Centre On Site @ 0930" at bounding box center [436, 154] width 150 height 37
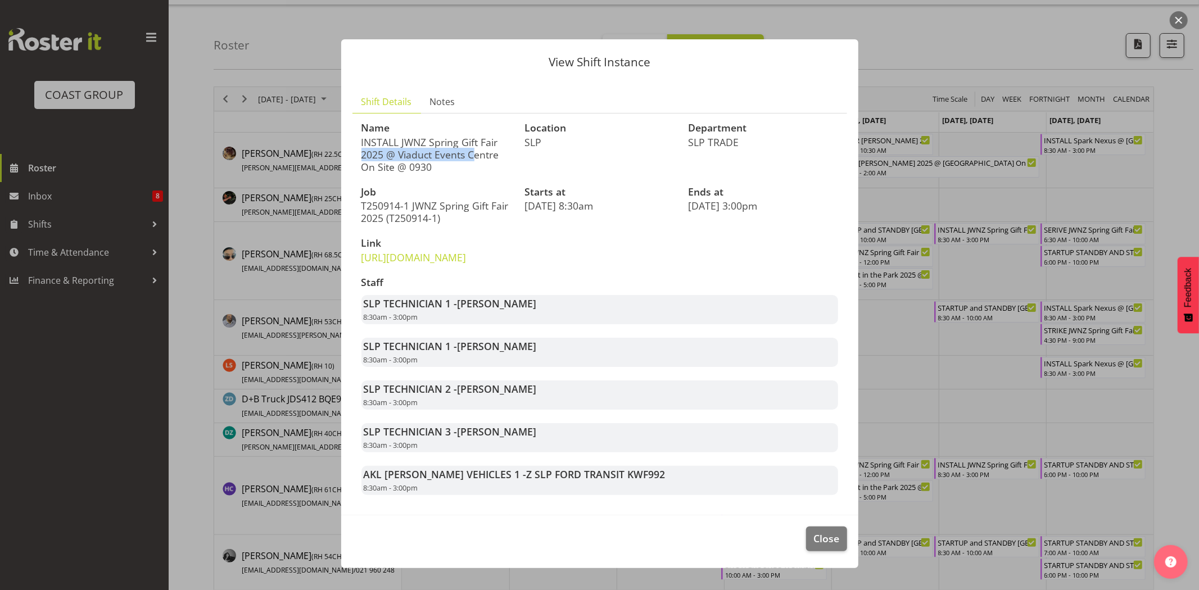
click at [476, 142] on p "INSTALL JWNZ Spring Gift Fair 2025 @ Viaduct Events Centre On Site @ 0930" at bounding box center [436, 154] width 150 height 37
drag, startPoint x: 360, startPoint y: 144, endPoint x: 486, endPoint y: 143, distance: 125.3
click at [486, 143] on div "Name INSTALL JWNZ Spring Gift Fair 2025 @ Viaduct Events Centre On Site @ 0930" at bounding box center [437, 148] width 164 height 64
click at [486, 144] on p "INSTALL JWNZ Spring Gift Fair 2025 @ Viaduct Events Centre On Site @ 0930" at bounding box center [436, 154] width 150 height 37
drag, startPoint x: 393, startPoint y: 148, endPoint x: 447, endPoint y: 148, distance: 53.9
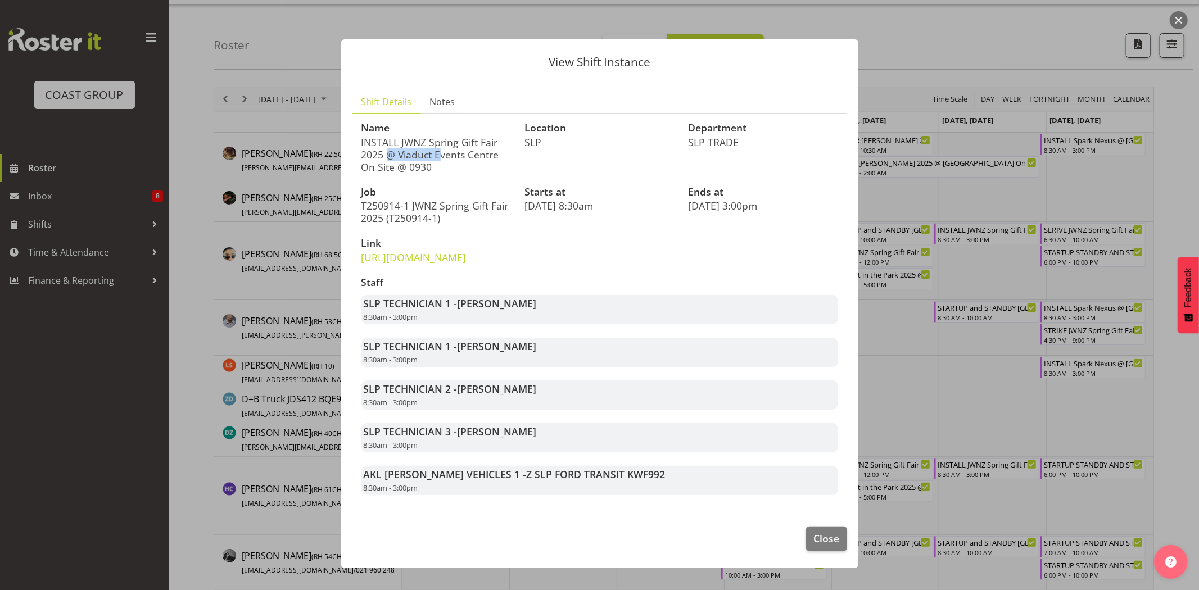
click at [447, 148] on p "INSTALL JWNZ Spring Gift Fair 2025 @ Viaduct Events Centre On Site @ 0930" at bounding box center [436, 154] width 150 height 37
click at [451, 147] on p "INSTALL JWNZ Spring Gift Fair 2025 @ Viaduct Events Centre On Site @ 0930" at bounding box center [436, 154] width 150 height 37
click at [432, 256] on link "[URL][DOMAIN_NAME]" at bounding box center [413, 257] width 105 height 13
click at [833, 551] on button "Close" at bounding box center [826, 539] width 40 height 25
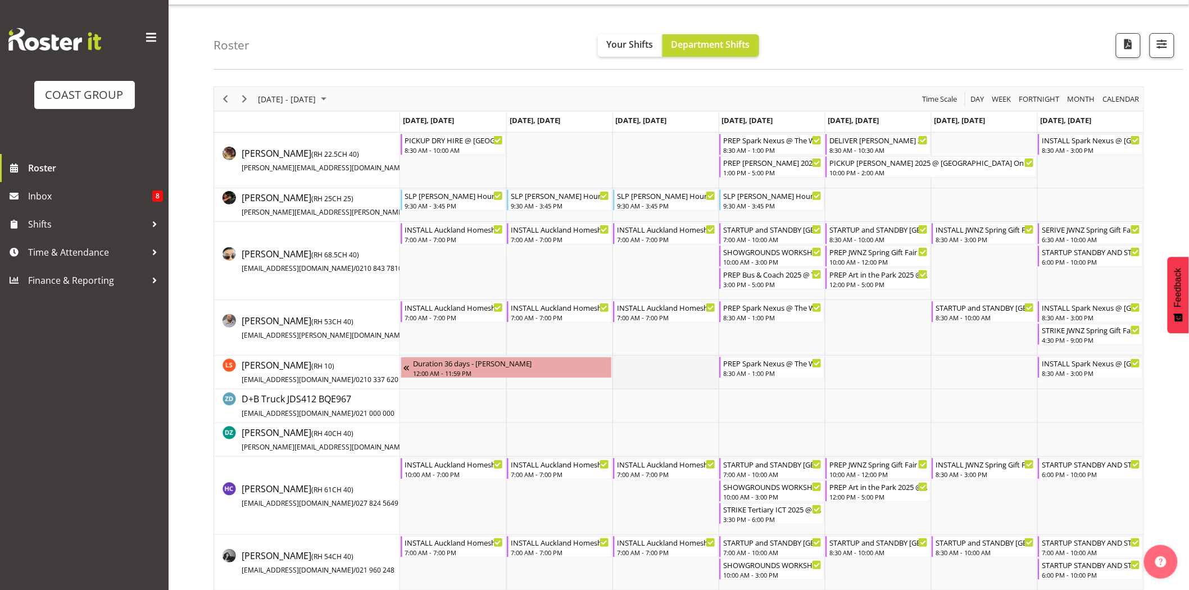
click at [687, 380] on td "Timeline Week of September 10, 2025" at bounding box center [666, 373] width 106 height 34
click at [641, 282] on td "Timeline Week of September 10, 2025" at bounding box center [666, 261] width 106 height 78
click at [619, 165] on td "Timeline Week of September 10, 2025" at bounding box center [666, 161] width 106 height 56
click at [579, 169] on td "Timeline Week of September 10, 2025" at bounding box center [559, 161] width 106 height 56
click at [486, 170] on td "Timeline Week of September 10, 2025" at bounding box center [453, 161] width 106 height 56
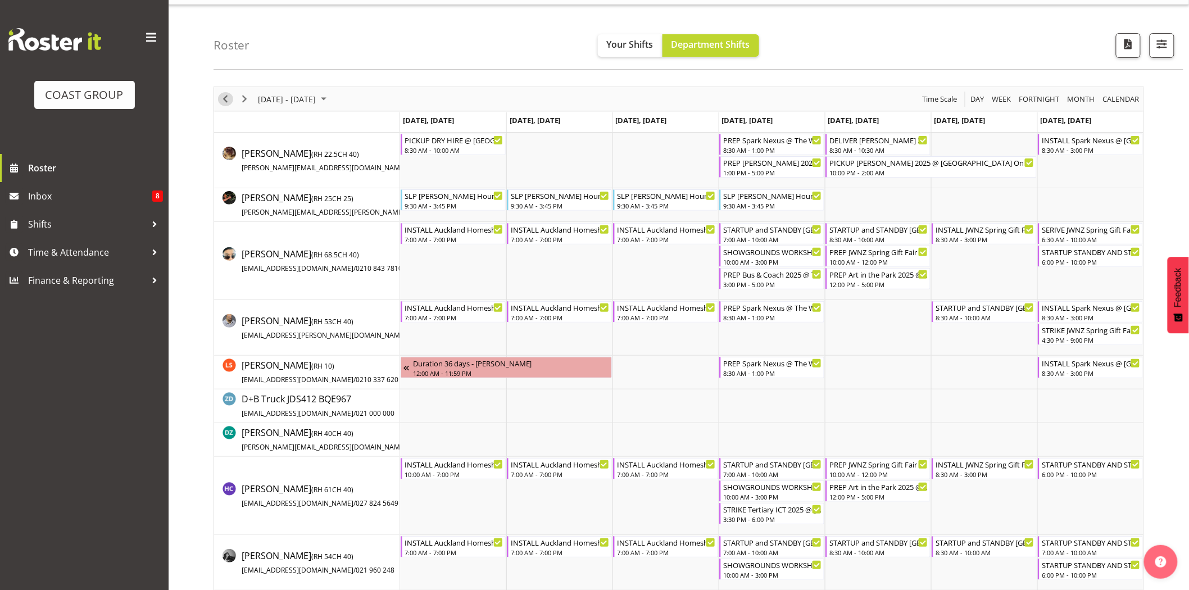
click at [229, 93] on span "Previous" at bounding box center [225, 99] width 13 height 14
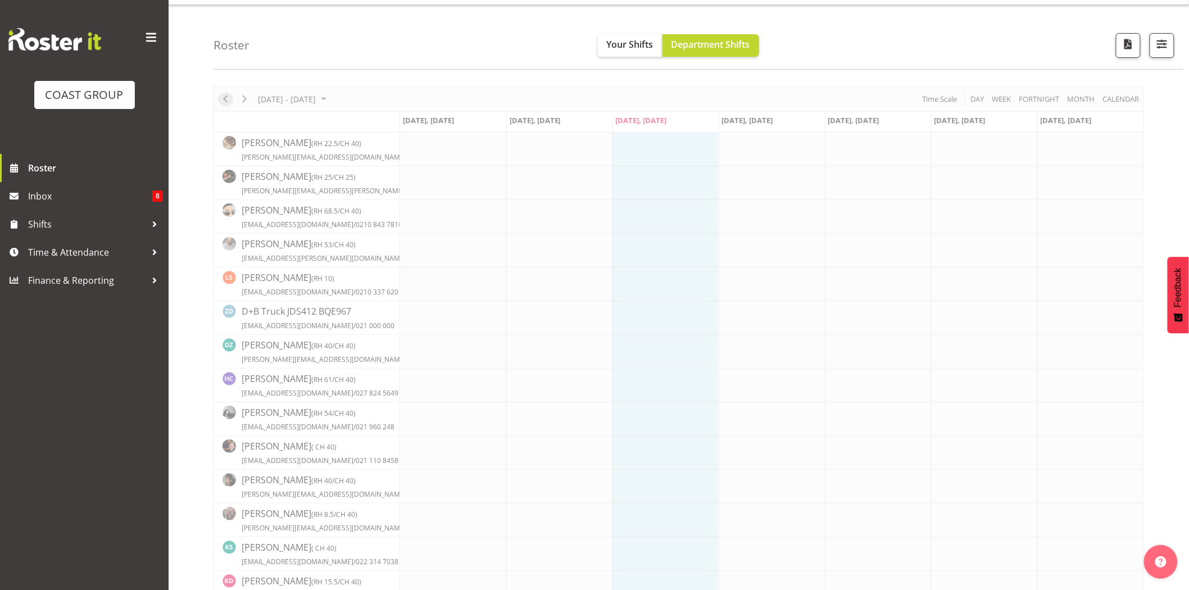
scroll to position [0, 0]
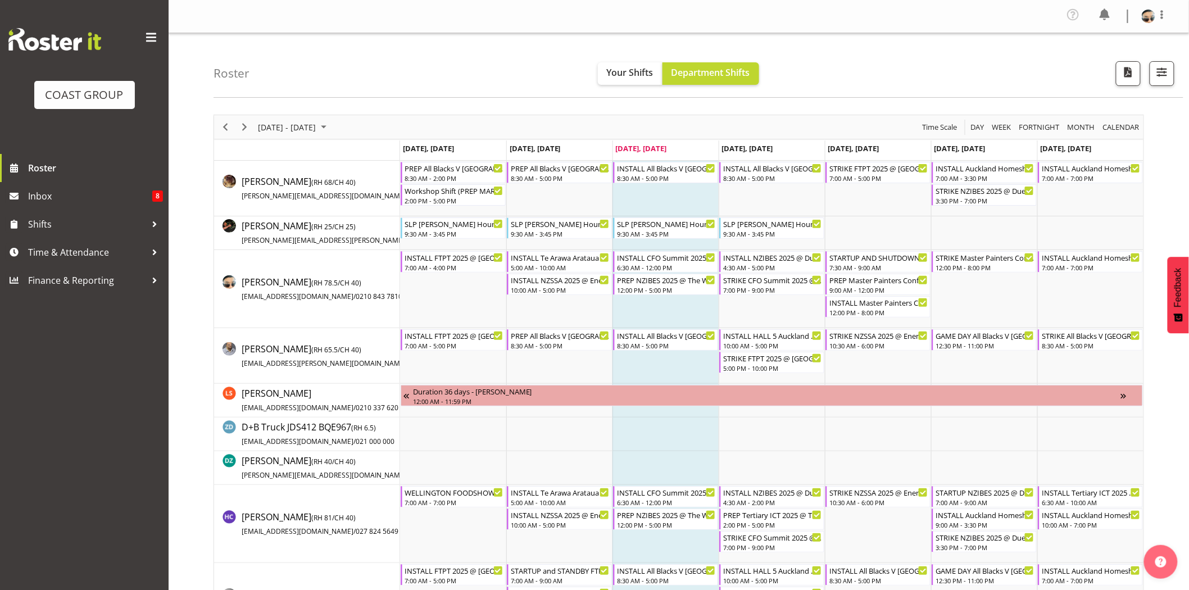
click at [774, 30] on div "Profile Log Out" at bounding box center [679, 16] width 1021 height 33
click at [243, 130] on span "Next" at bounding box center [244, 127] width 13 height 14
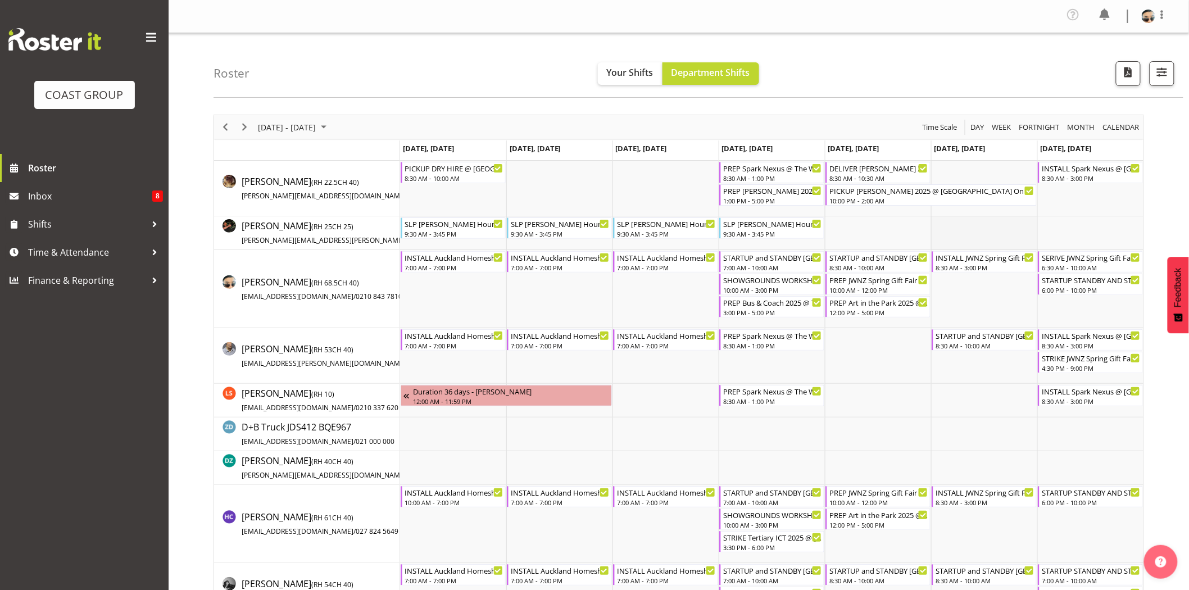
click at [964, 226] on td "Timeline Week of September 10, 2025" at bounding box center [984, 233] width 106 height 34
click at [969, 267] on div "8:30 AM - 3:00 PM" at bounding box center [985, 266] width 99 height 9
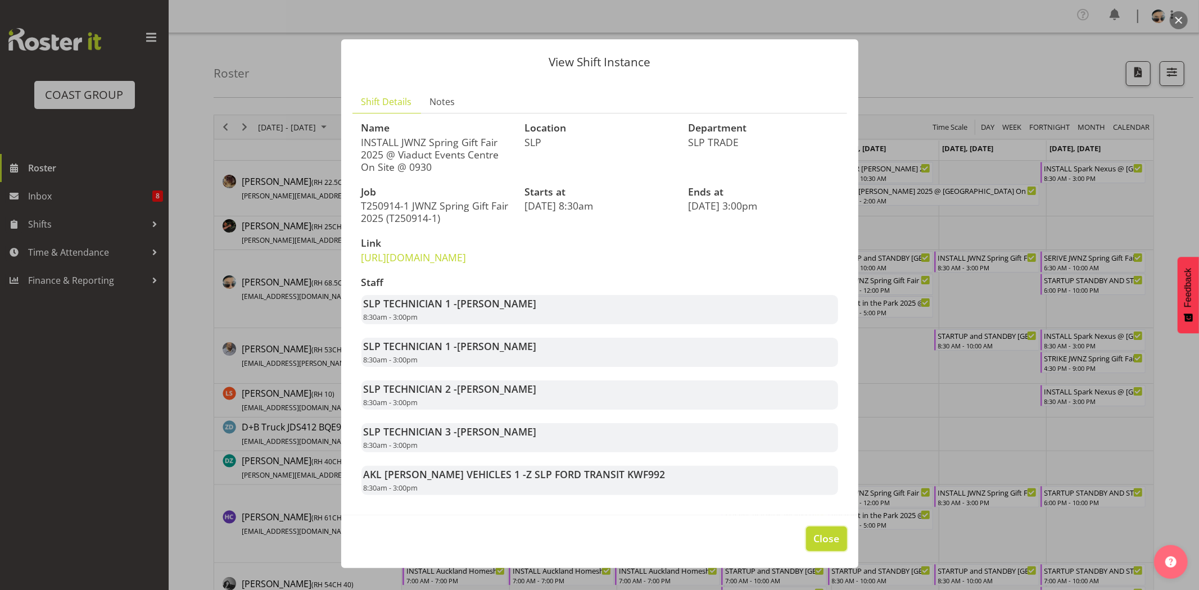
click at [823, 546] on span "Close" at bounding box center [826, 538] width 26 height 15
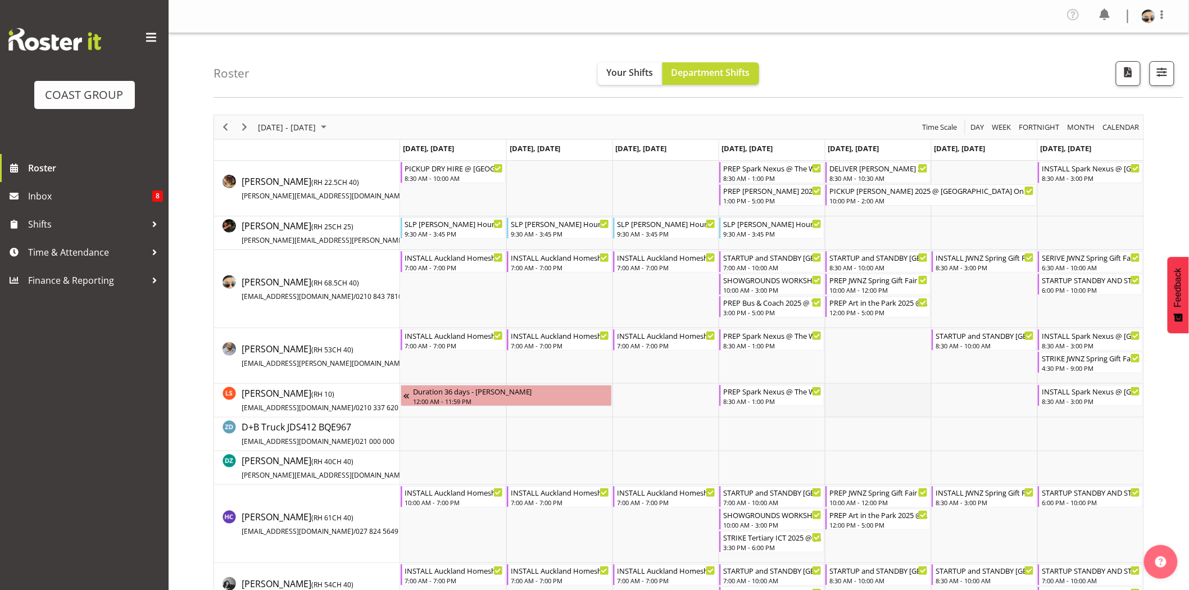
click at [852, 405] on td "Timeline Week of September 10, 2025" at bounding box center [878, 401] width 106 height 34
click at [405, 298] on td "Timeline Week of September 10, 2025" at bounding box center [453, 289] width 106 height 78
click at [723, 119] on div "[DATE] - [DATE] [DATE] Day Week Fortnight Month calendar Month Agenda Time Scale" at bounding box center [678, 127] width 929 height 24
click at [727, 122] on div "[DATE] - [DATE] [DATE] Day Week Fortnight Month calendar Month Agenda Time Scale" at bounding box center [678, 127] width 929 height 24
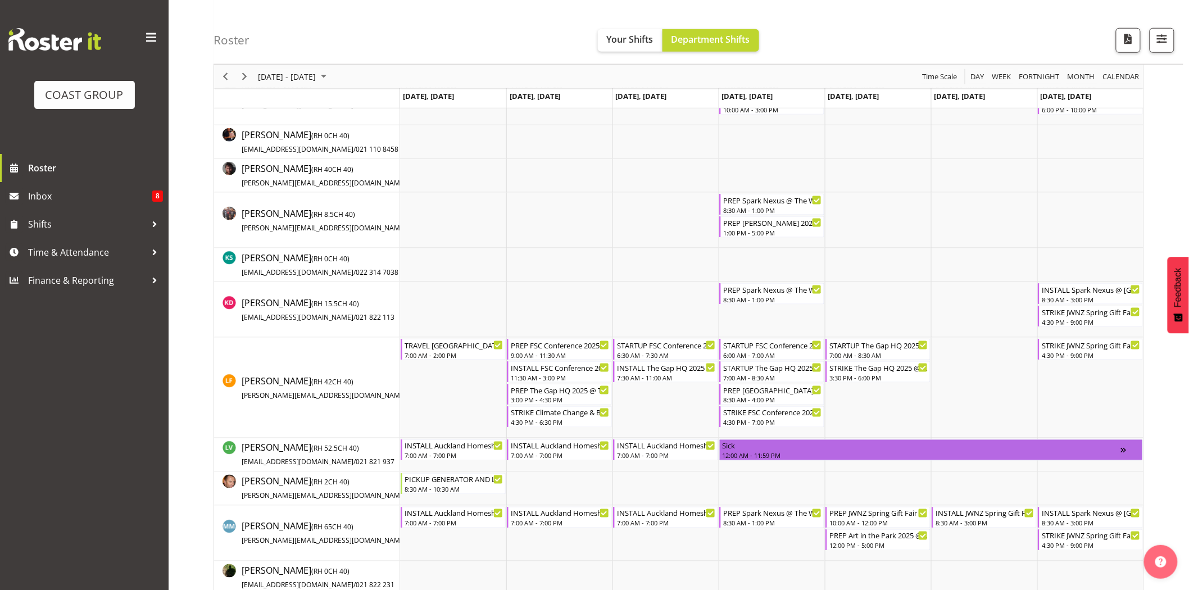
scroll to position [510, 0]
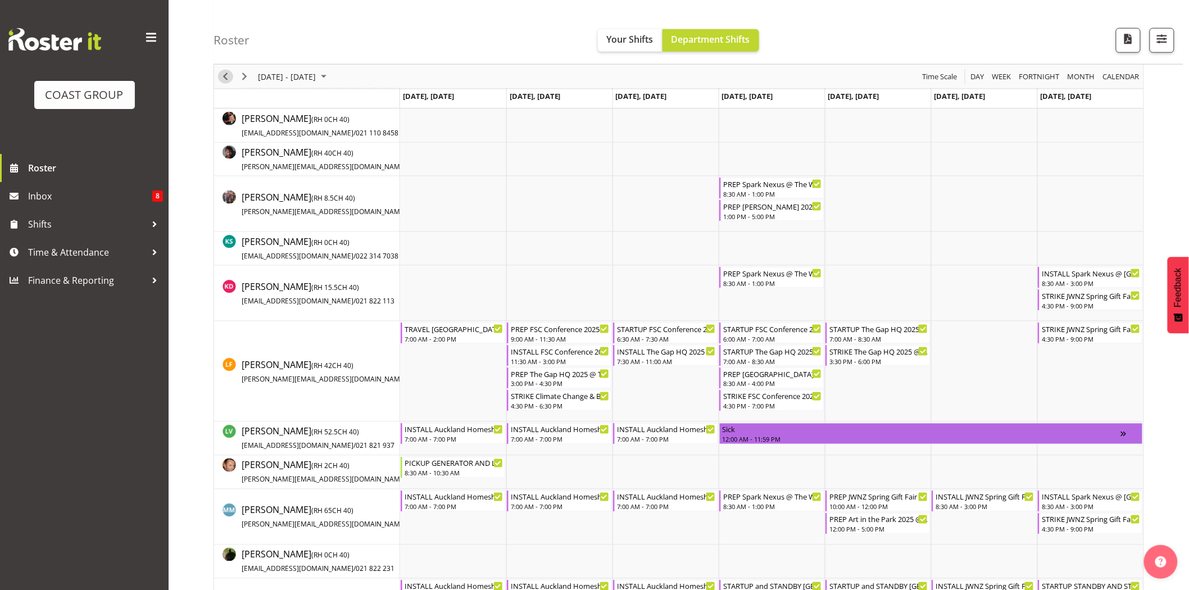
click at [224, 78] on span "Previous" at bounding box center [225, 77] width 13 height 14
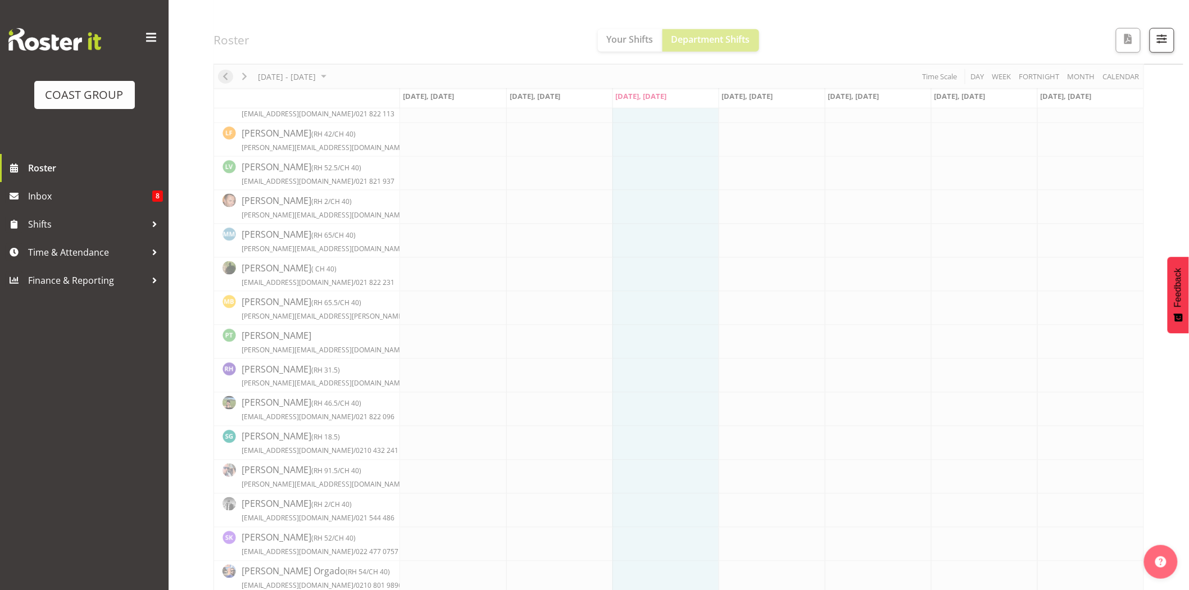
scroll to position [0, 0]
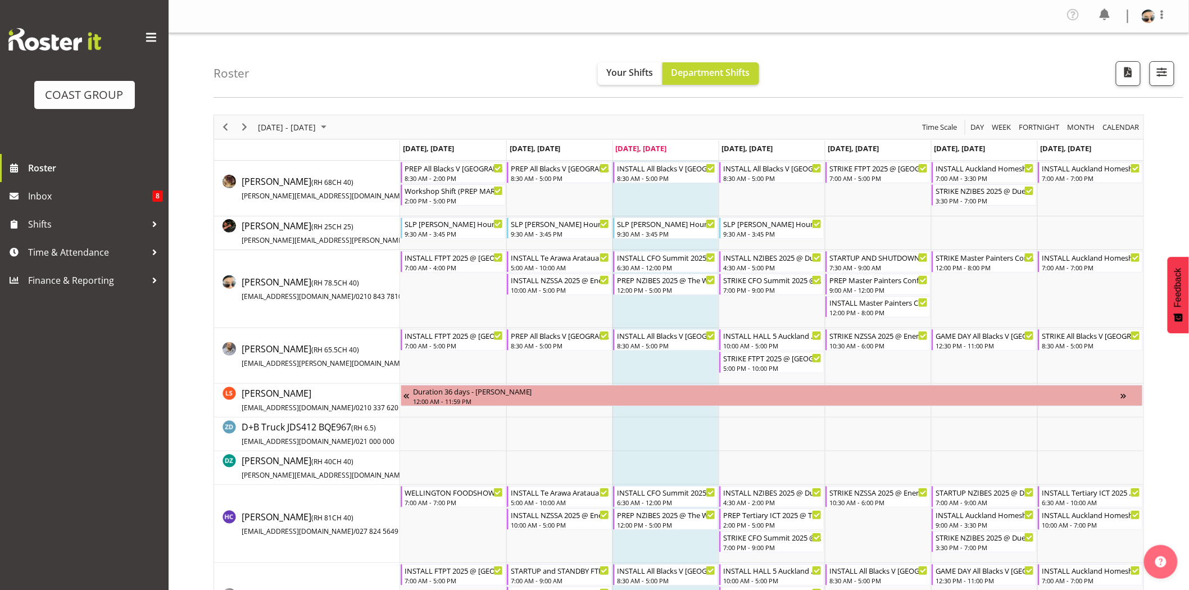
click at [570, 70] on div "Roster Your Shifts Department Shifts 1 Locations Clear CARLTON EVENTS [PERSON_N…" at bounding box center [699, 65] width 970 height 65
click at [588, 131] on div "[DATE] - [DATE] [DATE] Day Week Fortnight Month calendar Month Agenda Time Scale" at bounding box center [678, 127] width 929 height 24
drag, startPoint x: 244, startPoint y: 126, endPoint x: 401, endPoint y: 8, distance: 196.2
click at [245, 126] on span "Next" at bounding box center [244, 127] width 13 height 14
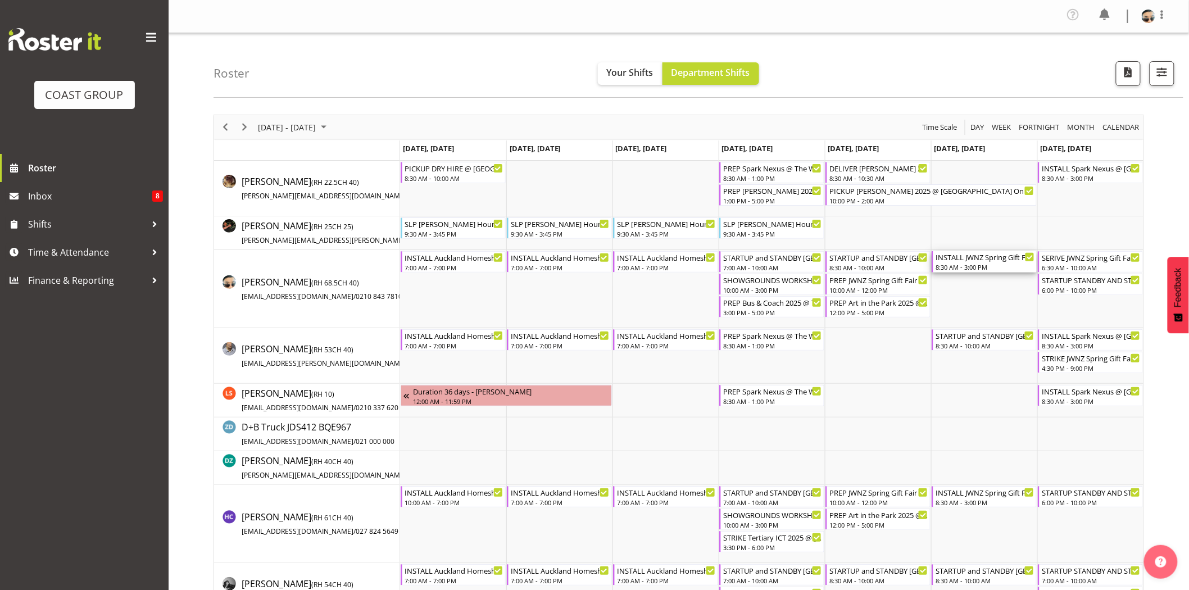
click at [993, 265] on div "8:30 AM - 3:00 PM" at bounding box center [985, 266] width 99 height 9
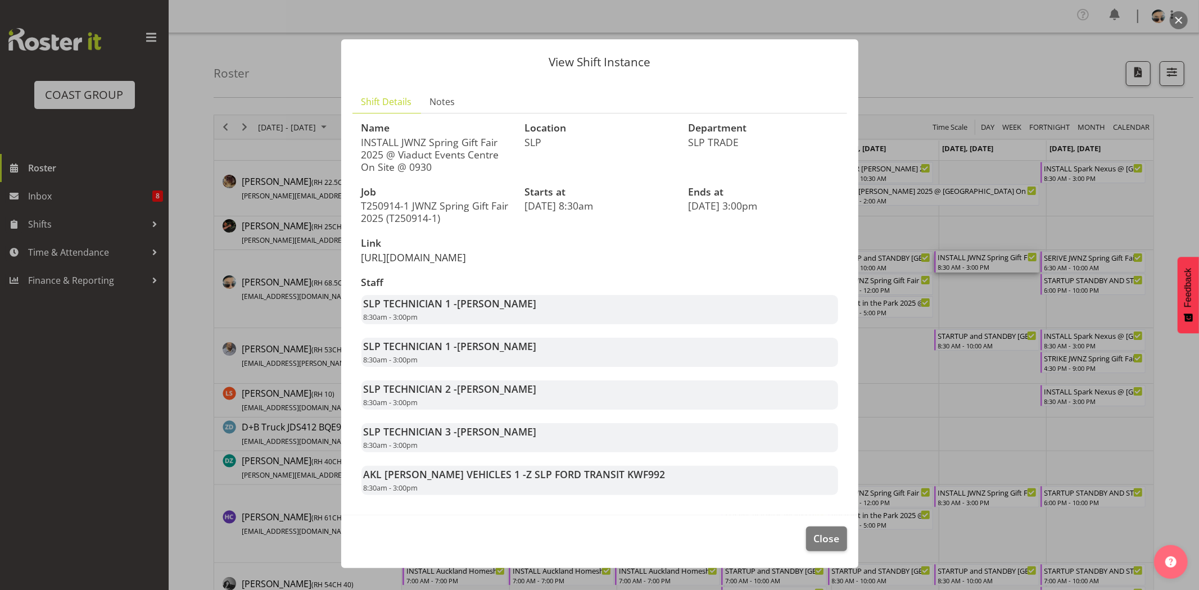
click at [434, 254] on link "[URL][DOMAIN_NAME]" at bounding box center [413, 257] width 105 height 13
click at [829, 546] on span "Close" at bounding box center [826, 538] width 26 height 15
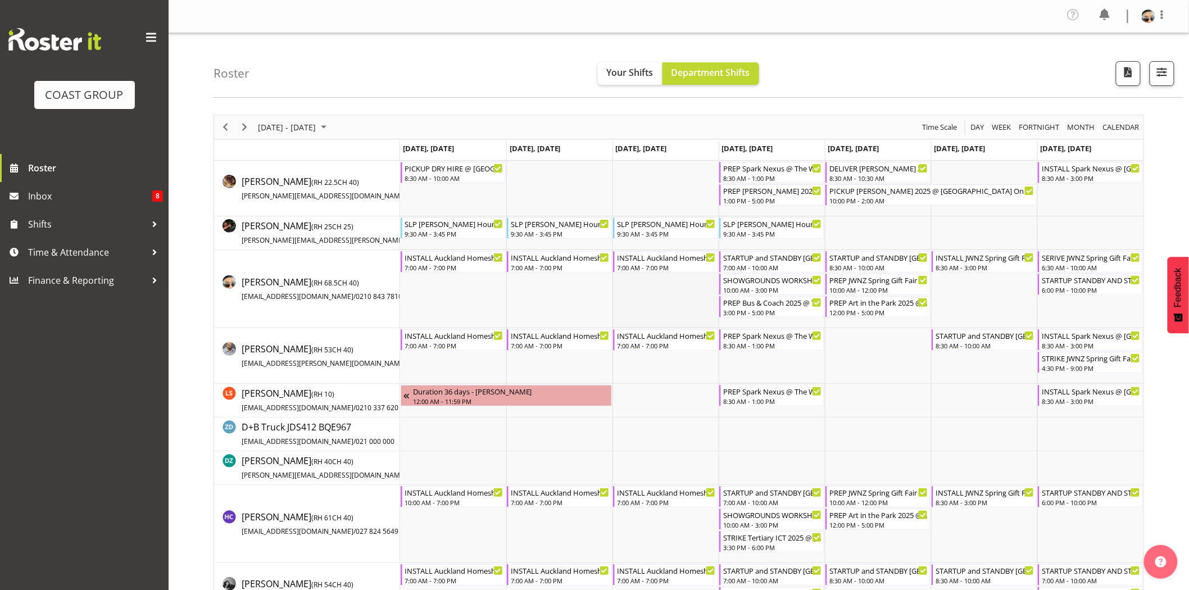
click at [632, 284] on td "Timeline Week of September 10, 2025" at bounding box center [666, 289] width 106 height 78
click at [491, 64] on div "Roster Your Shifts Department Shifts 1 Locations Clear CARLTON EVENTS [PERSON_N…" at bounding box center [699, 65] width 970 height 65
click at [1168, 82] on button "button" at bounding box center [1162, 73] width 25 height 25
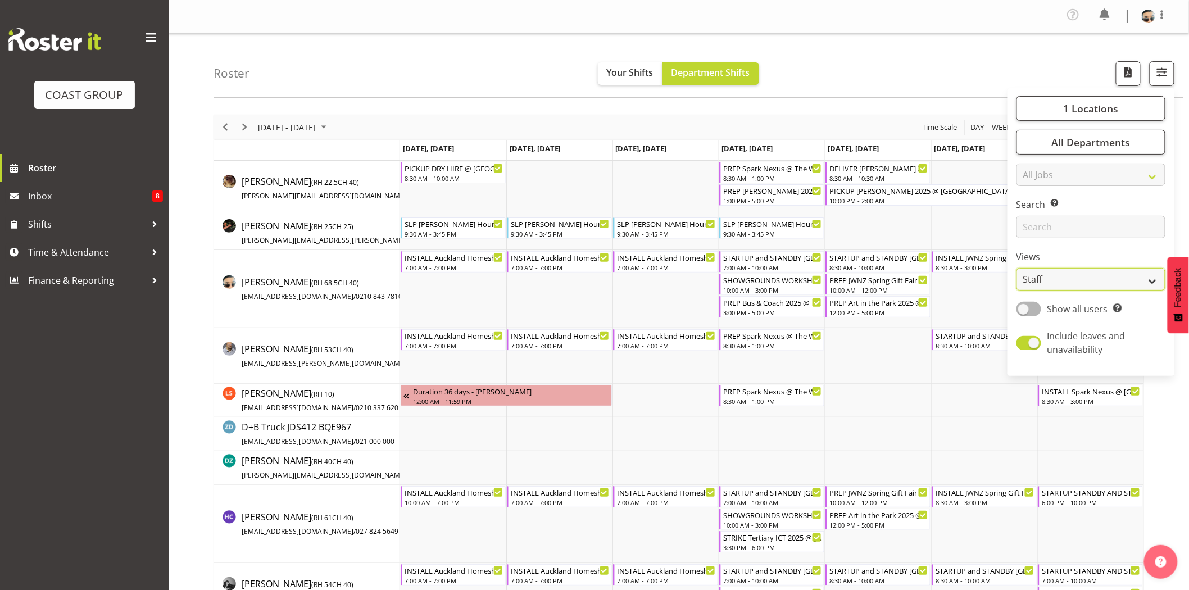
click at [1081, 285] on select "Staff Role Shift - Horizontal Shift - Vertical Staff - Location" at bounding box center [1091, 279] width 149 height 22
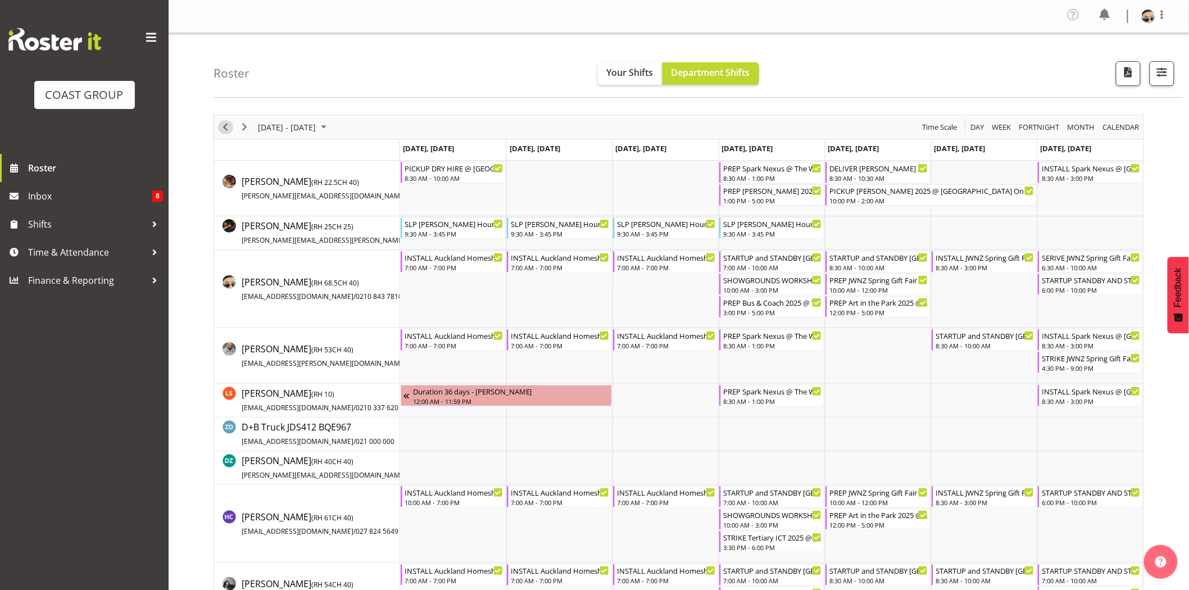
click at [228, 130] on span "Previous" at bounding box center [225, 127] width 13 height 14
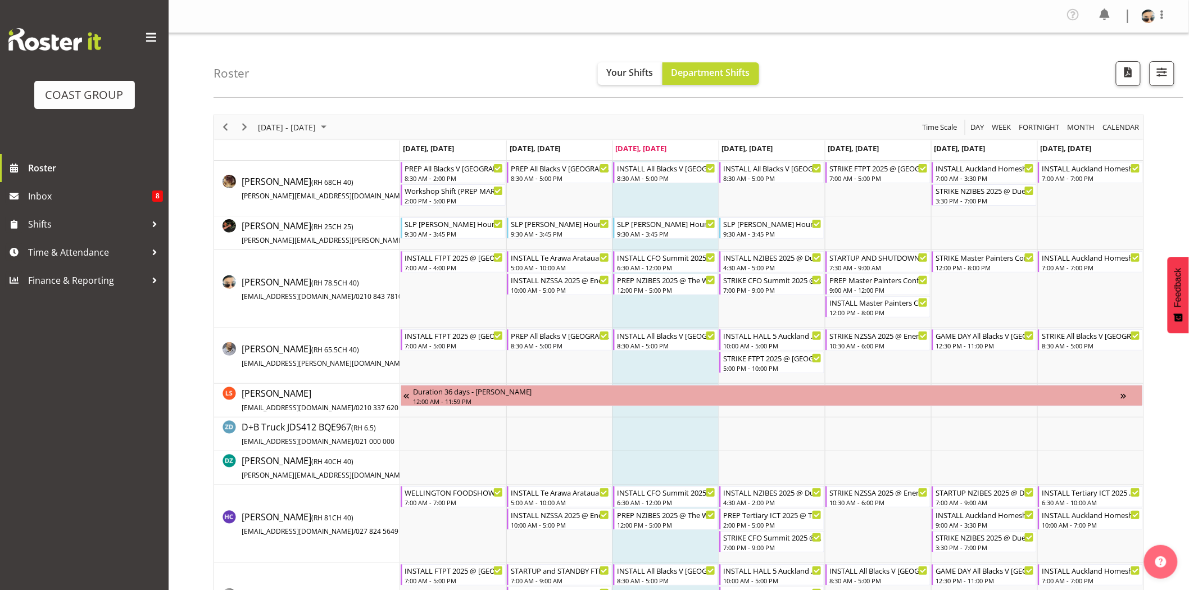
click at [592, 97] on div "Roster Your Shifts Department Shifts 1 Locations Clear CARLTON EVENTS [PERSON_N…" at bounding box center [699, 65] width 970 height 65
click at [621, 132] on div "[DATE] - [DATE] [DATE] Day Week Fortnight Month calendar Month Agenda Time Scale" at bounding box center [678, 127] width 929 height 24
click at [653, 263] on div "6:30 AM - 12:00 PM" at bounding box center [666, 266] width 99 height 9
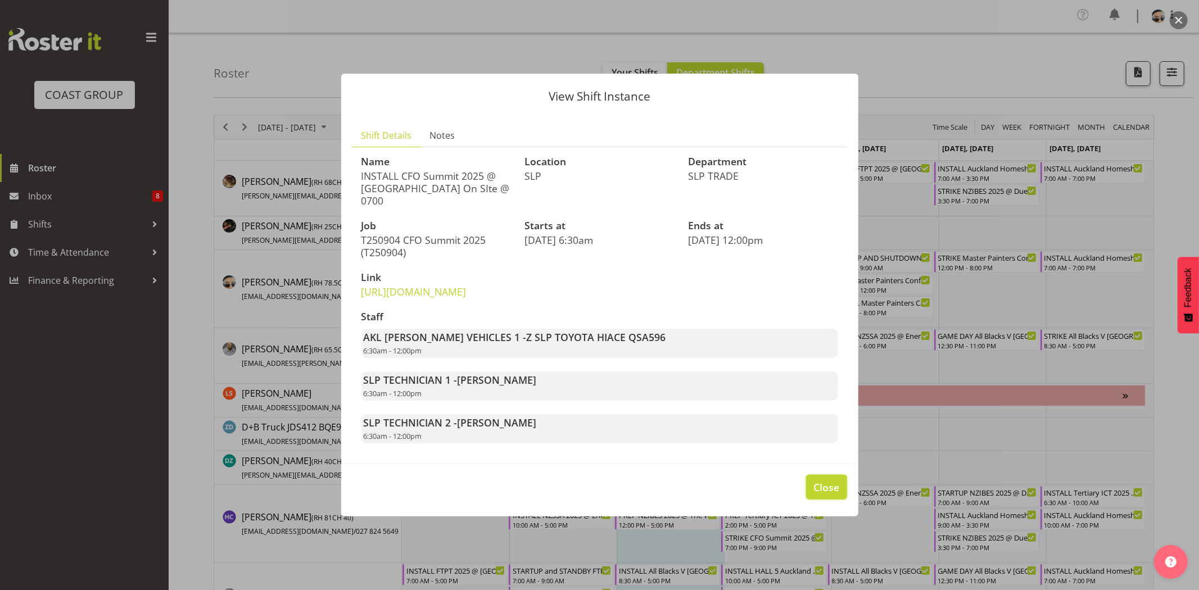
click at [811, 495] on button "Close" at bounding box center [826, 487] width 40 height 25
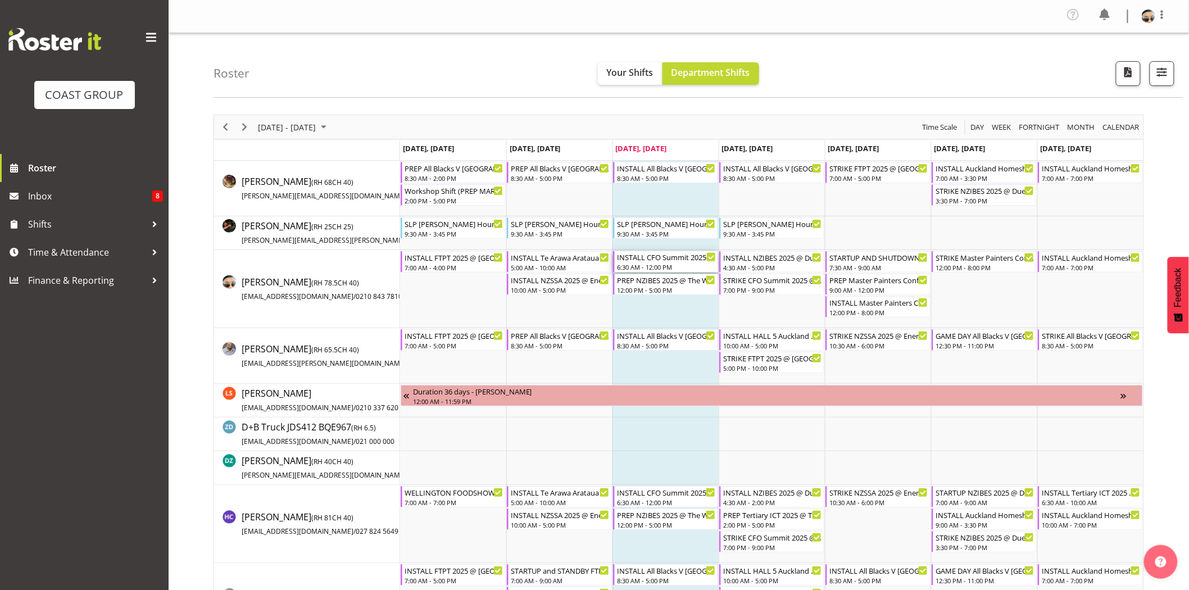
click at [665, 260] on div "INSTALL CFO Summit 2025 @ [GEOGRAPHIC_DATA] On SIte @ 0700" at bounding box center [666, 256] width 99 height 11
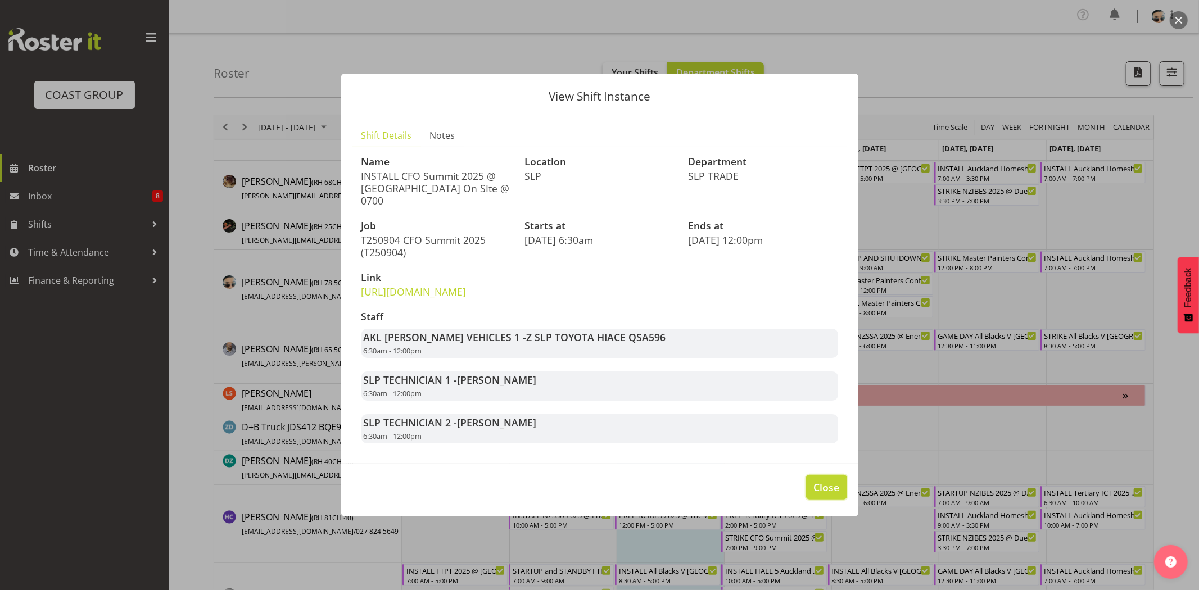
click at [814, 500] on button "Close" at bounding box center [826, 487] width 40 height 25
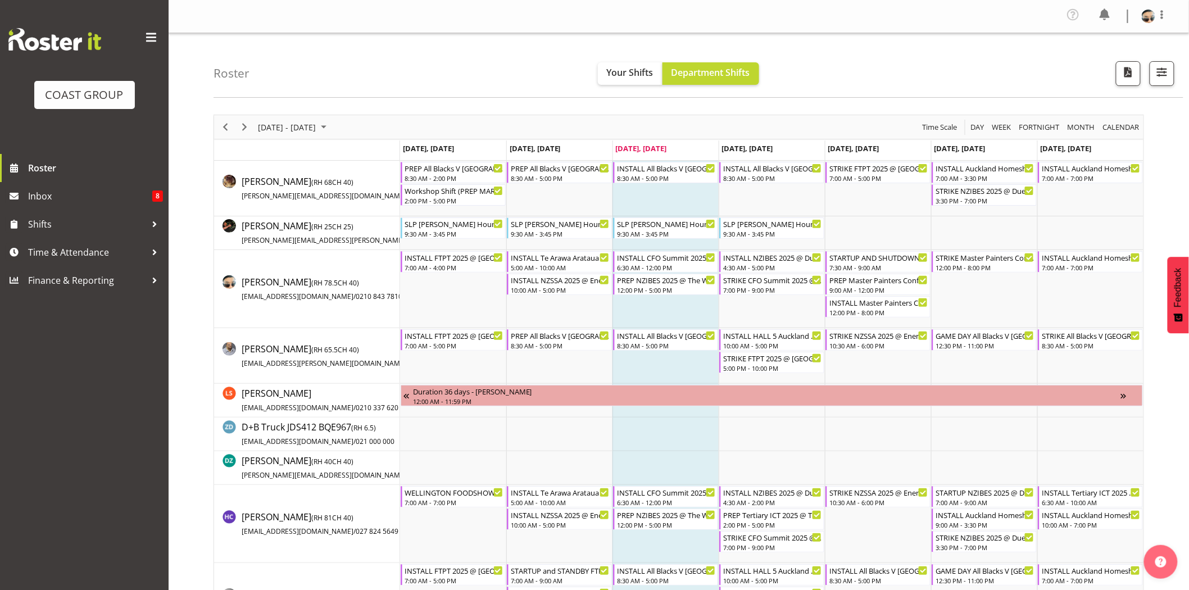
click at [701, 116] on div "[DATE] - [DATE] [DATE] Day Week Fortnight Month calendar Month Agenda Time Scale" at bounding box center [678, 127] width 929 height 24
click at [672, 291] on div "12:00 PM - 5:00 PM" at bounding box center [666, 289] width 99 height 9
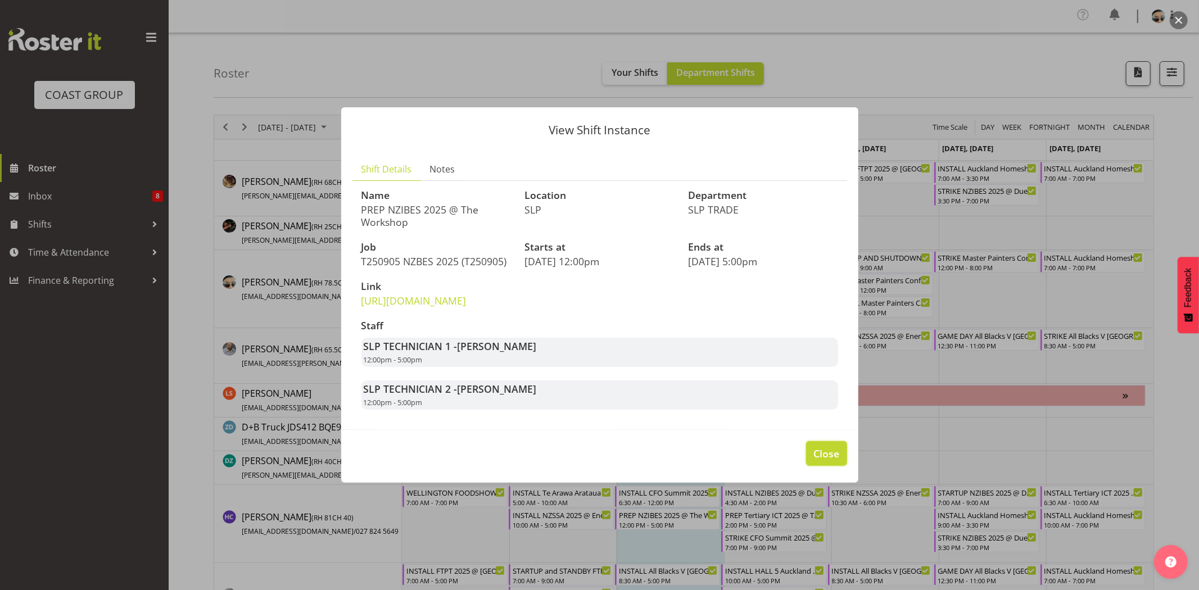
click at [814, 461] on span "Close" at bounding box center [826, 453] width 26 height 15
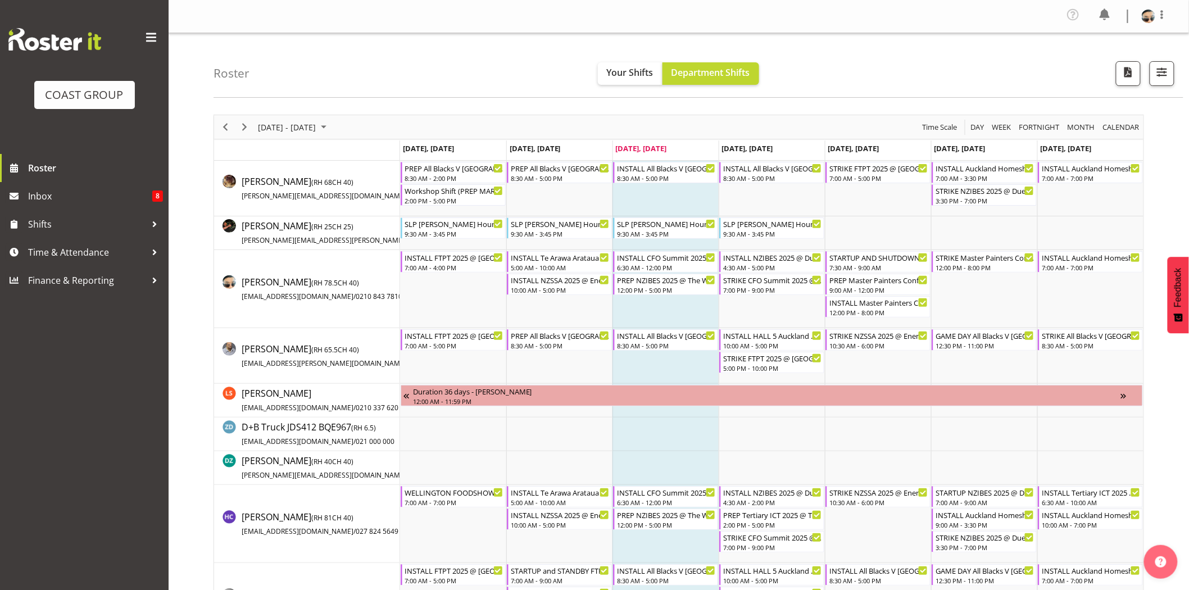
click at [802, 121] on div "[DATE] - [DATE] [DATE] Day Week Fortnight Month calendar Month Agenda Time Scale" at bounding box center [678, 127] width 929 height 24
click at [652, 34] on div "Roster Your Shifts Department Shifts 1 Locations Clear CARLTON EVENTS [PERSON_N…" at bounding box center [699, 65] width 970 height 65
click at [48, 193] on span "Inbox" at bounding box center [90, 196] width 124 height 17
